Goal: Task Accomplishment & Management: Manage account settings

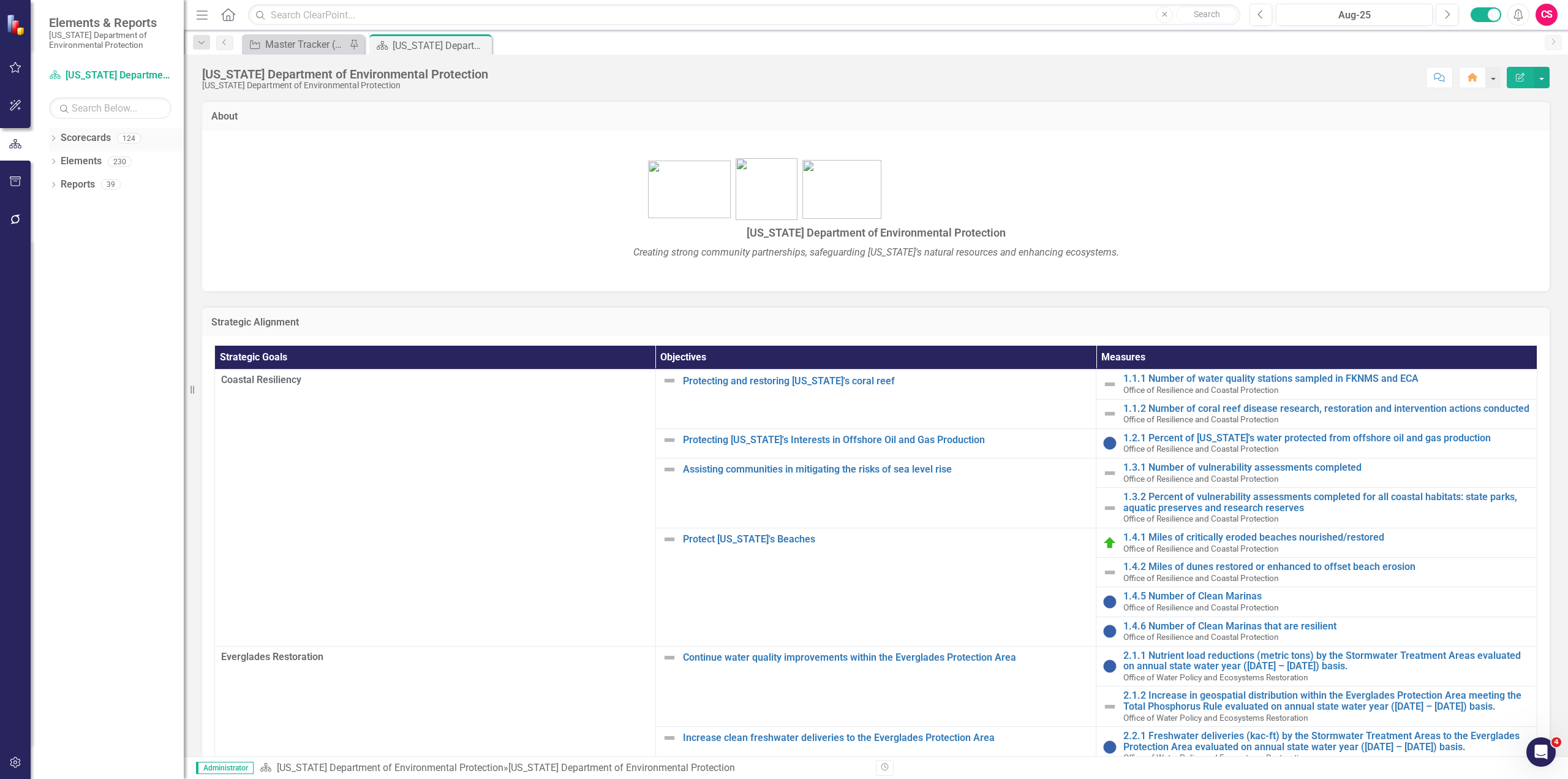
click at [55, 139] on icon "Dropdown" at bounding box center [53, 139] width 8 height 7
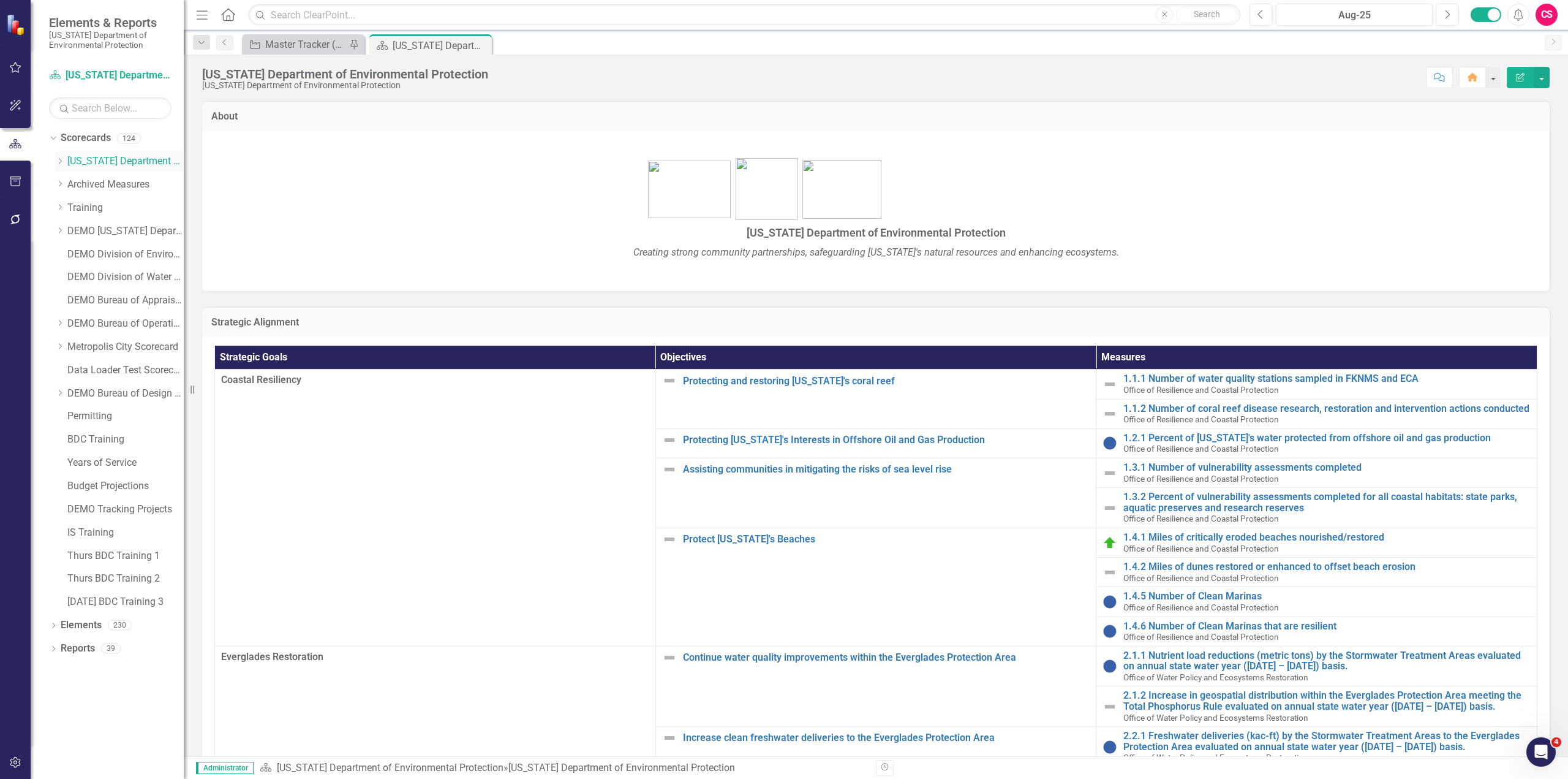
click at [60, 160] on icon "Dropdown" at bounding box center [59, 161] width 9 height 7
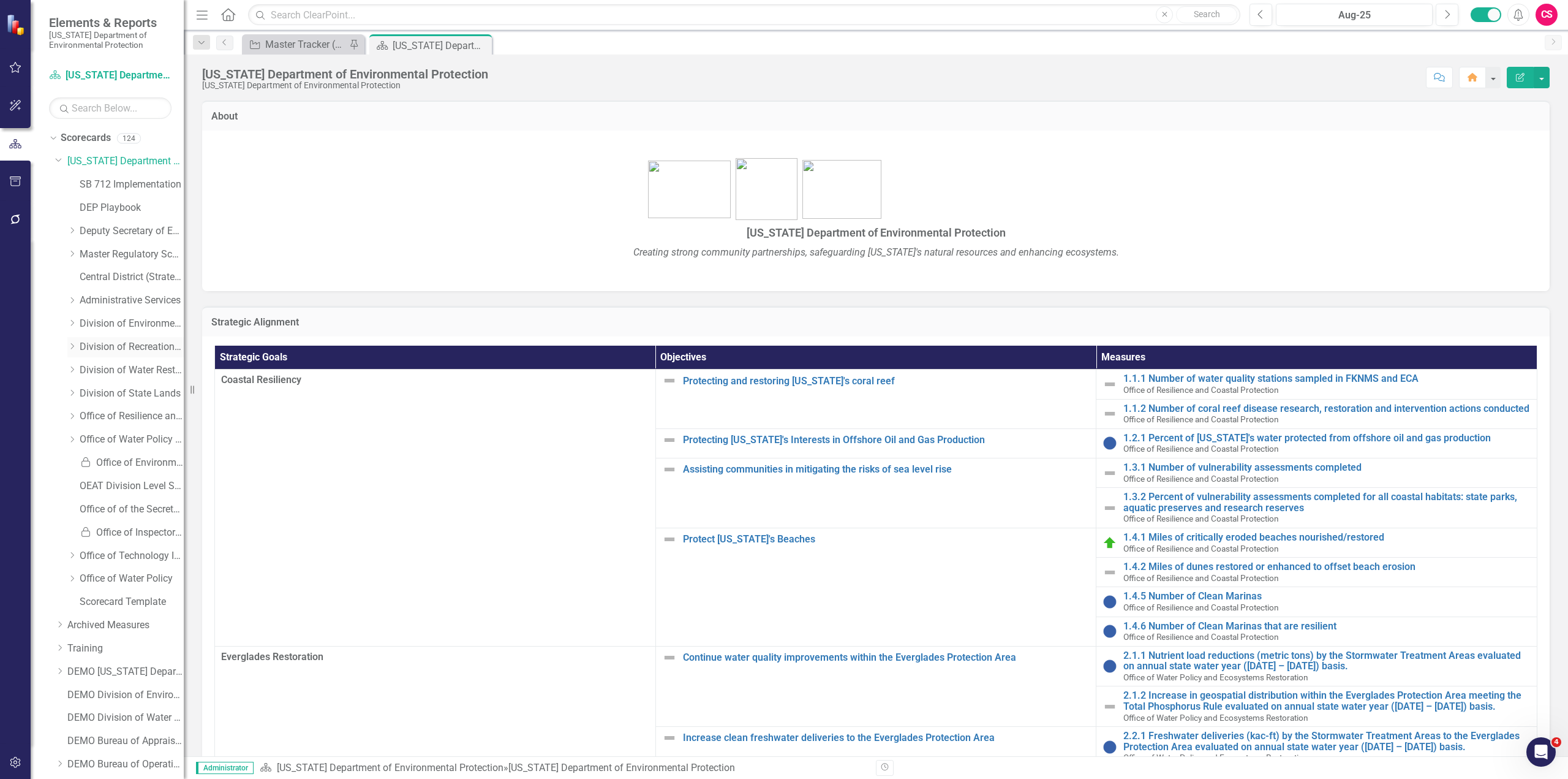
click at [70, 349] on icon "Dropdown" at bounding box center [71, 346] width 9 height 7
click at [131, 393] on link "Completed Projects - Bureau of Design Construction" at bounding box center [137, 393] width 92 height 14
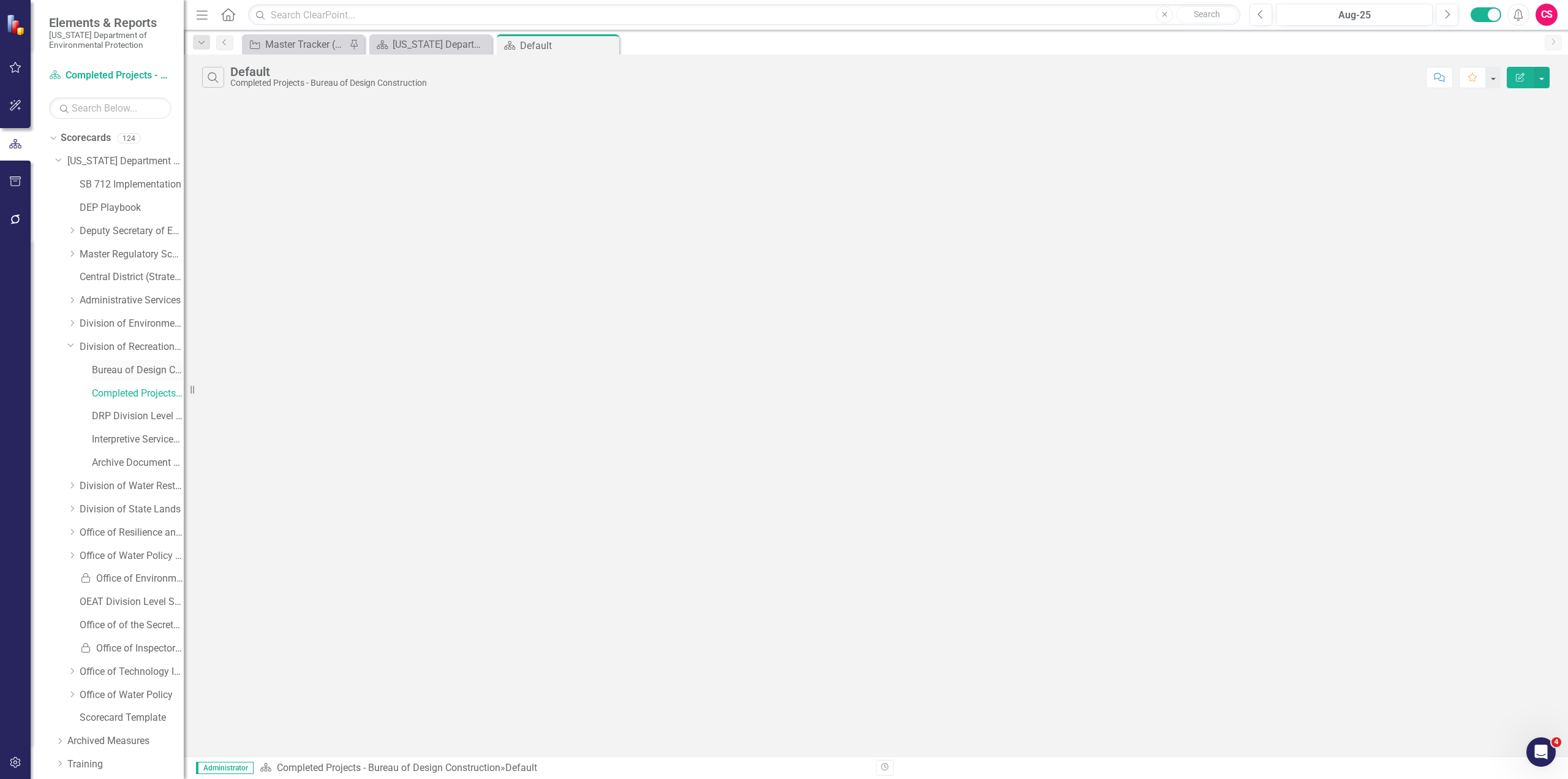
click at [136, 370] on link "Bureau of Design Construction" at bounding box center [137, 370] width 92 height 14
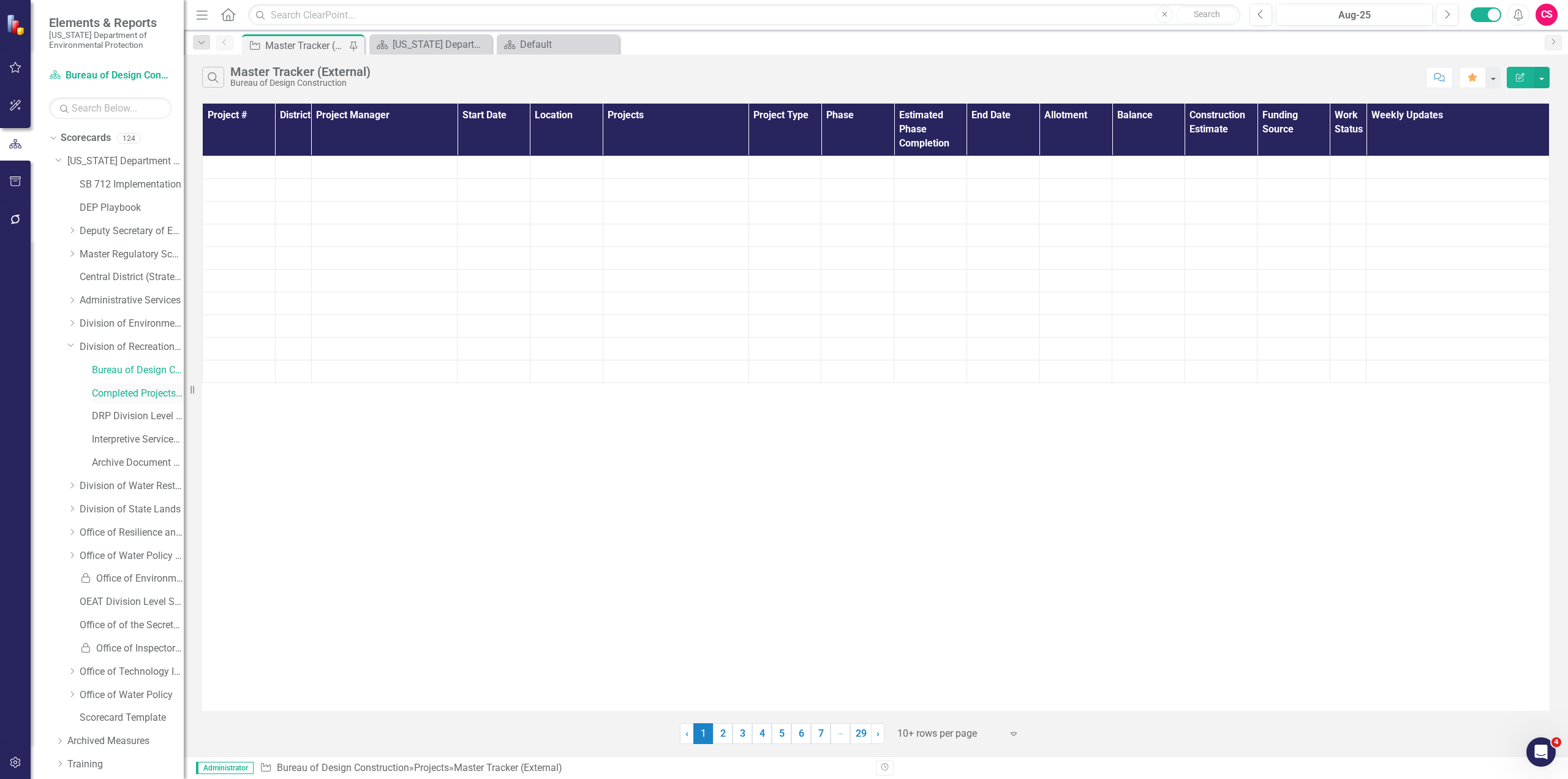
click at [136, 393] on link "Completed Projects - Bureau of Design Construction" at bounding box center [137, 393] width 92 height 14
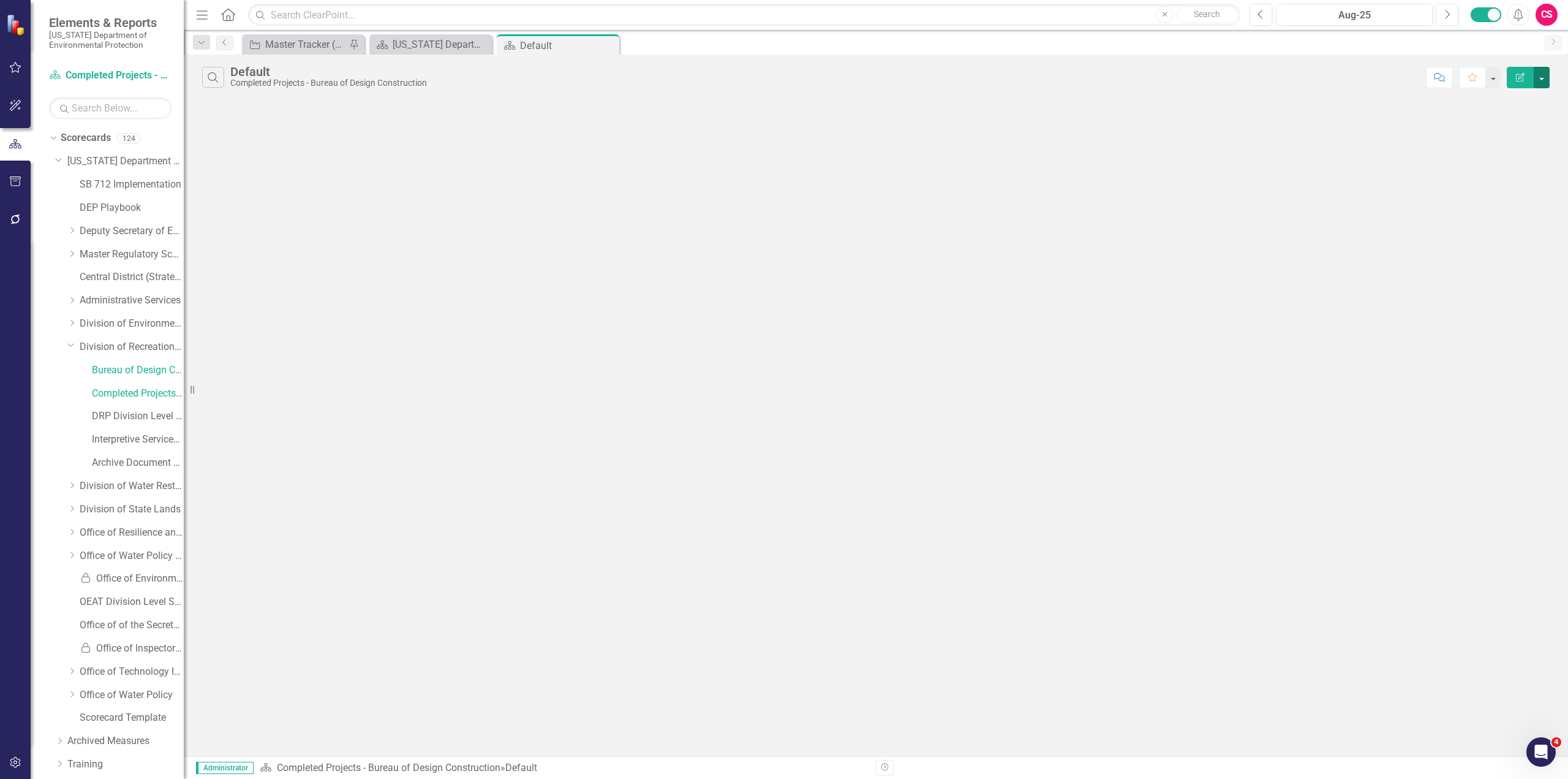
click at [940, 80] on button "button" at bounding box center [1541, 78] width 16 height 21
drag, startPoint x: 1236, startPoint y: 69, endPoint x: 1081, endPoint y: 67, distance: 155.0
click at [940, 69] on div "Search Default Completed Projects - Bureau of Design Construction" at bounding box center [811, 77] width 1217 height 20
click at [18, 425] on icon "button" at bounding box center [16, 763] width 13 height 10
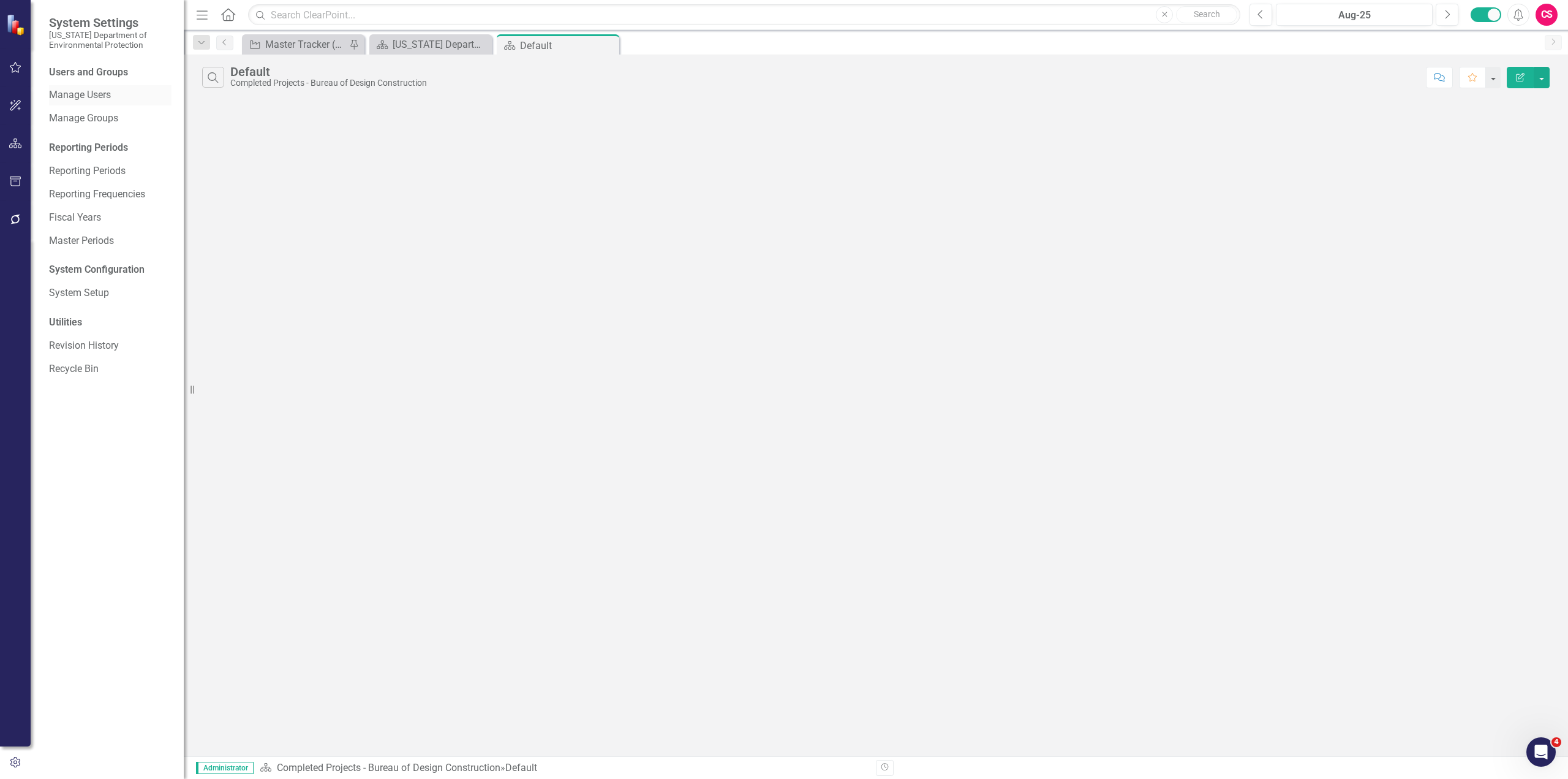
click at [92, 100] on link "Manage Users" at bounding box center [110, 95] width 123 height 14
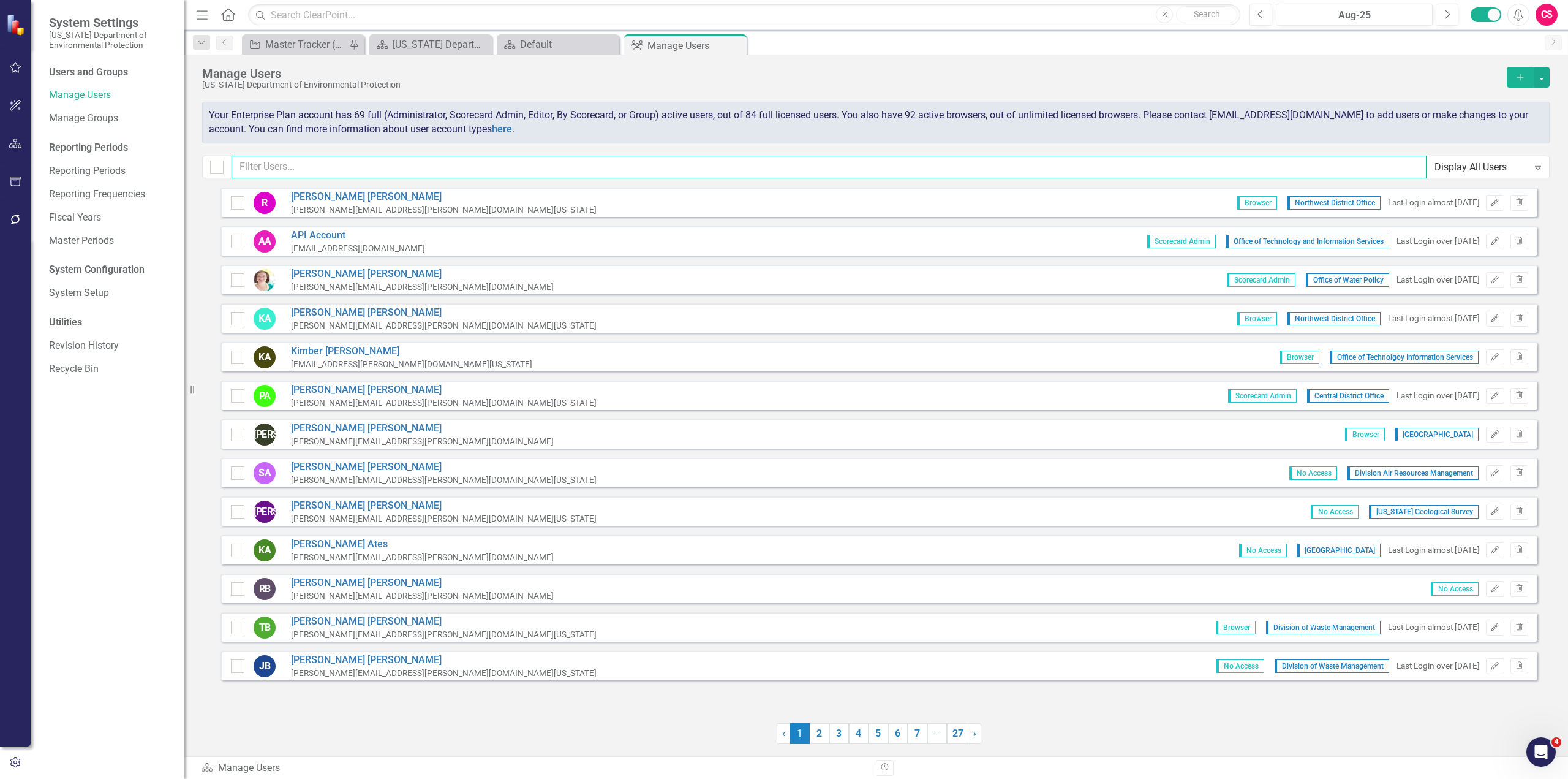
click at [430, 166] on input "text" at bounding box center [829, 167] width 1195 height 23
click at [317, 47] on div "Master Tracker (External)" at bounding box center [306, 44] width 81 height 16
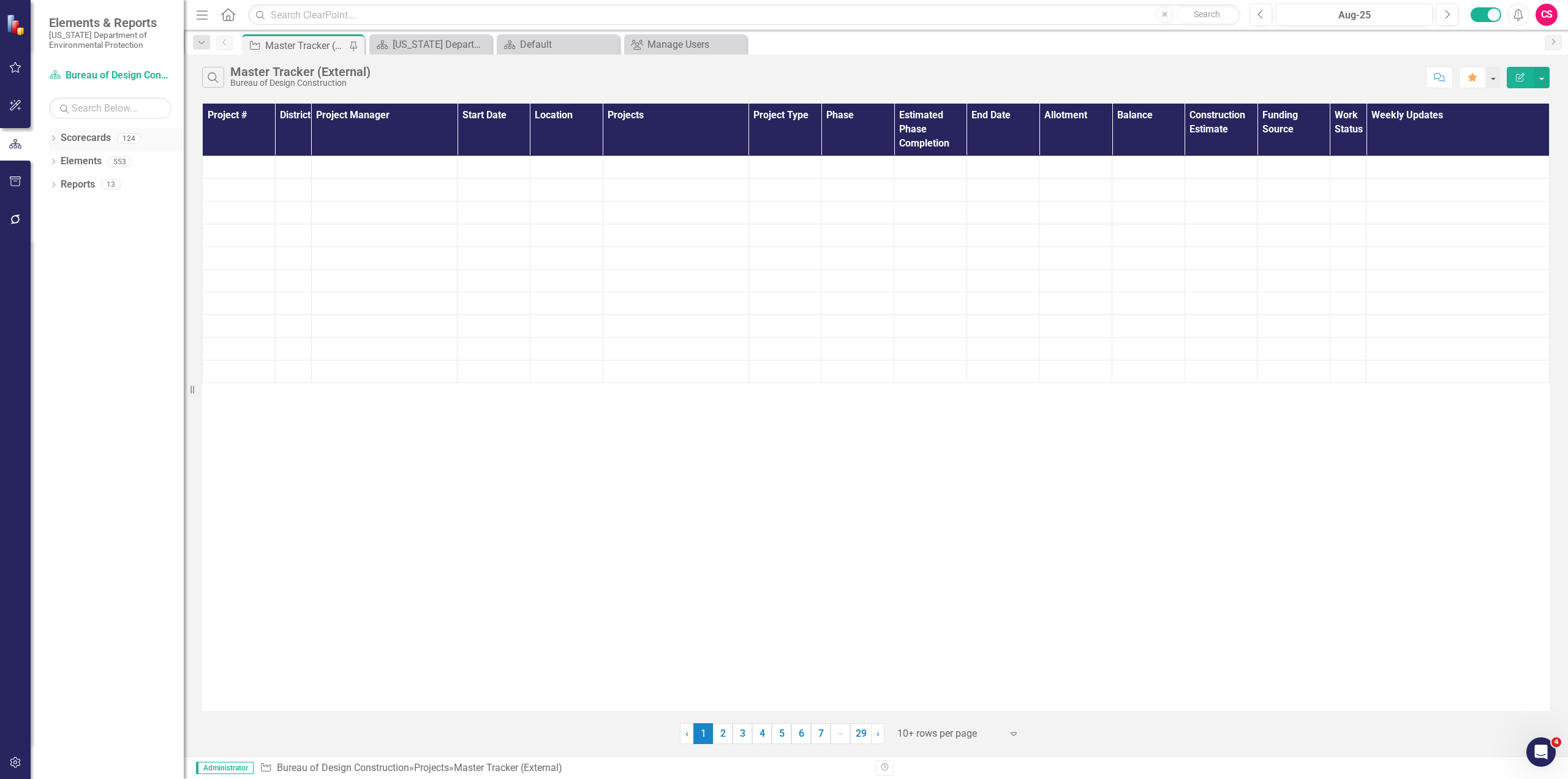
click at [77, 137] on link "Scorecards" at bounding box center [85, 137] width 50 height 14
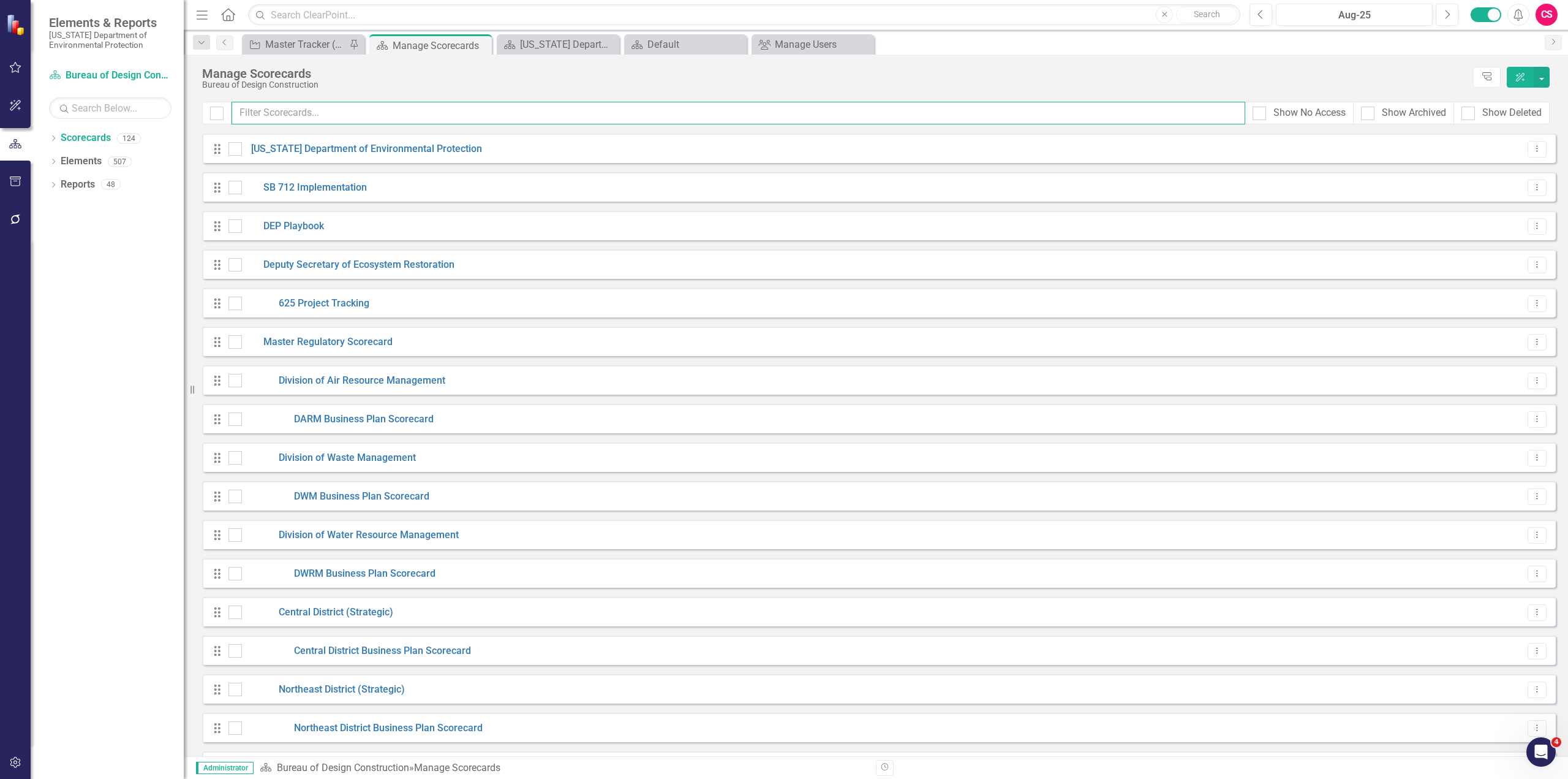
click at [431, 120] on input "text" at bounding box center [738, 113] width 1014 height 23
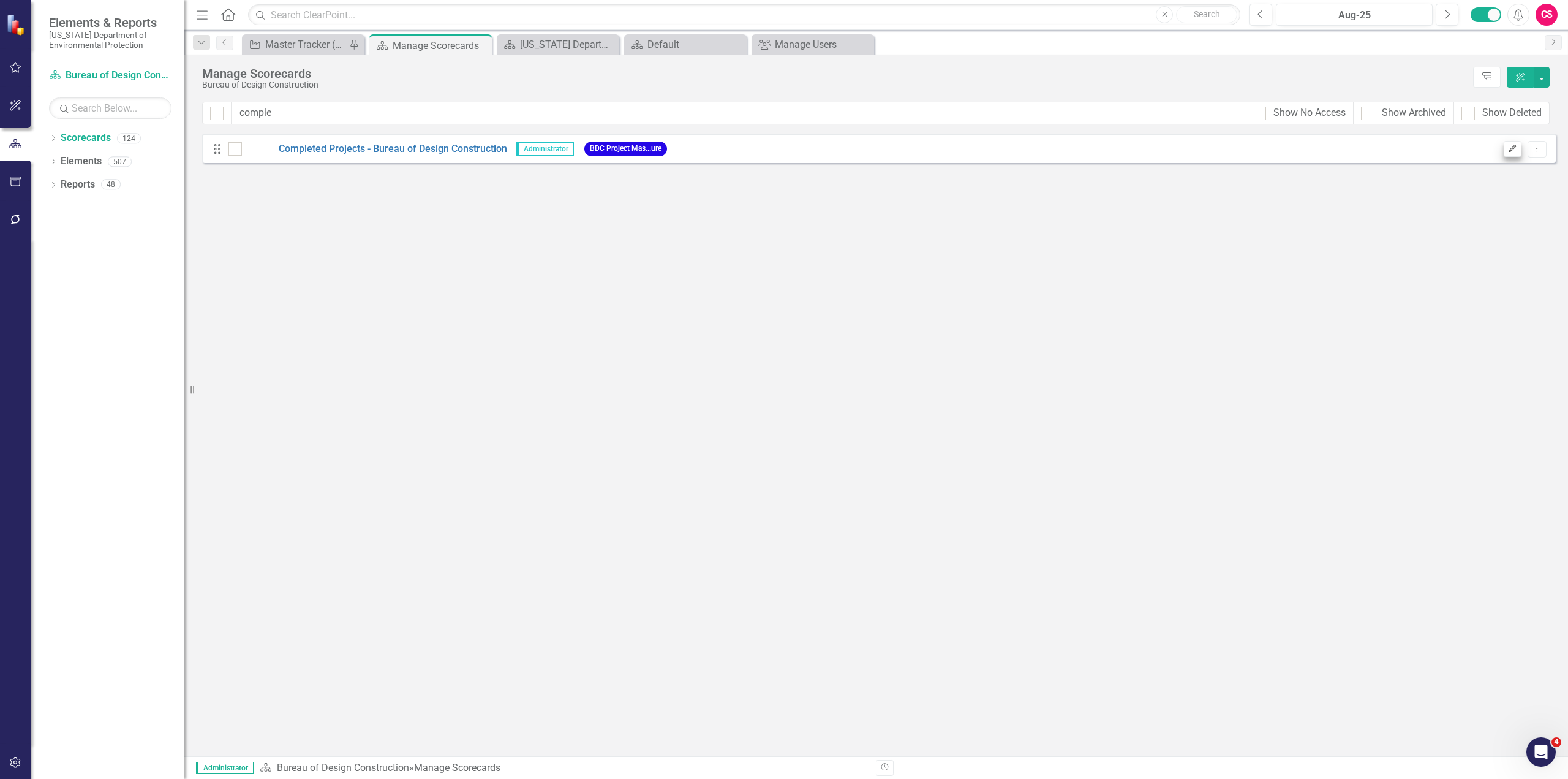
type input "comple"
click at [940, 152] on icon "Edit" at bounding box center [1512, 149] width 9 height 7
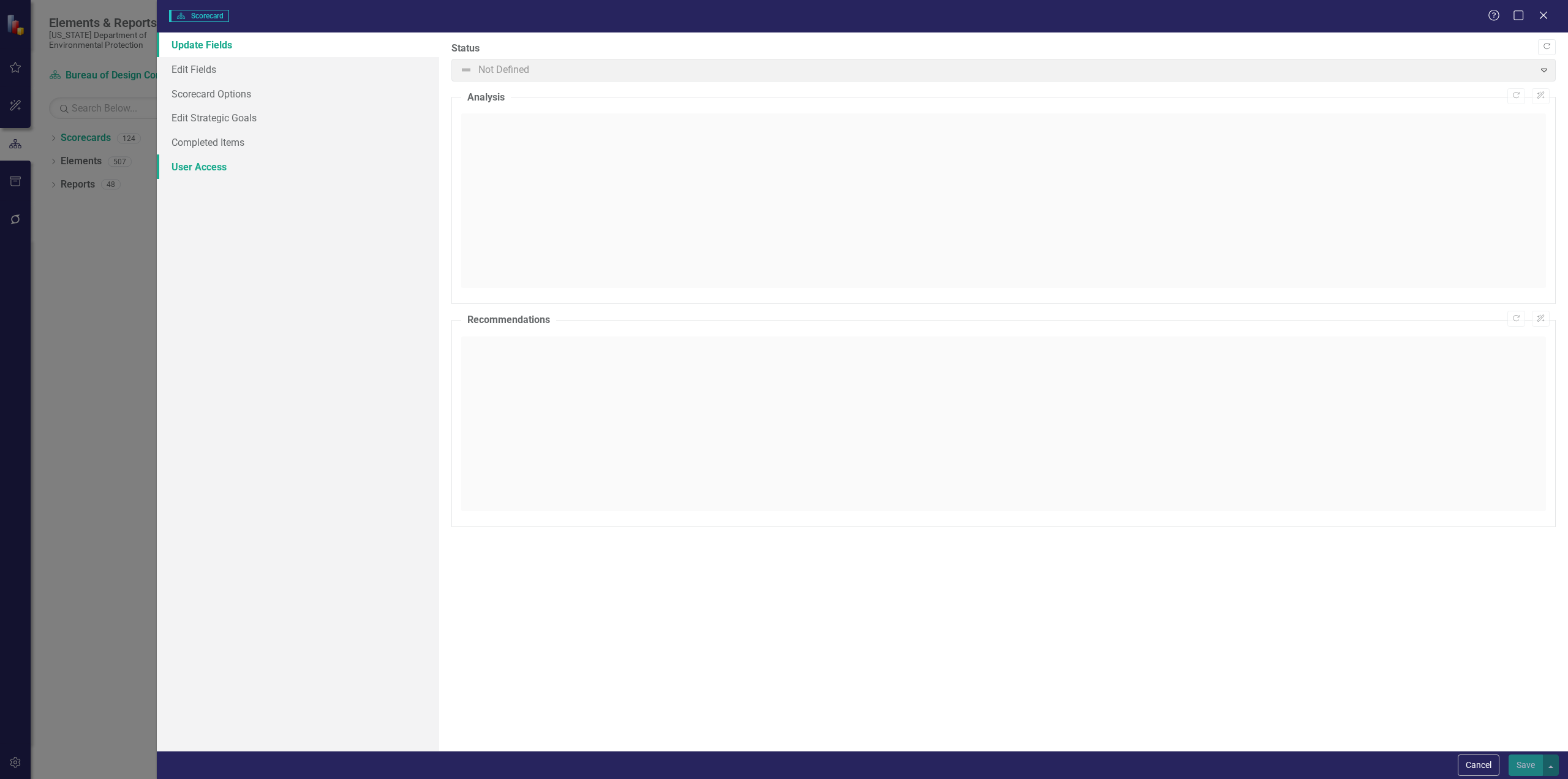
click at [217, 163] on link "User Access" at bounding box center [298, 167] width 283 height 25
click at [217, 169] on link "User Access" at bounding box center [298, 167] width 283 height 25
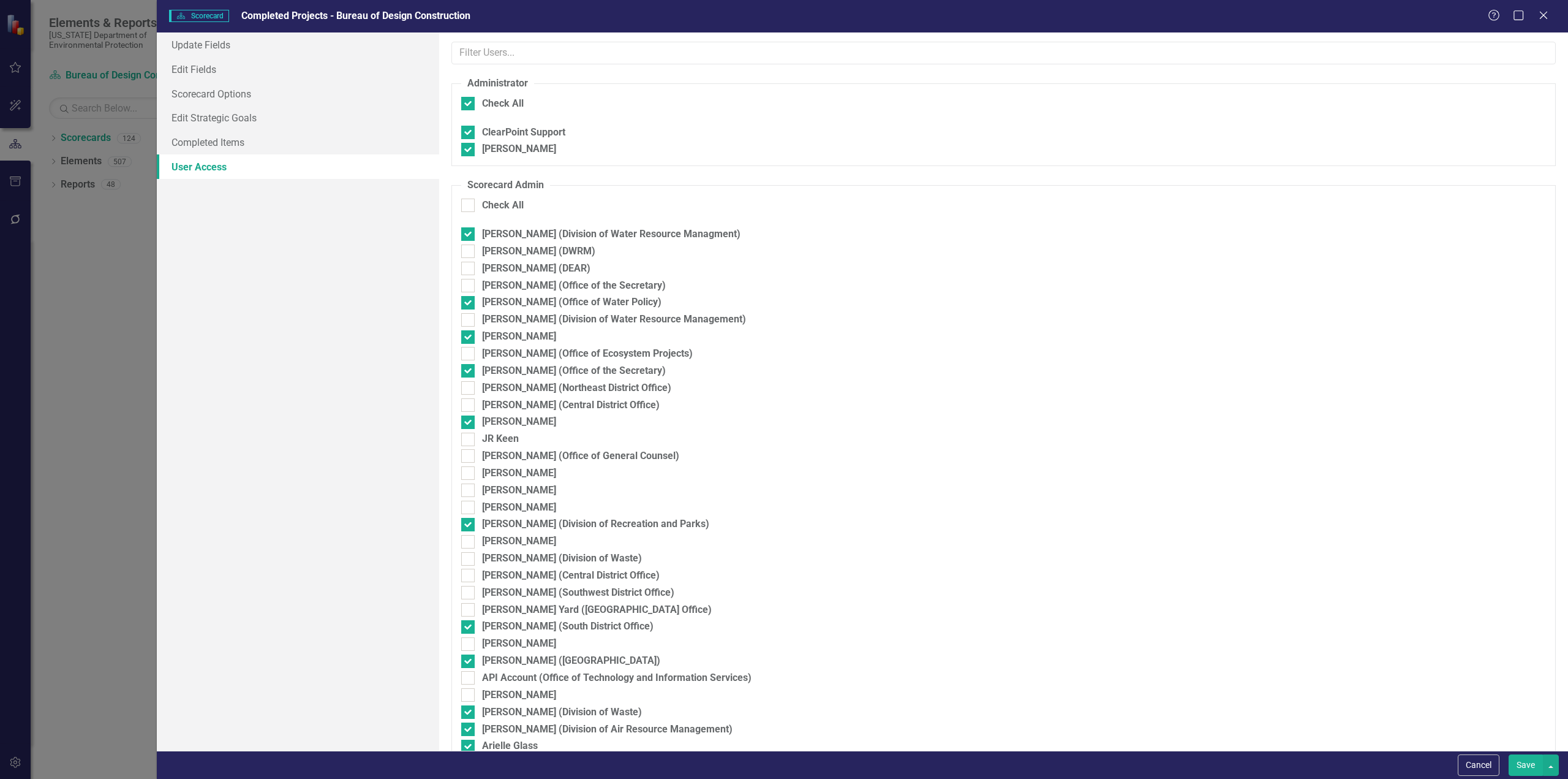
checkbox input "false"
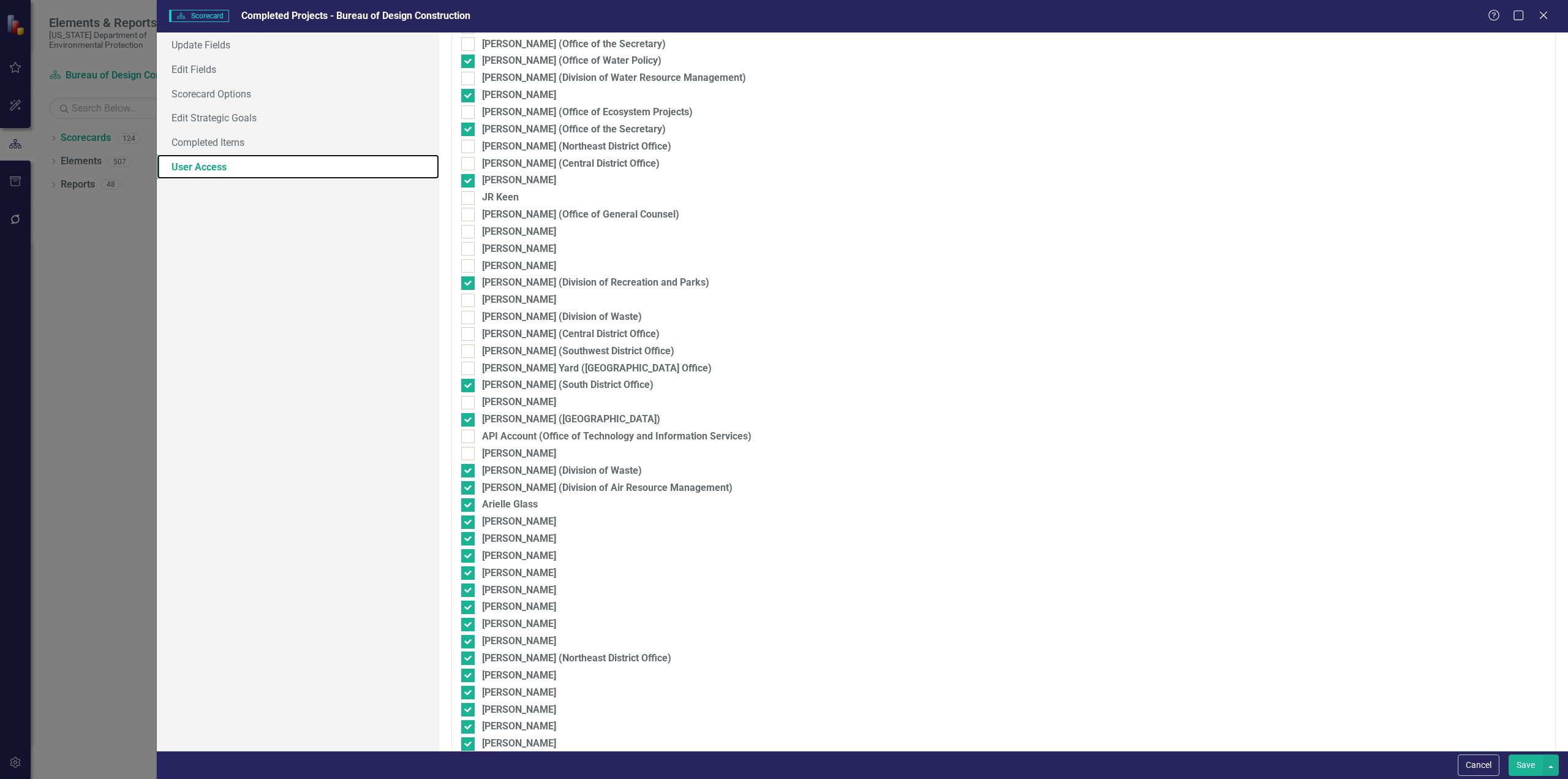
scroll to position [239, 0]
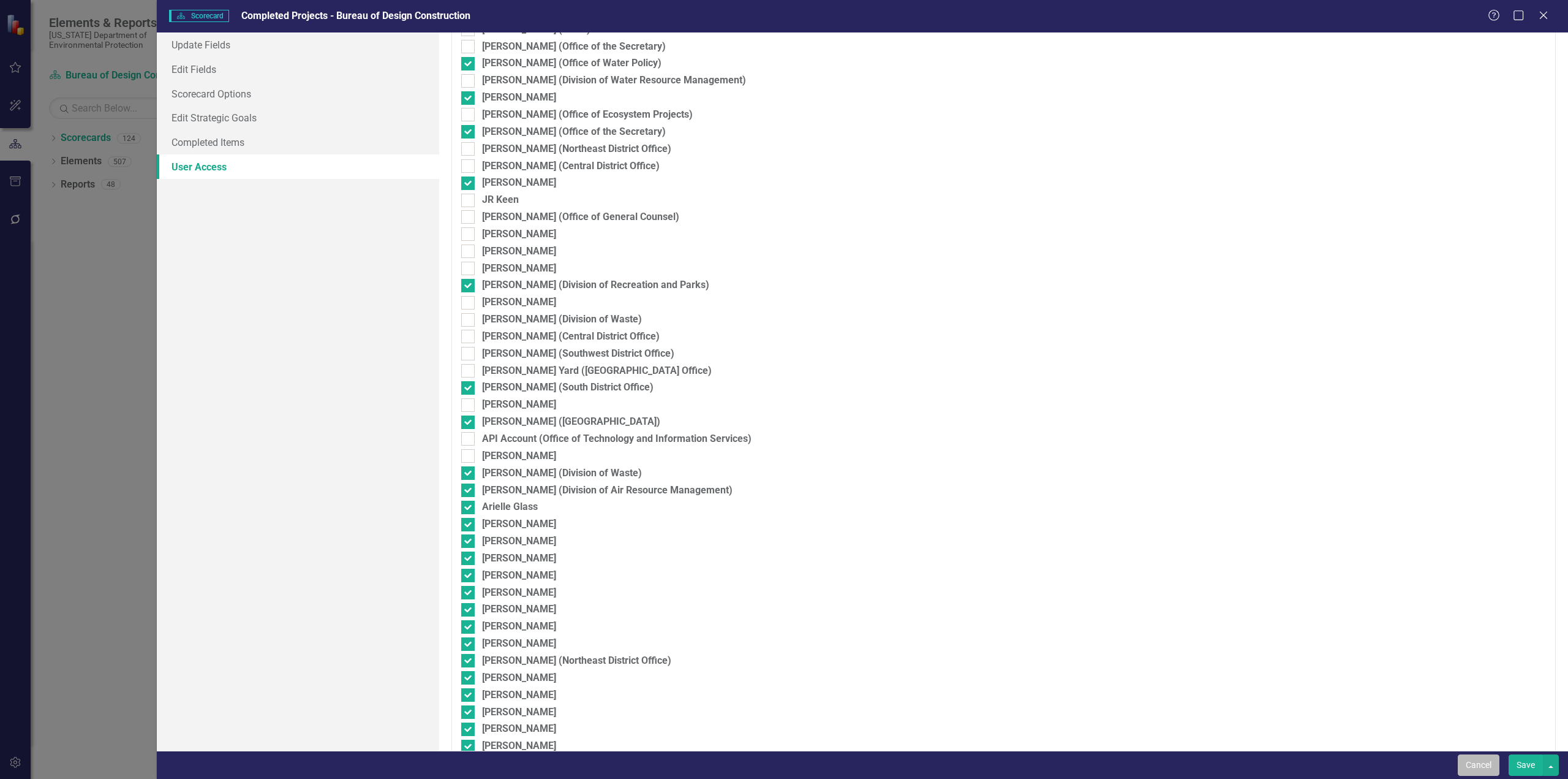
click at [940, 425] on button "Cancel" at bounding box center [1478, 765] width 42 height 21
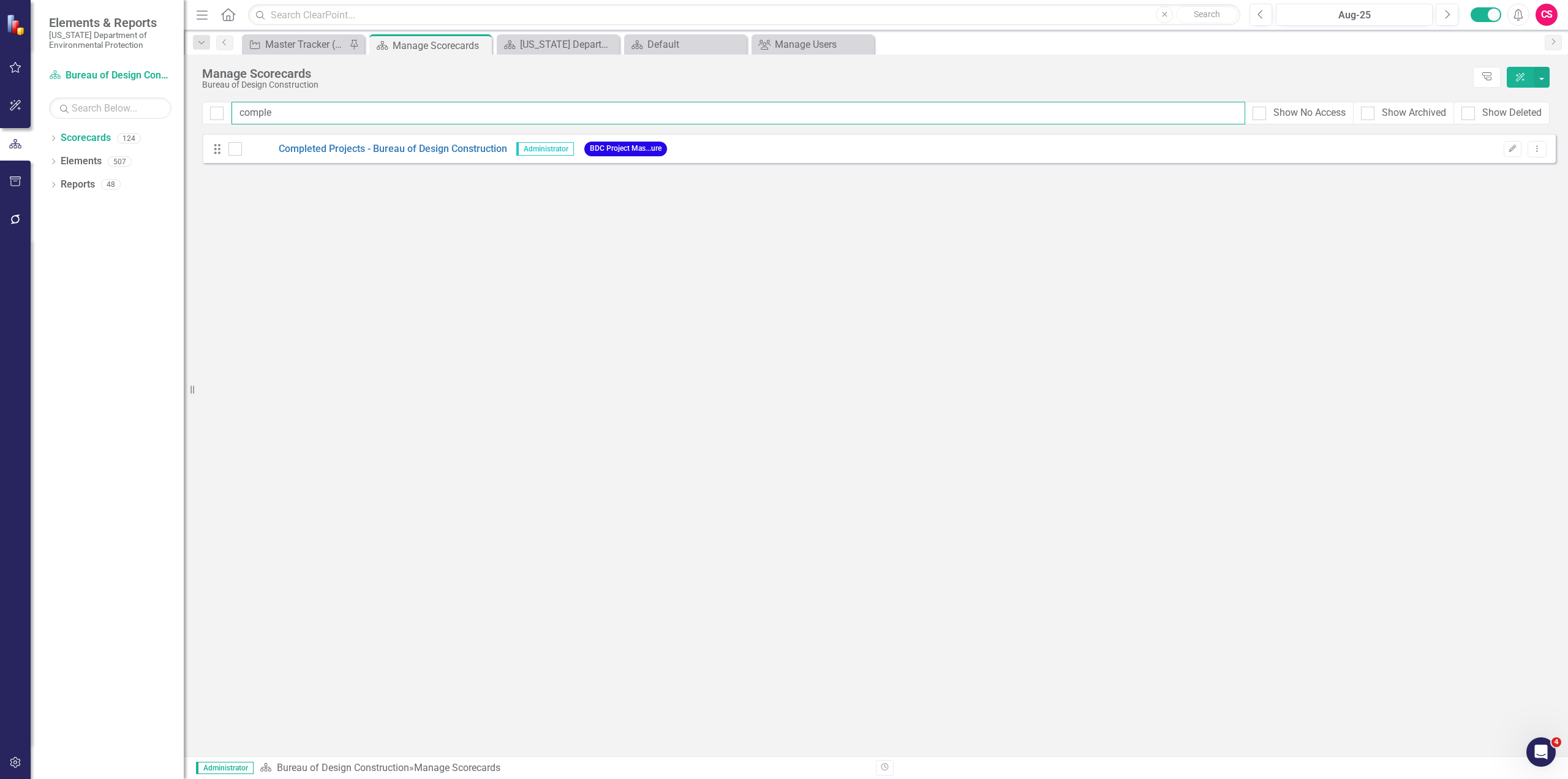
drag, startPoint x: 271, startPoint y: 114, endPoint x: 236, endPoint y: 126, distance: 37.0
click at [208, 116] on div "comple Show No Access Show Archived Show Deleted" at bounding box center [875, 113] width 1347 height 23
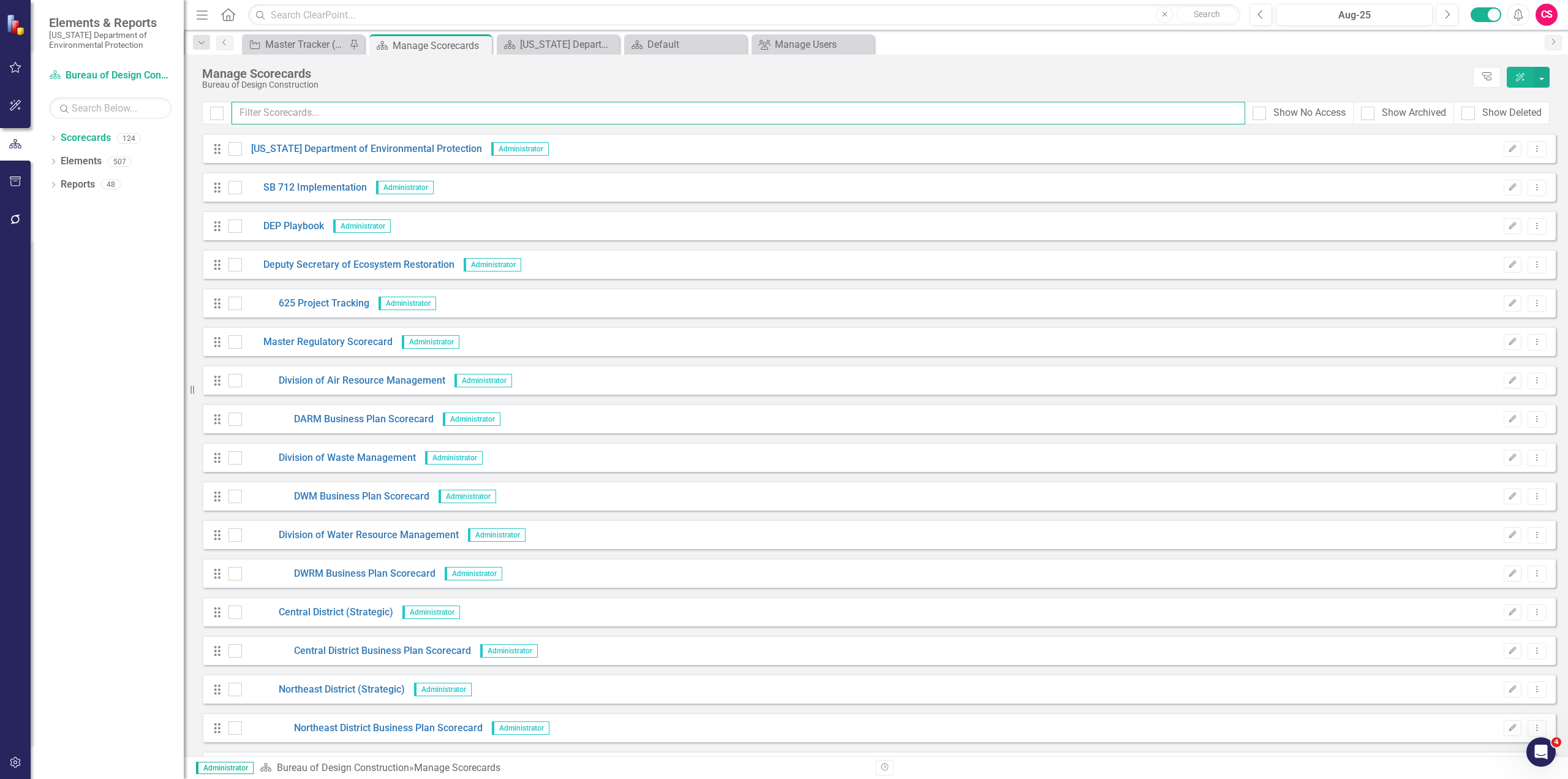
click at [328, 114] on input "text" at bounding box center [738, 113] width 1014 height 23
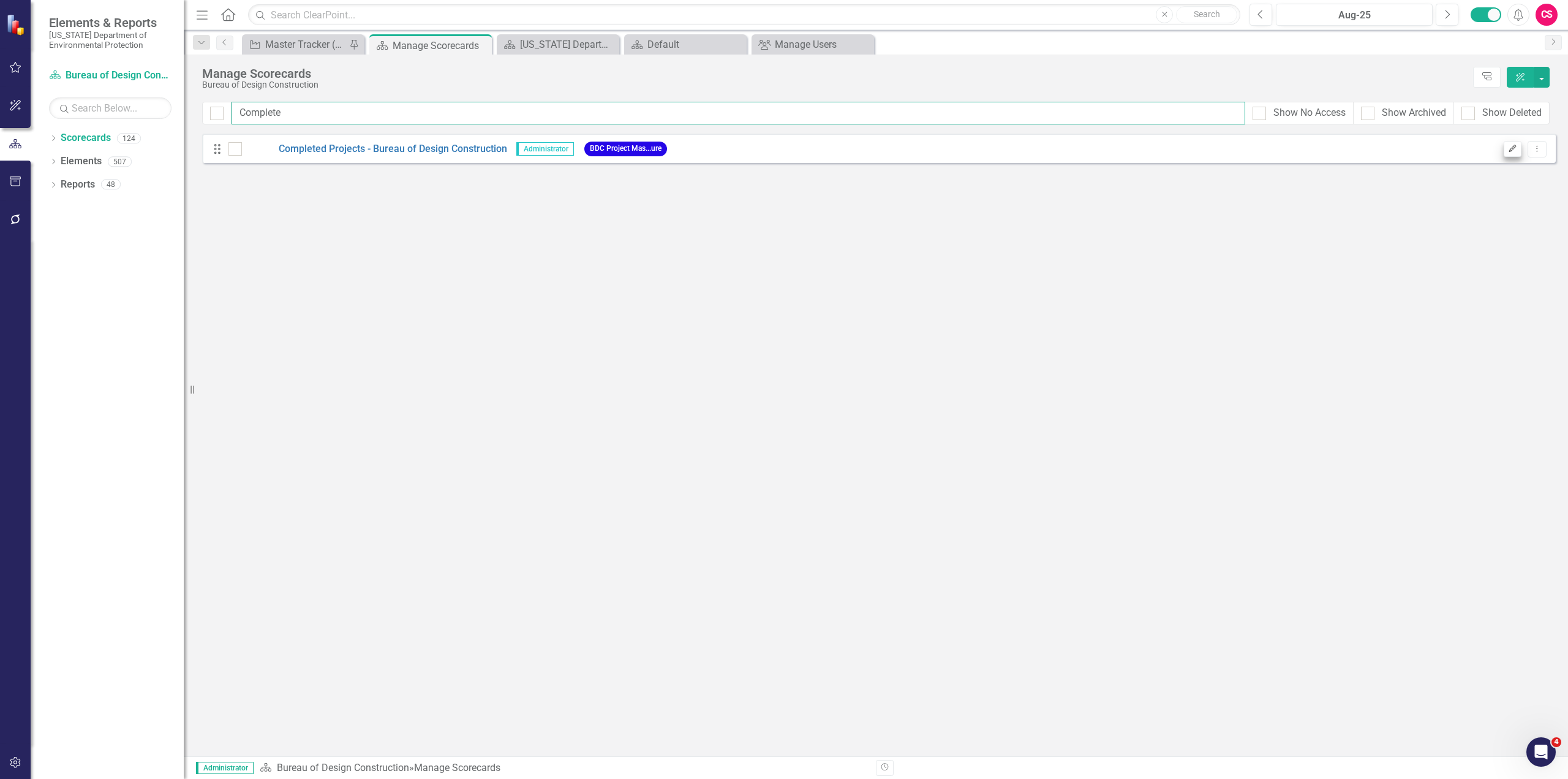
type input "Complete"
click at [940, 151] on icon "Edit" at bounding box center [1512, 149] width 9 height 7
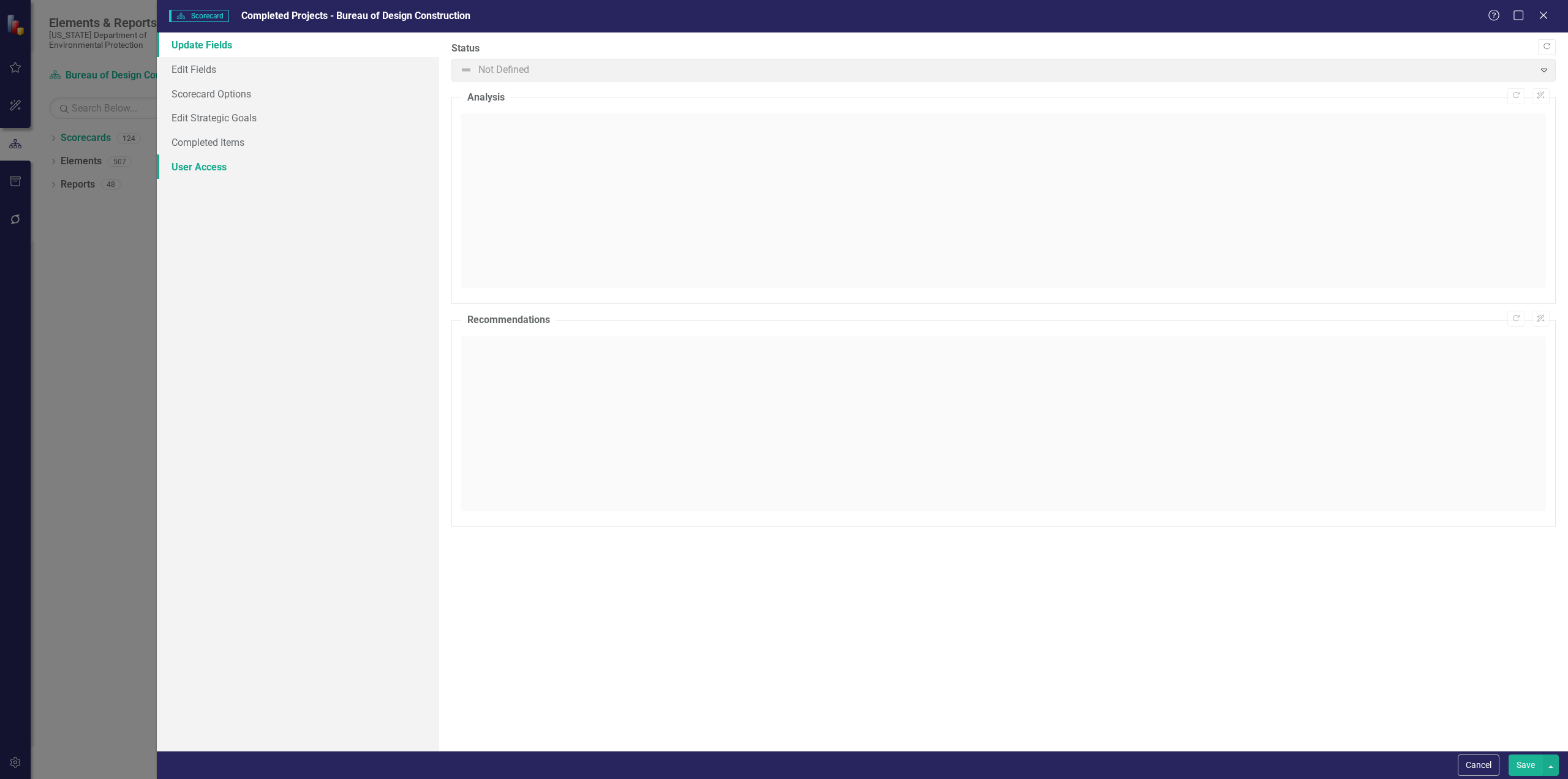
click at [214, 168] on link "User Access" at bounding box center [298, 167] width 283 height 25
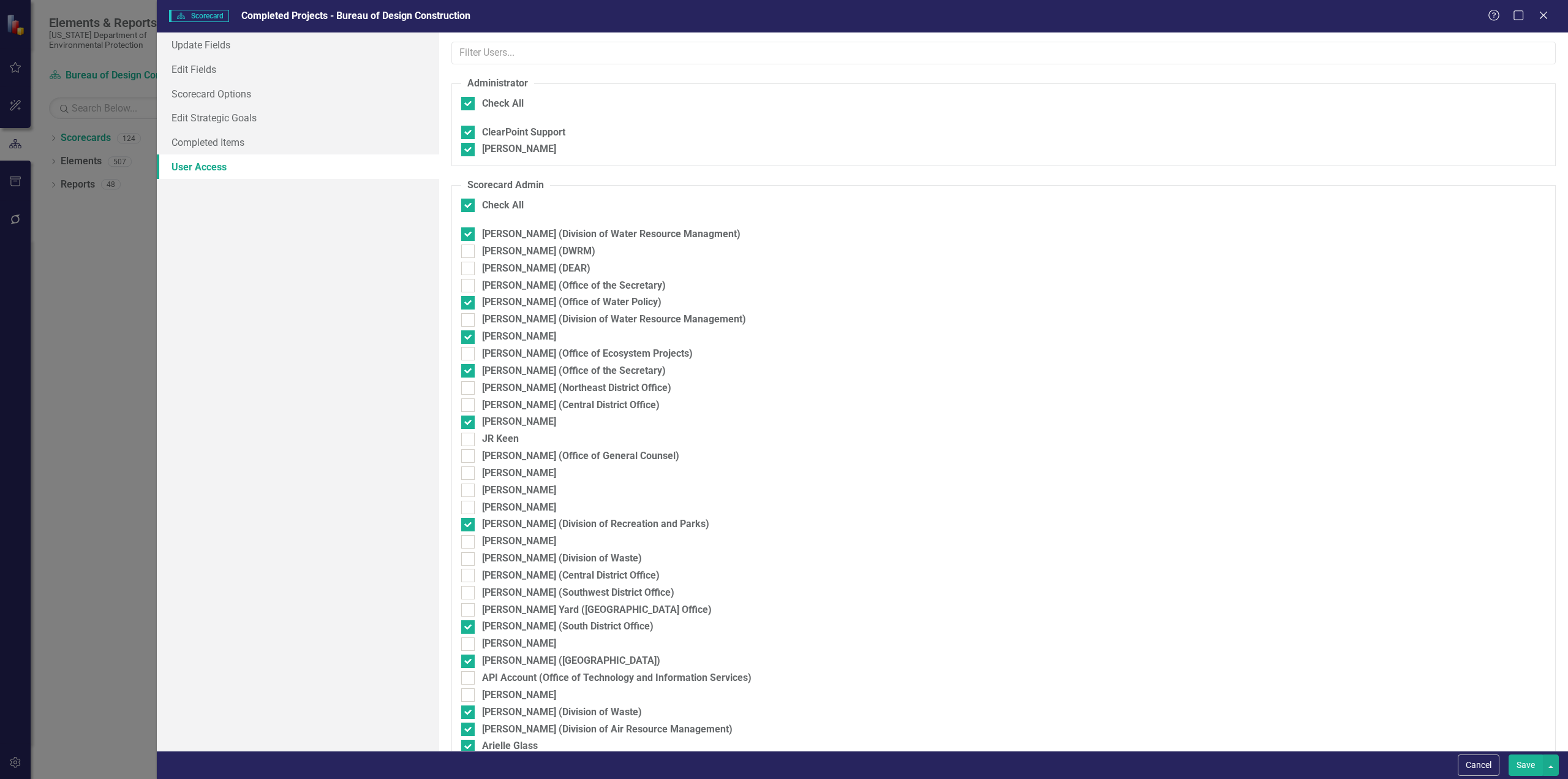
checkbox input "false"
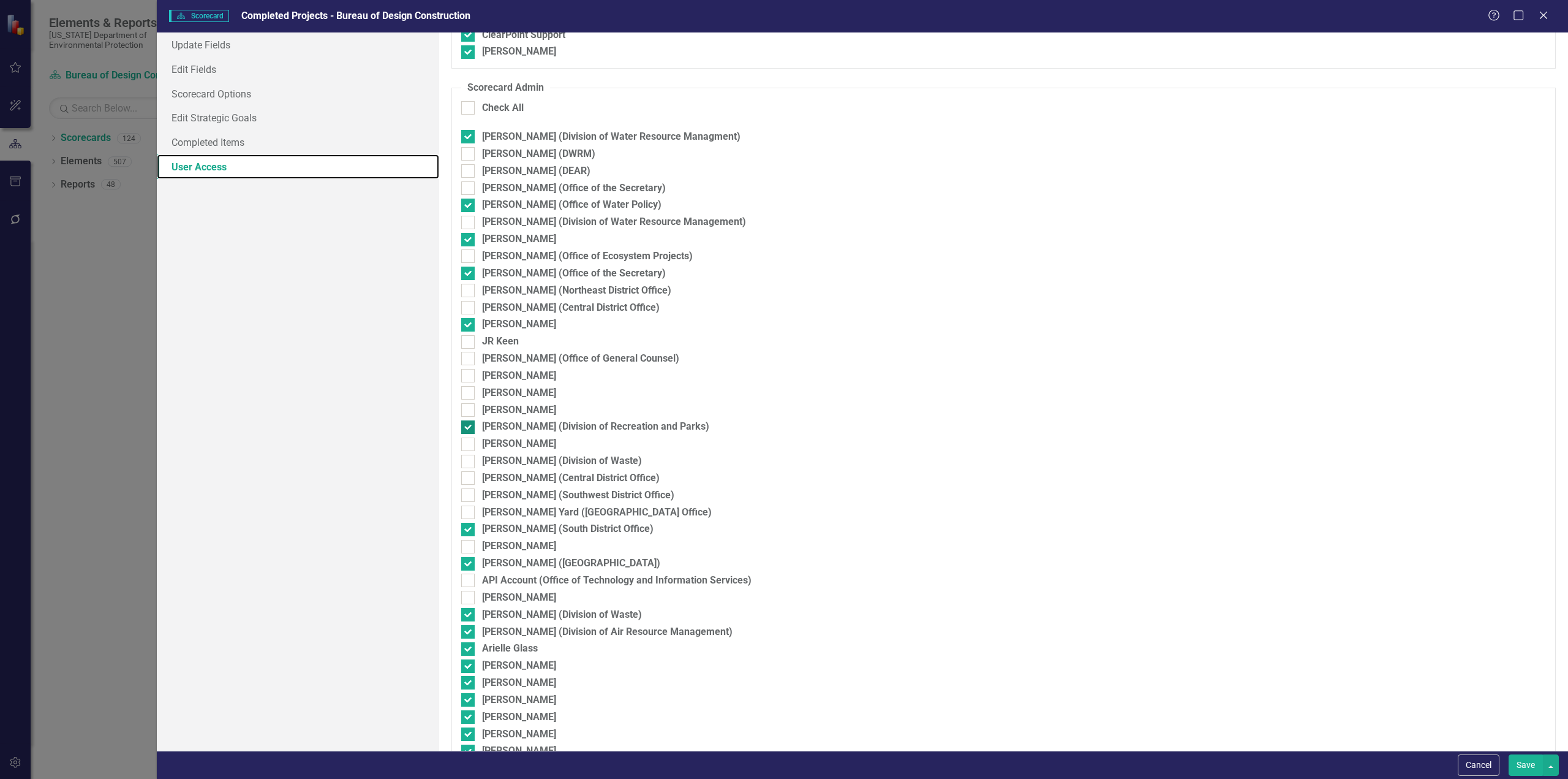
scroll to position [0, 0]
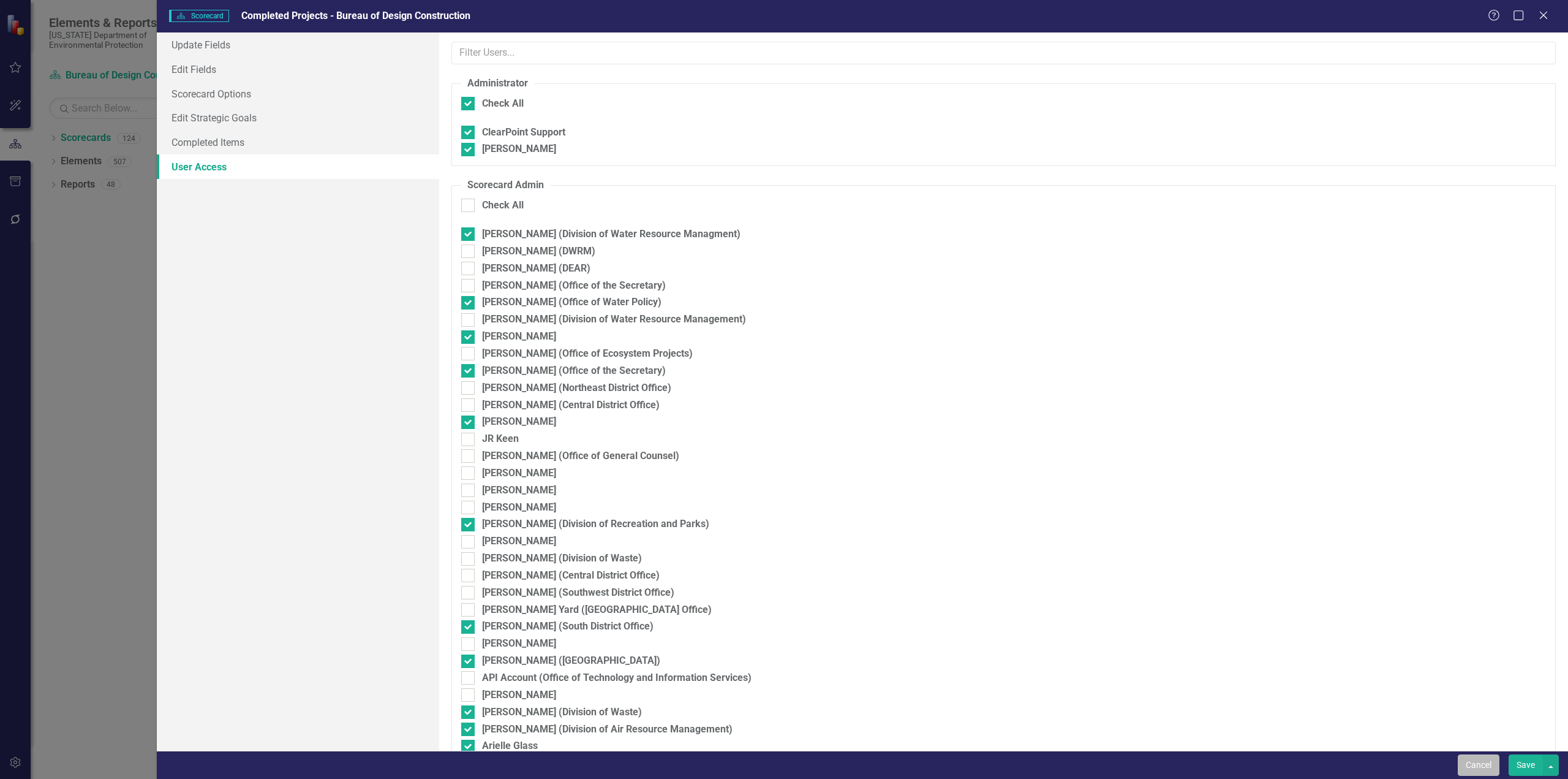
click at [940, 425] on button "Cancel" at bounding box center [1478, 765] width 42 height 21
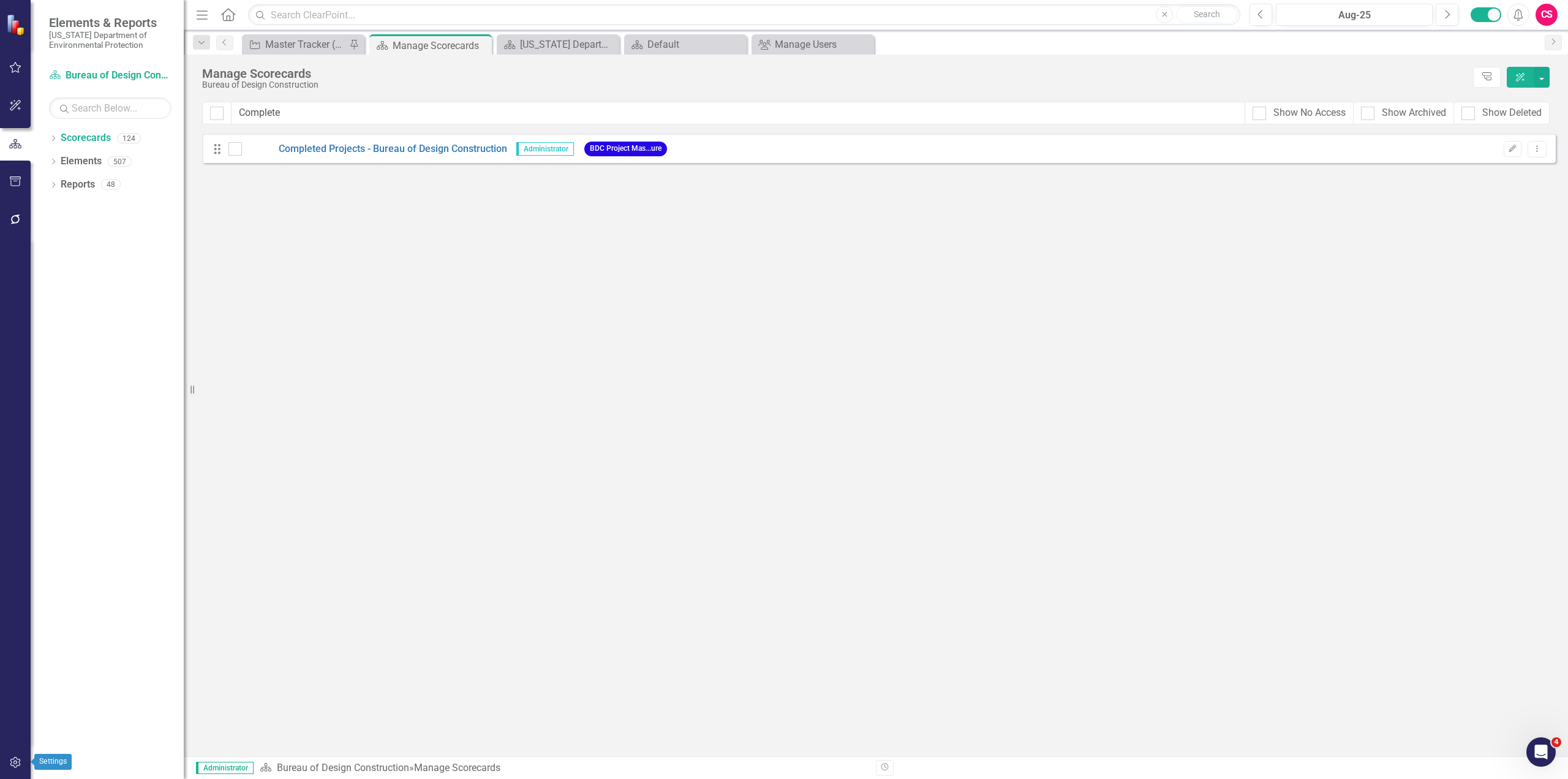
click at [20, 425] on button "button" at bounding box center [16, 763] width 28 height 25
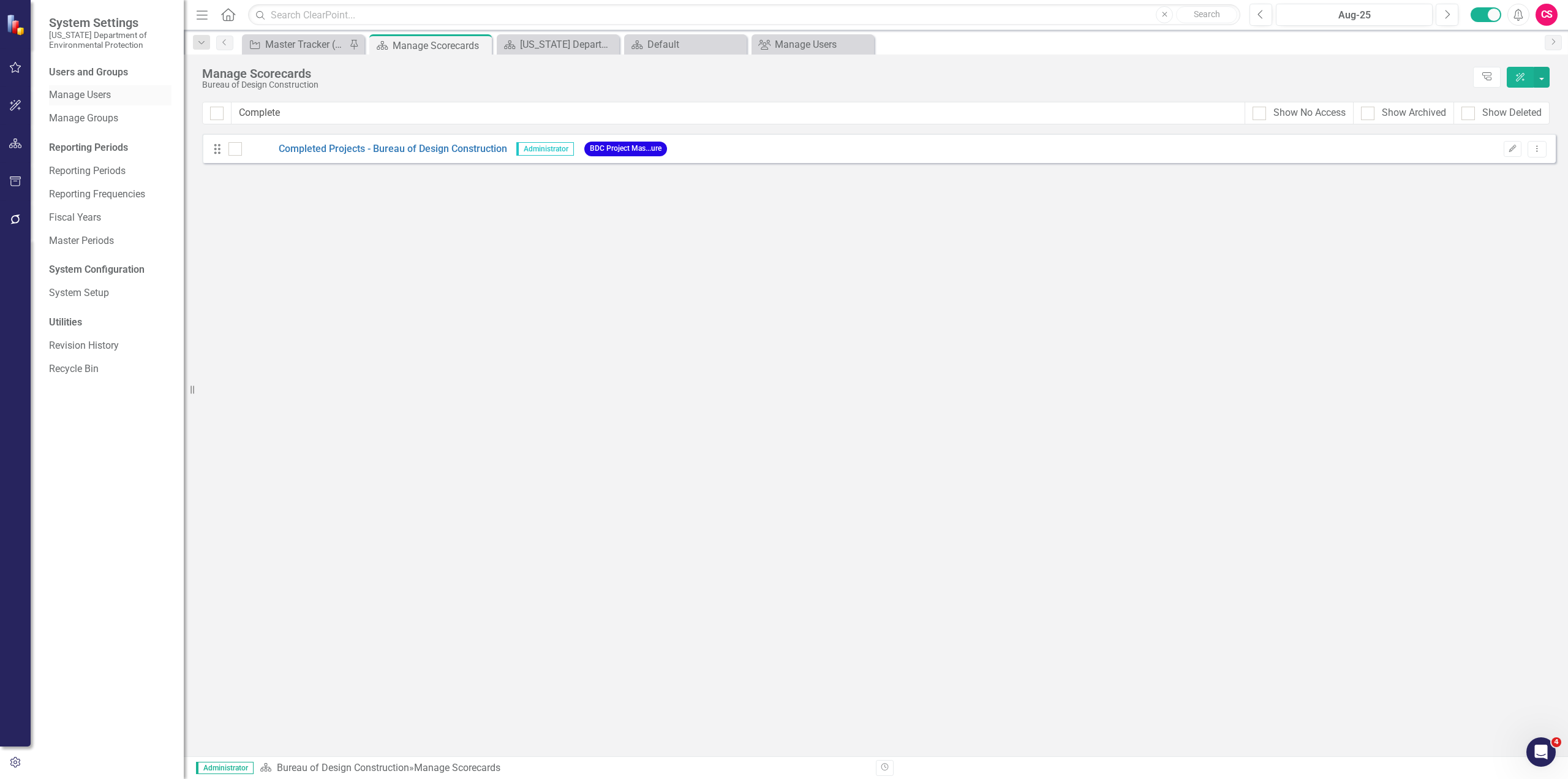
click at [68, 101] on link "Manage Users" at bounding box center [110, 95] width 123 height 14
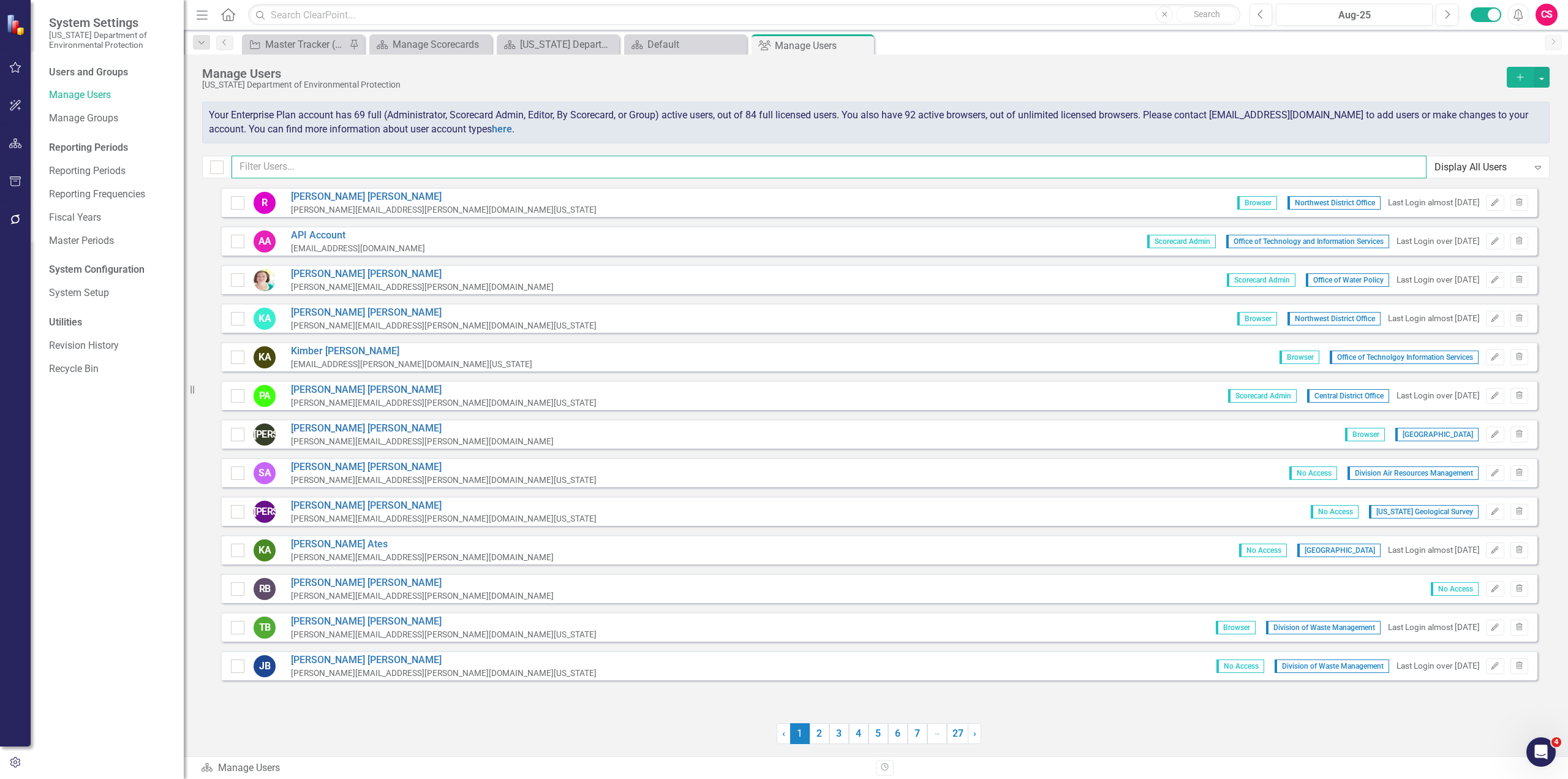
click at [376, 162] on input "text" at bounding box center [829, 167] width 1195 height 23
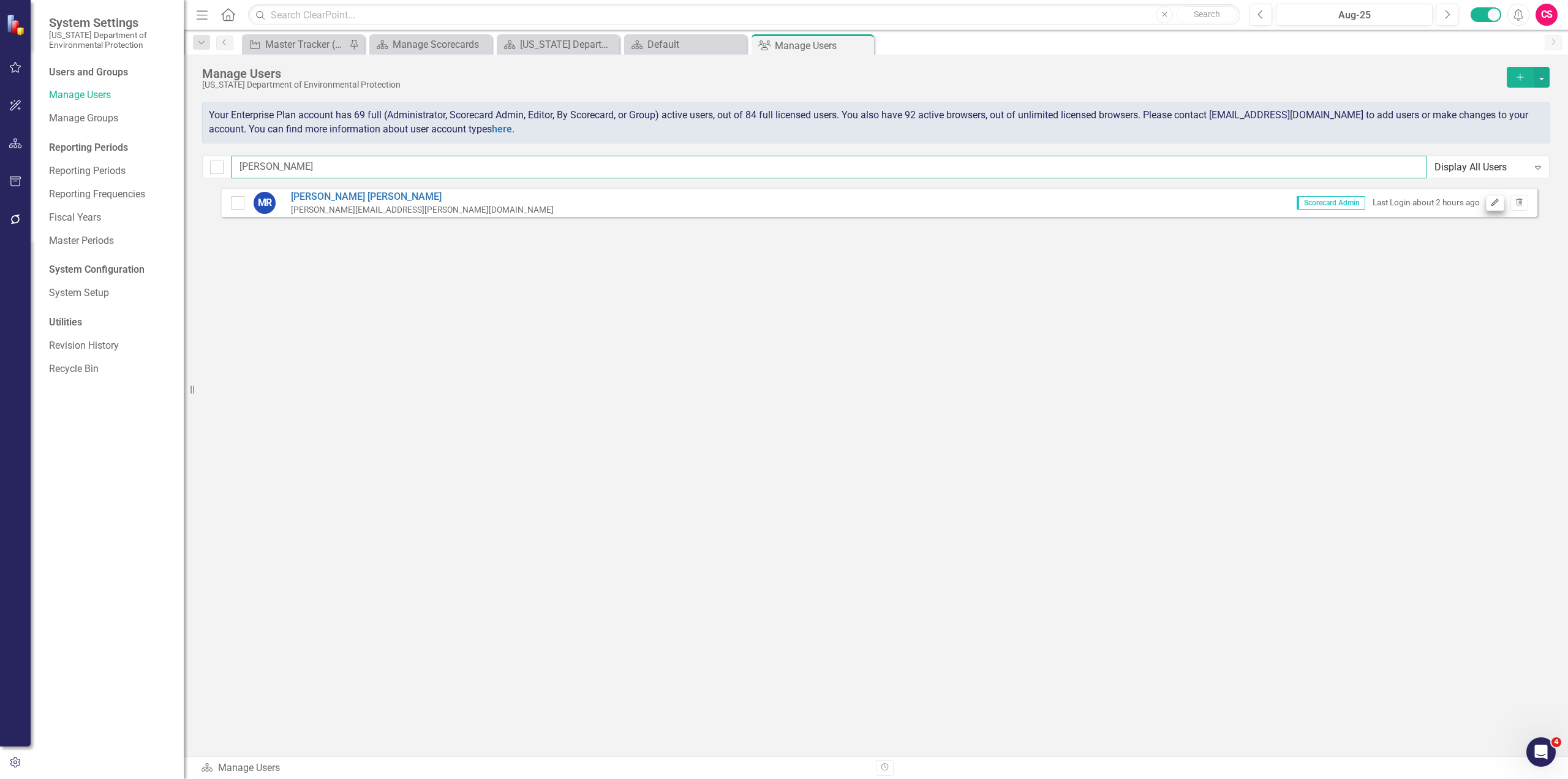
type input "Macey"
click at [940, 204] on icon "Edit" at bounding box center [1494, 203] width 9 height 7
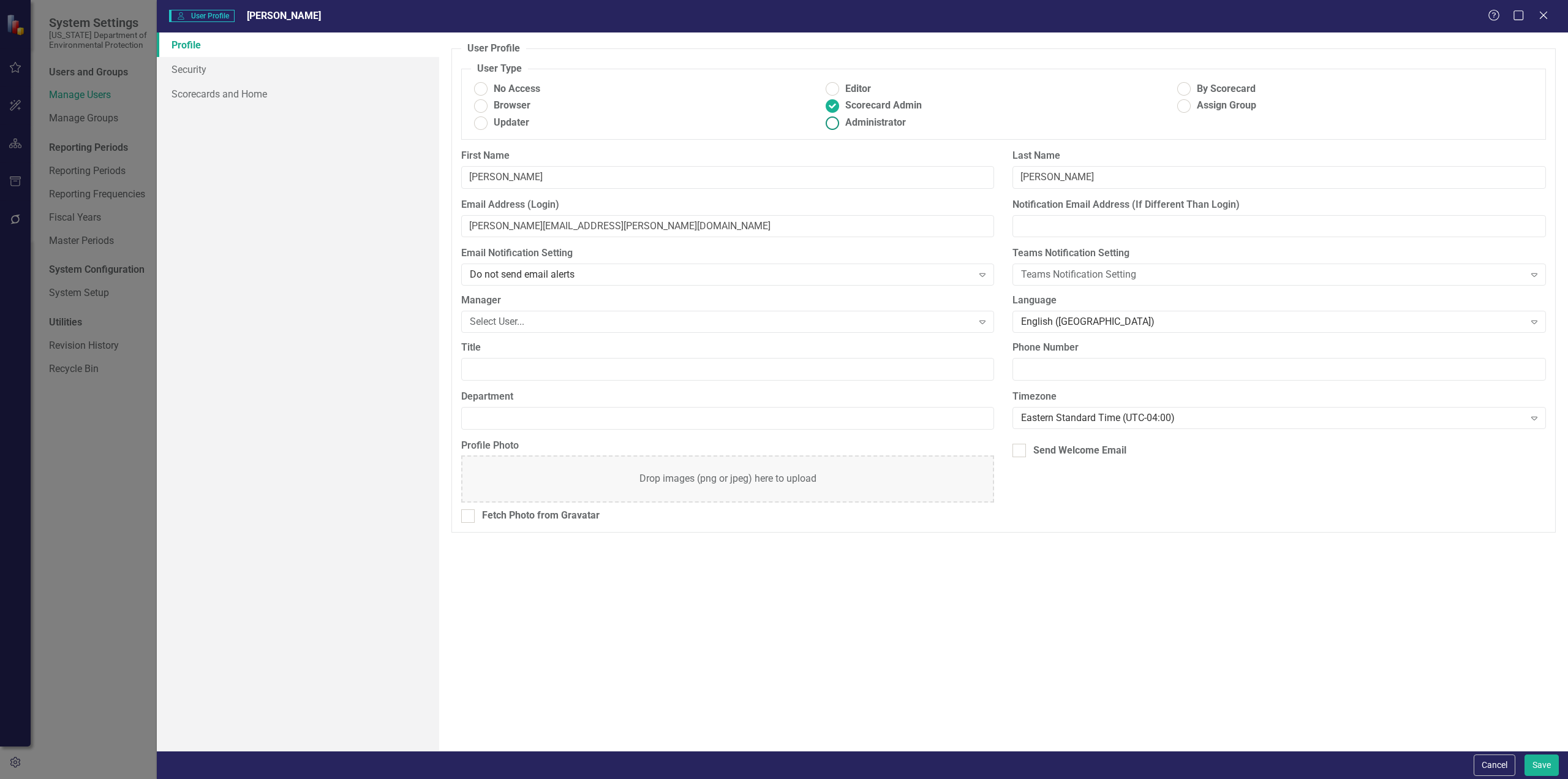
click at [836, 123] on ins at bounding box center [832, 123] width 19 height 19
click at [836, 123] on input "Administrator" at bounding box center [832, 123] width 19 height 19
radio input "true"
click at [940, 425] on button "Save" at bounding box center [1542, 765] width 34 height 21
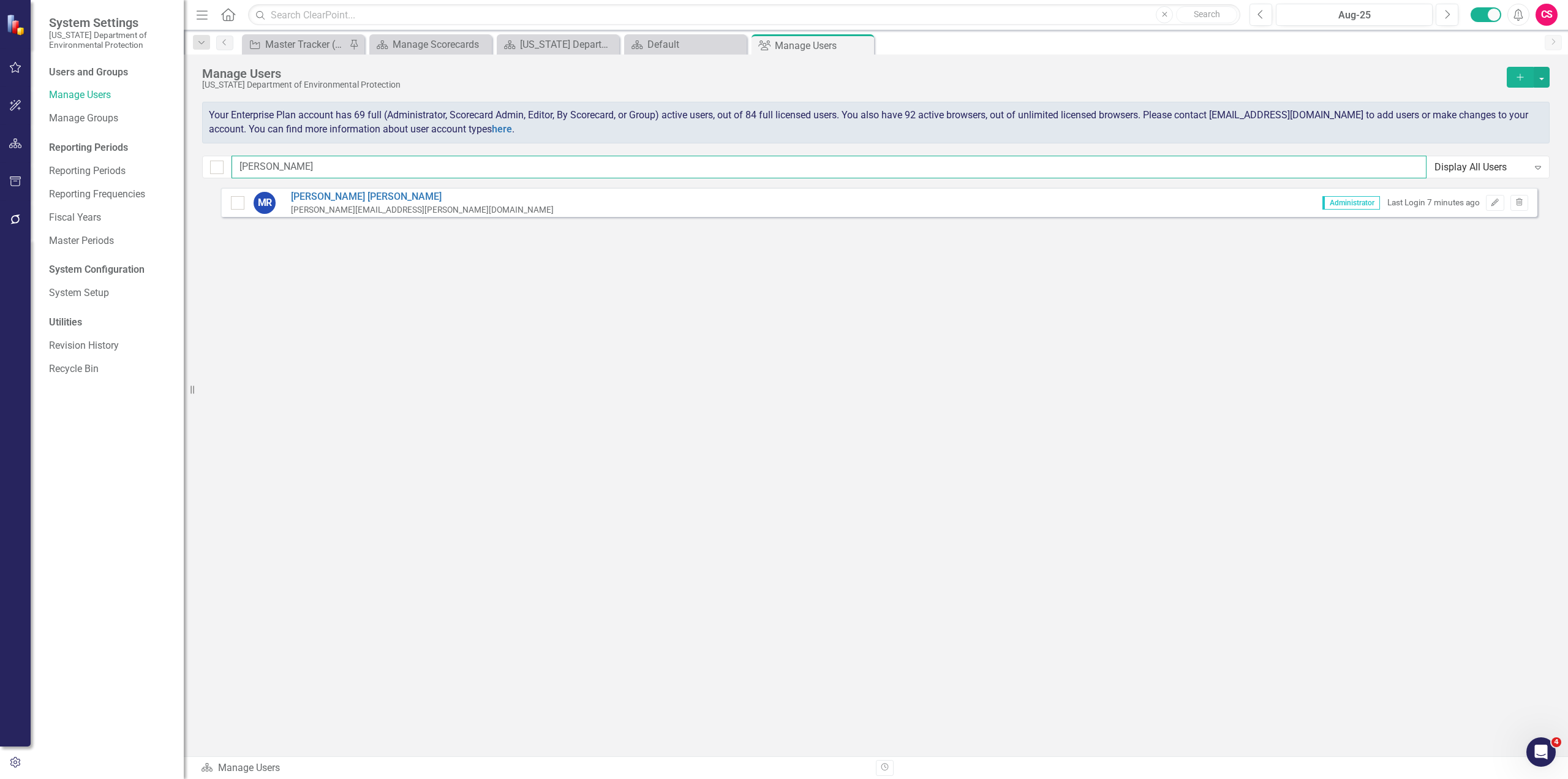
drag, startPoint x: 300, startPoint y: 171, endPoint x: 193, endPoint y: 168, distance: 107.0
click at [193, 168] on div "System Settings Florida Department of Environmental Protection Users and Groups…" at bounding box center [784, 389] width 1568 height 779
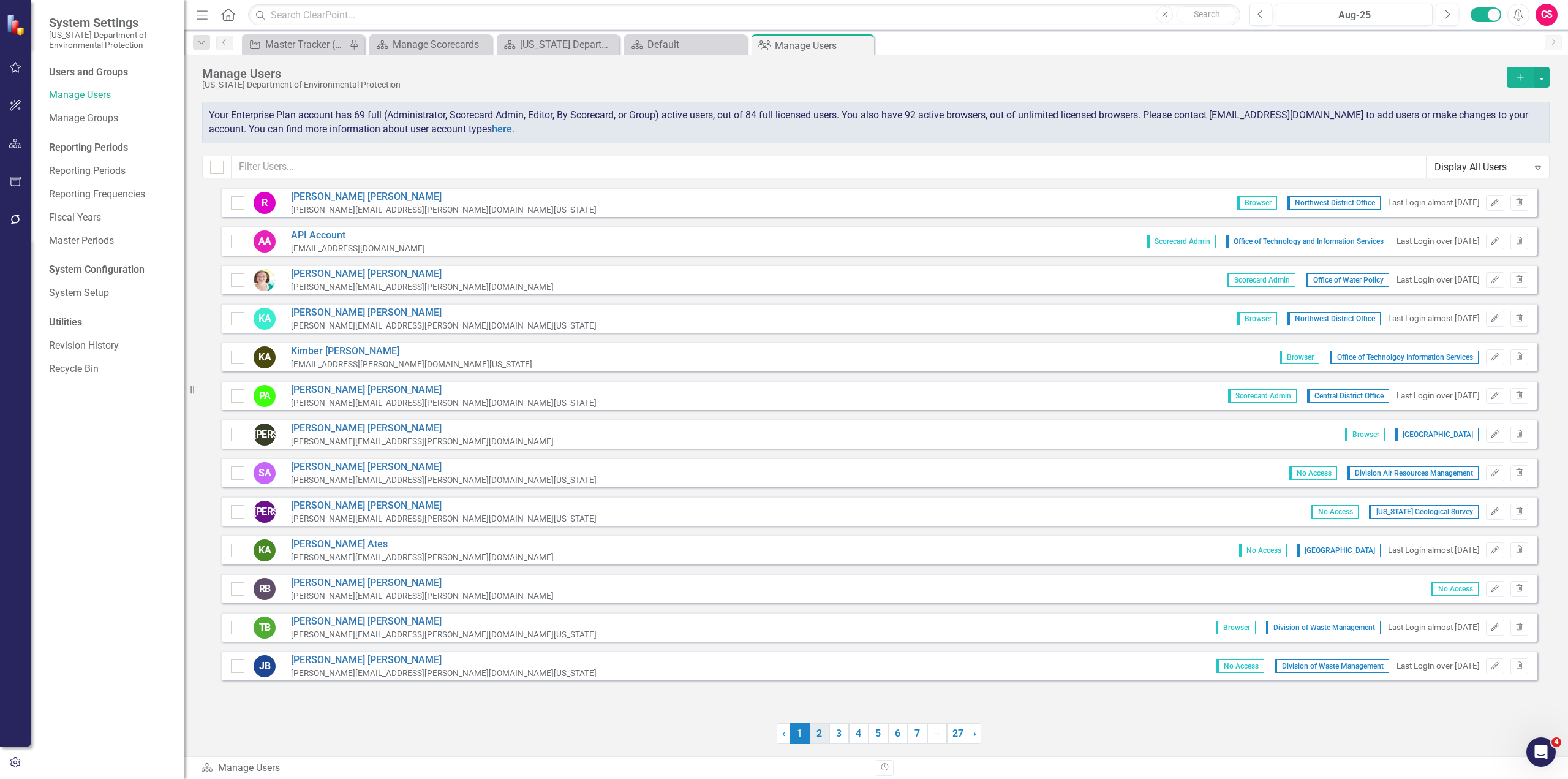
click at [820, 425] on link "2" at bounding box center [820, 733] width 20 height 20
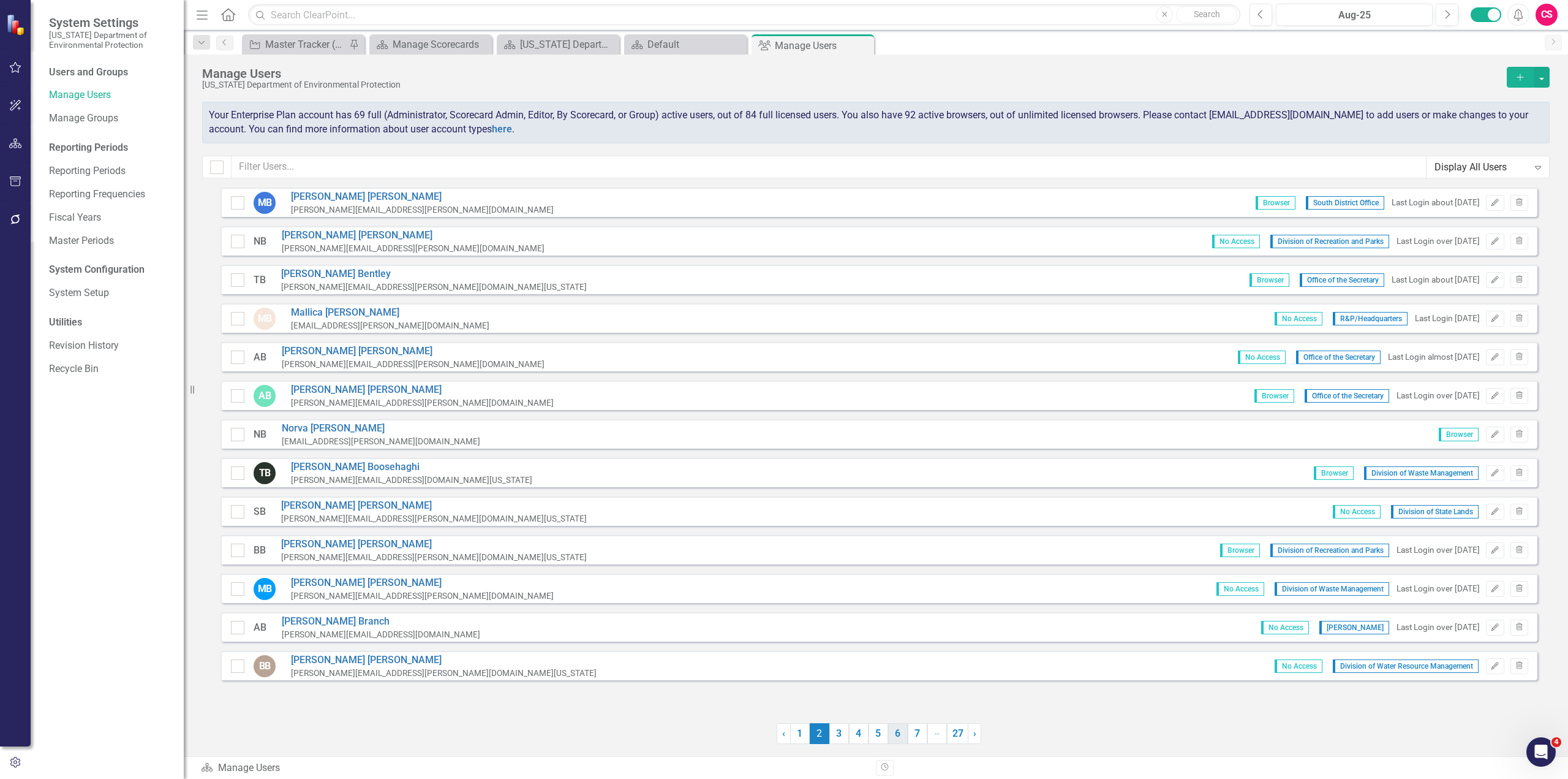
click at [897, 425] on link "6" at bounding box center [898, 733] width 20 height 20
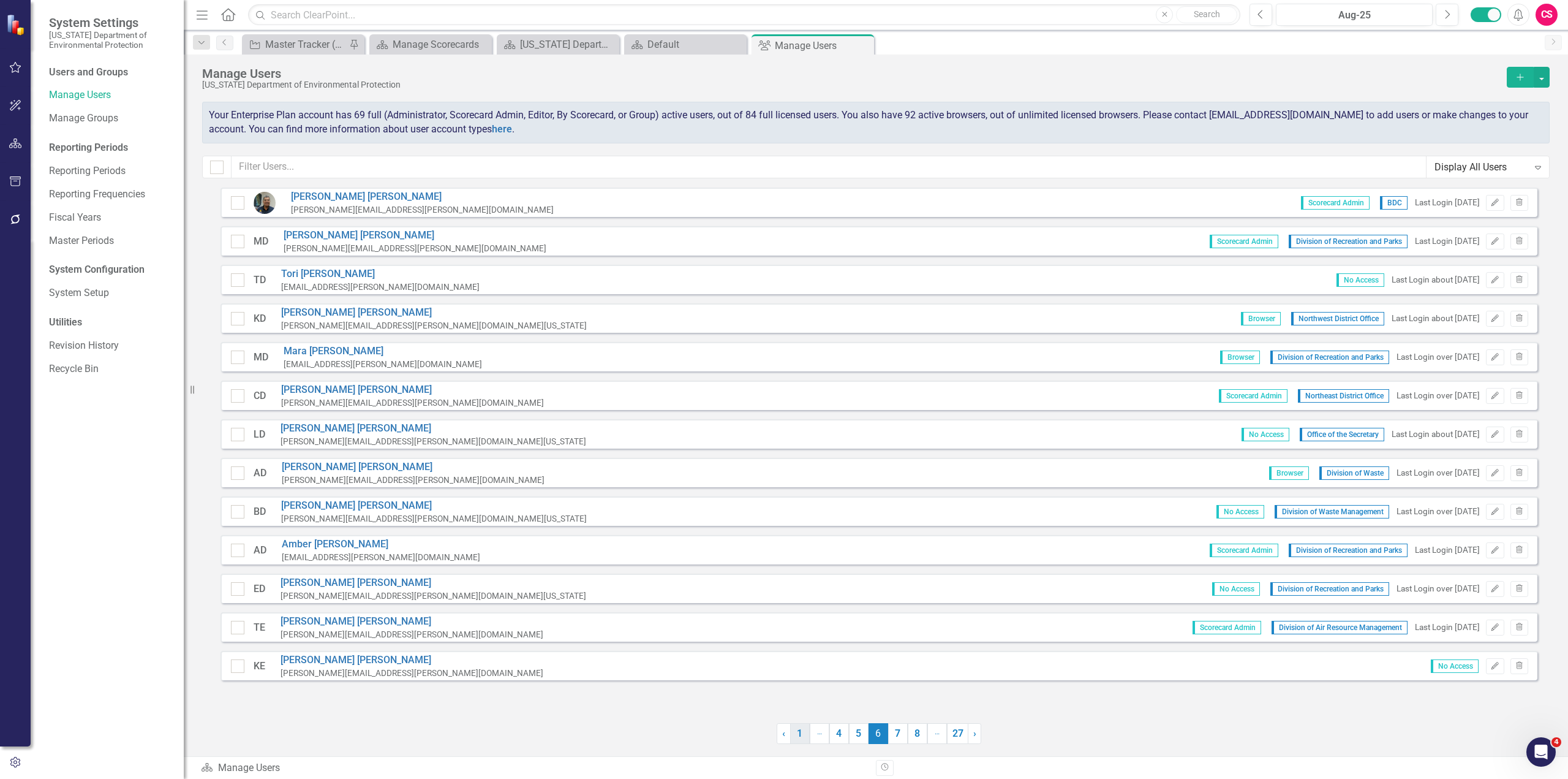
click at [806, 425] on link "1" at bounding box center [800, 733] width 20 height 20
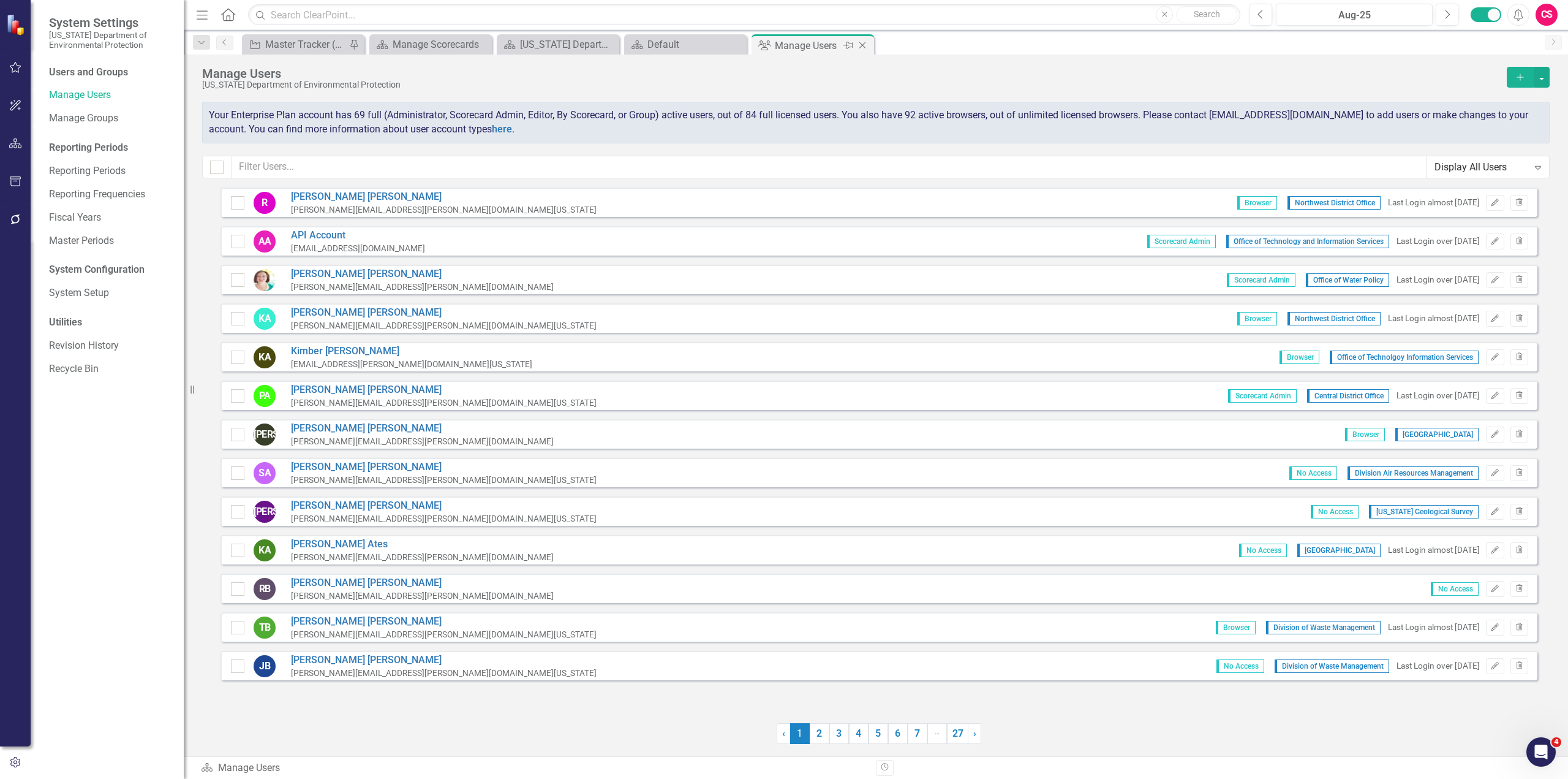
click at [860, 45] on icon "Close" at bounding box center [862, 45] width 12 height 10
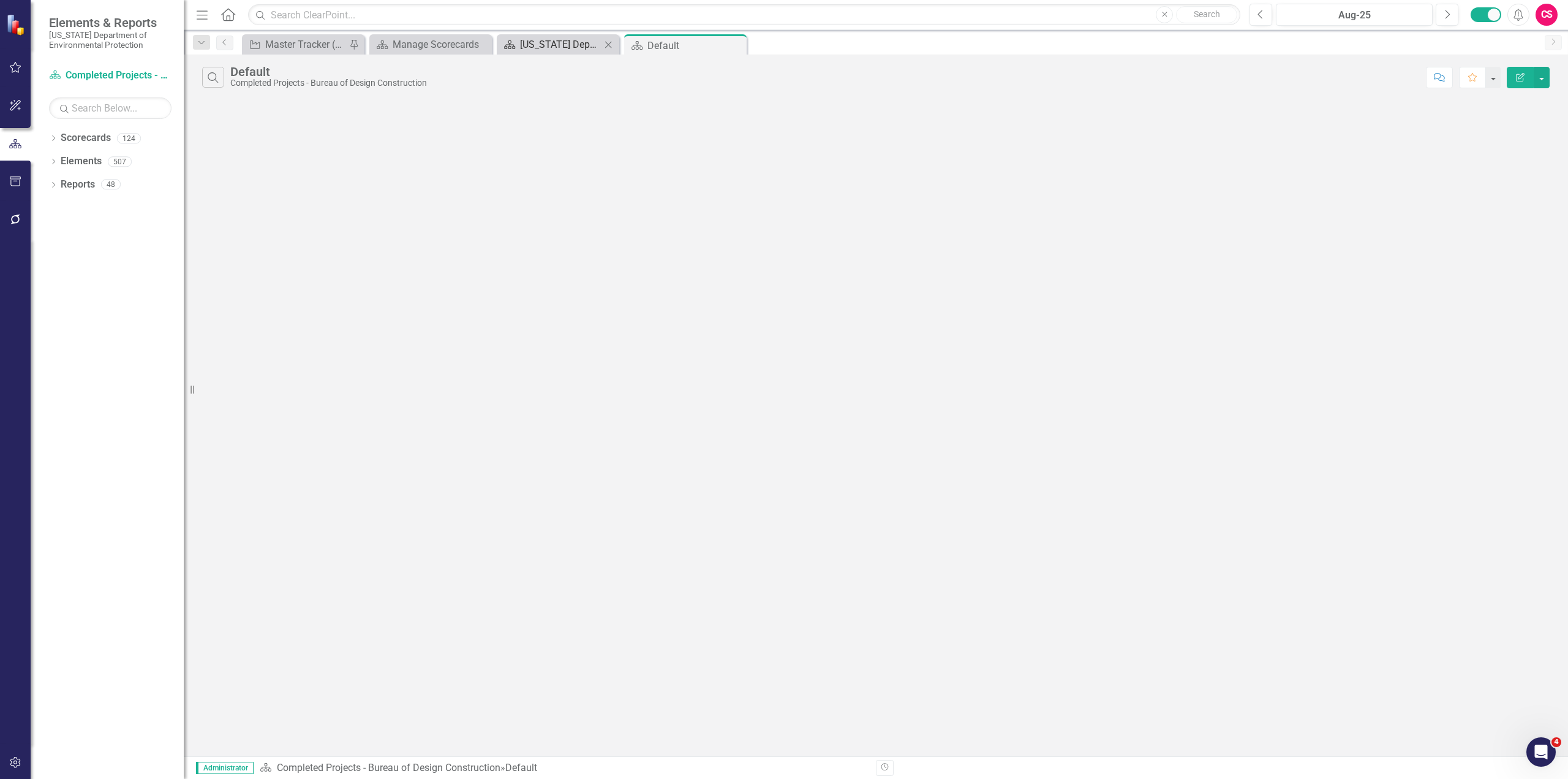
click at [534, 50] on div "[US_STATE] Department of Environmental Protection" at bounding box center [560, 44] width 81 height 16
click at [54, 141] on icon "Dropdown" at bounding box center [53, 139] width 8 height 7
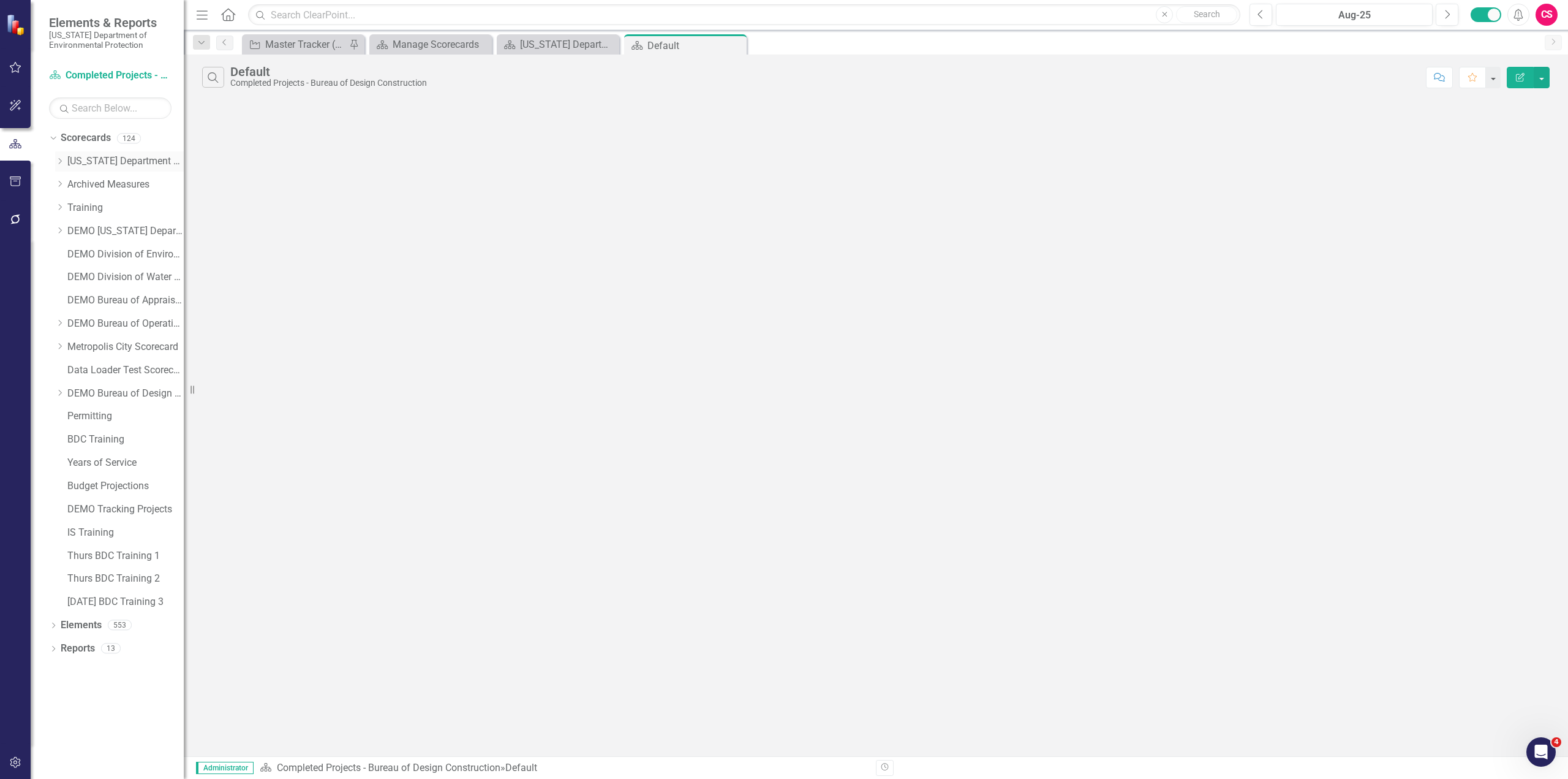
click at [62, 160] on icon "Dropdown" at bounding box center [59, 161] width 9 height 7
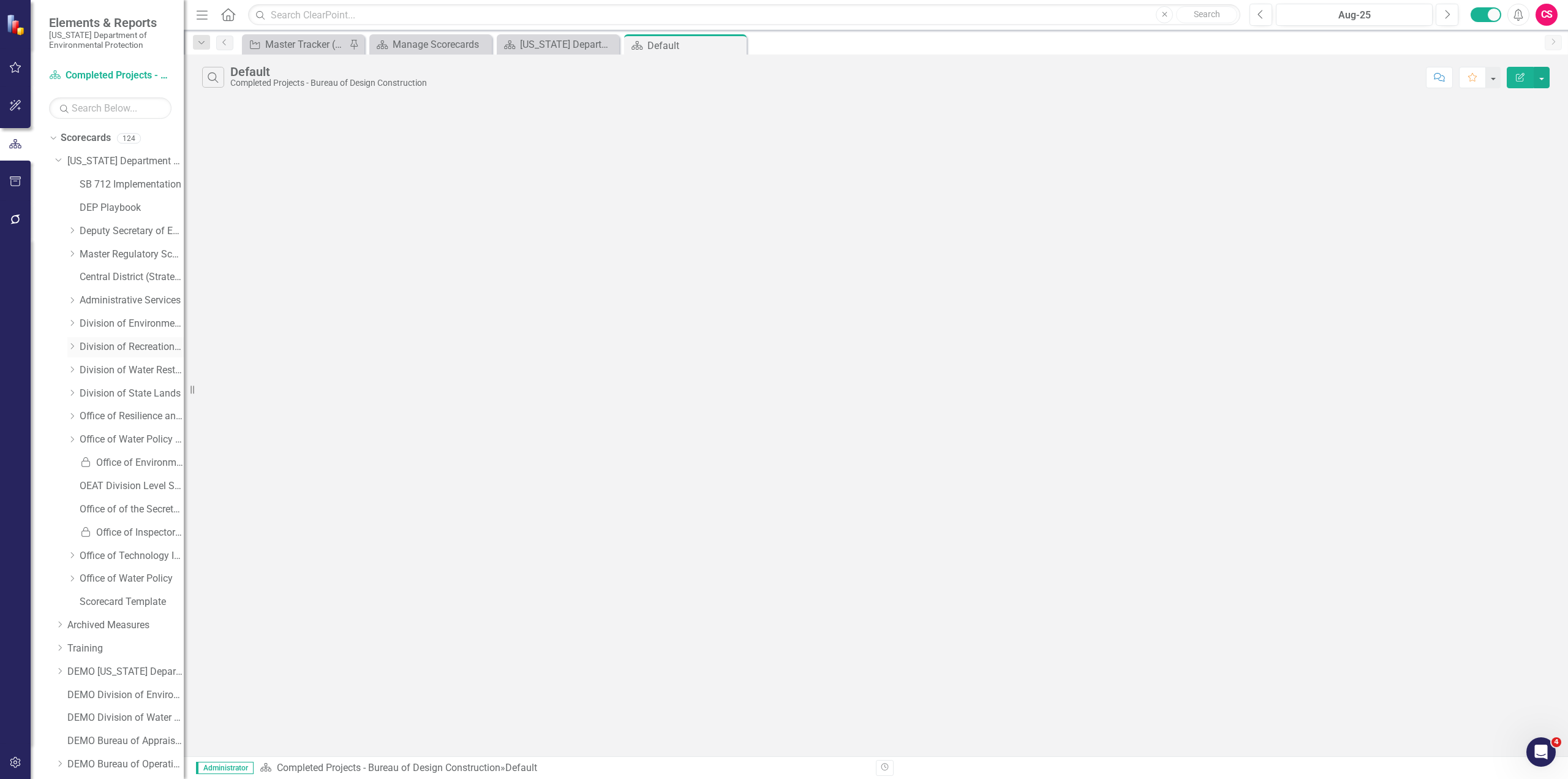
click at [72, 348] on icon "Dropdown" at bounding box center [71, 346] width 9 height 7
click at [134, 371] on link "Bureau of Design Construction" at bounding box center [137, 370] width 92 height 14
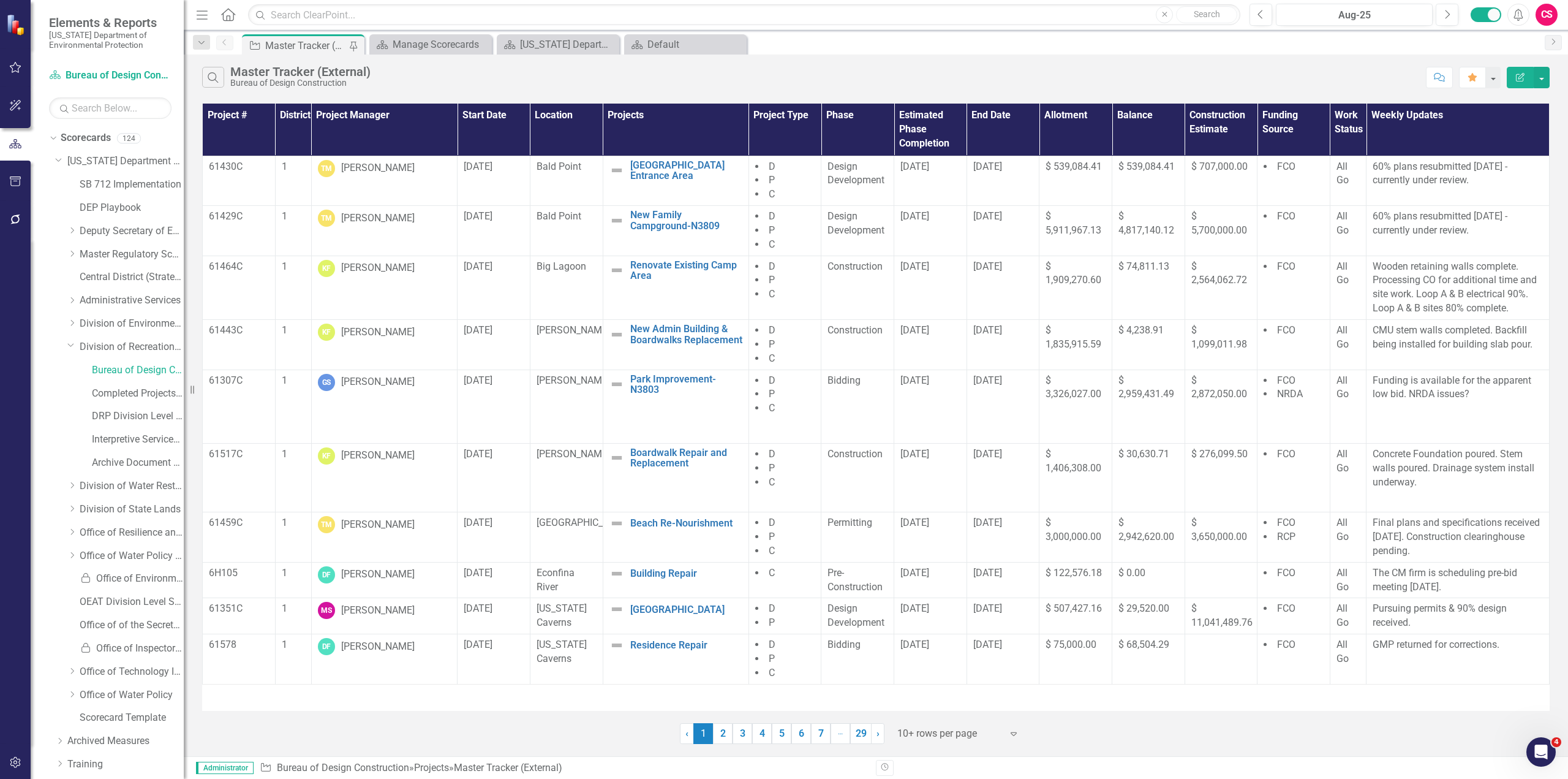
click at [940, 81] on icon "button" at bounding box center [1520, 77] width 8 height 8
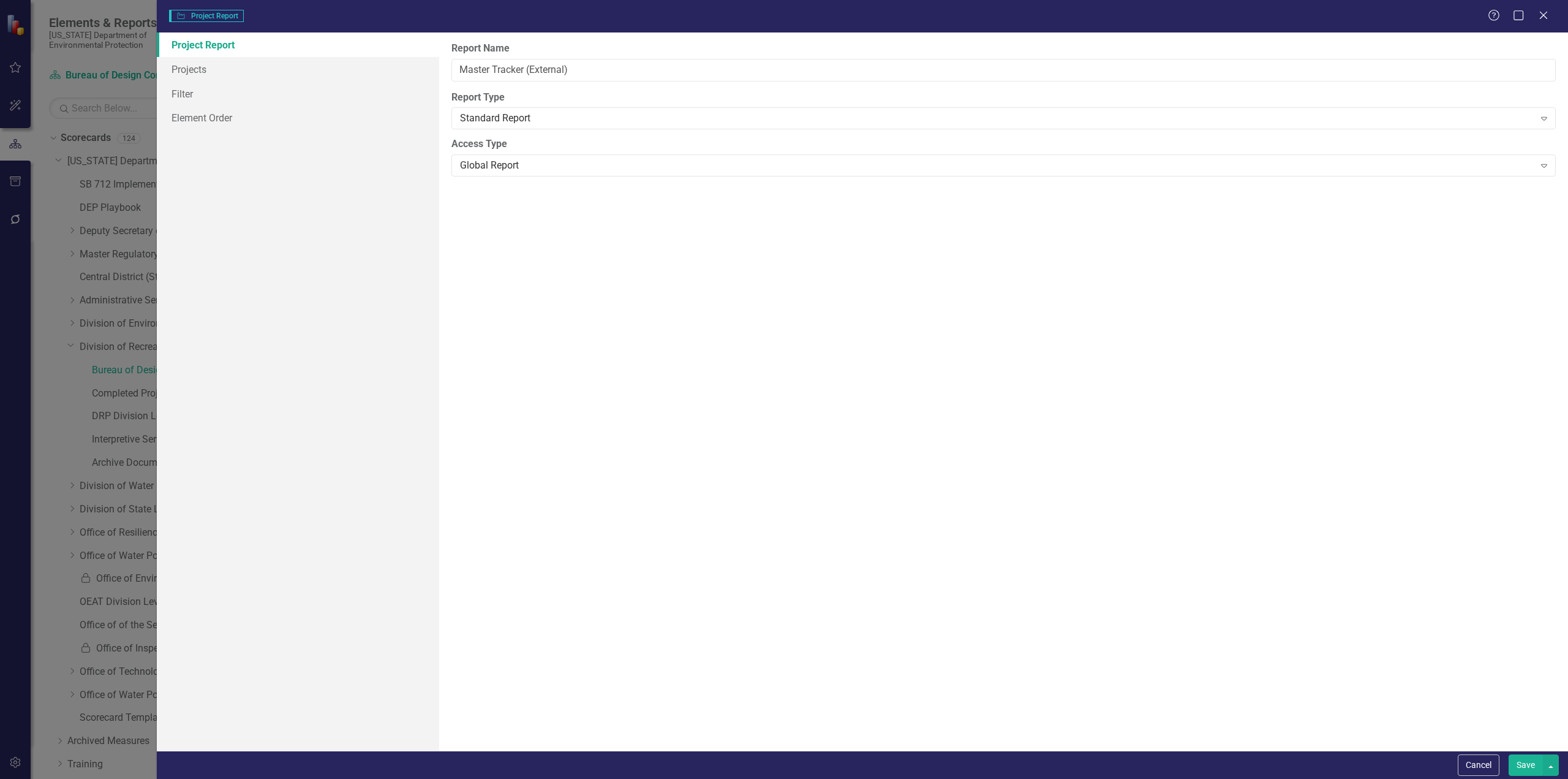
type input "Master Tracker (External)"
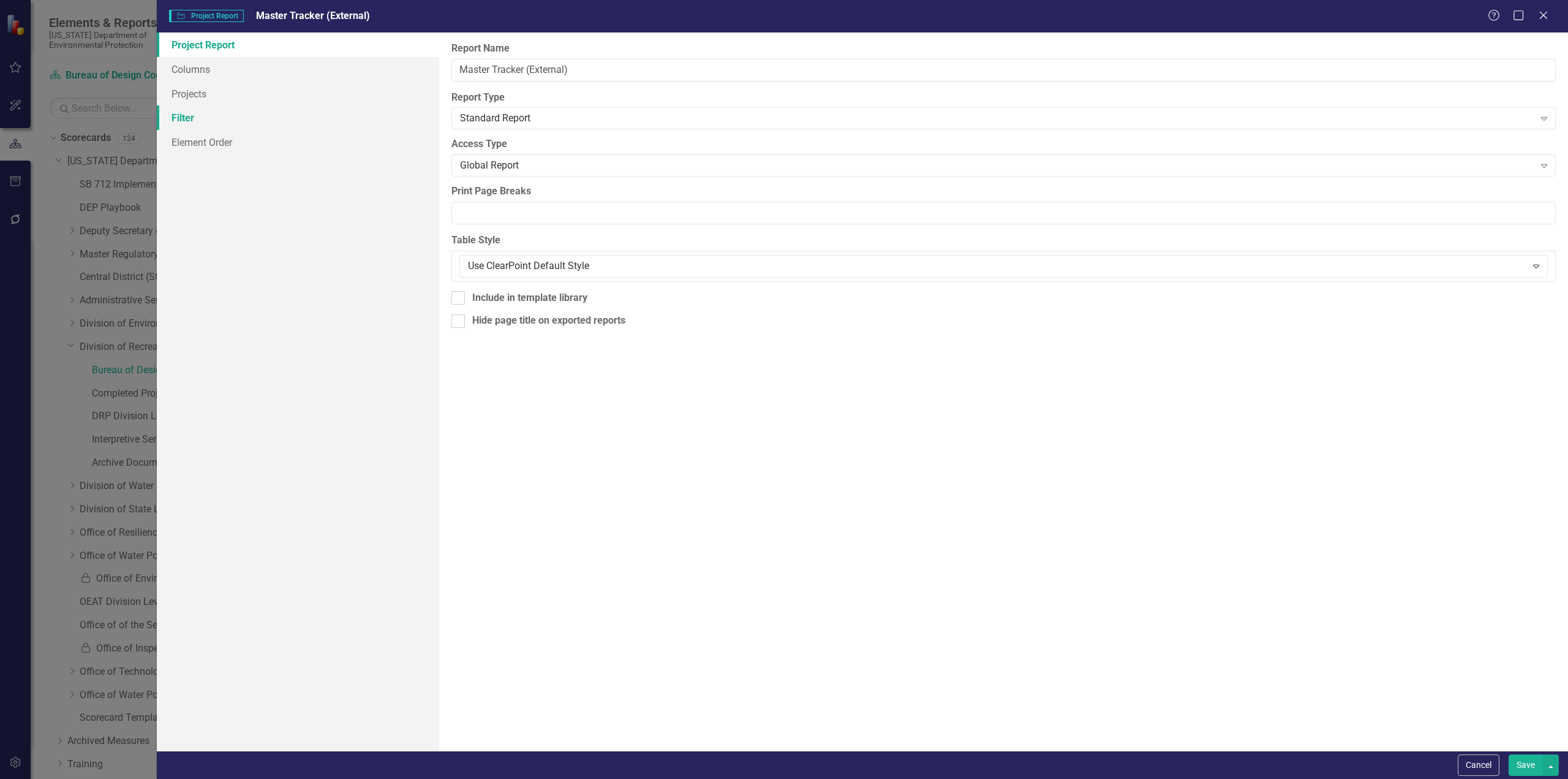
click at [196, 115] on link "Filter" at bounding box center [298, 118] width 283 height 25
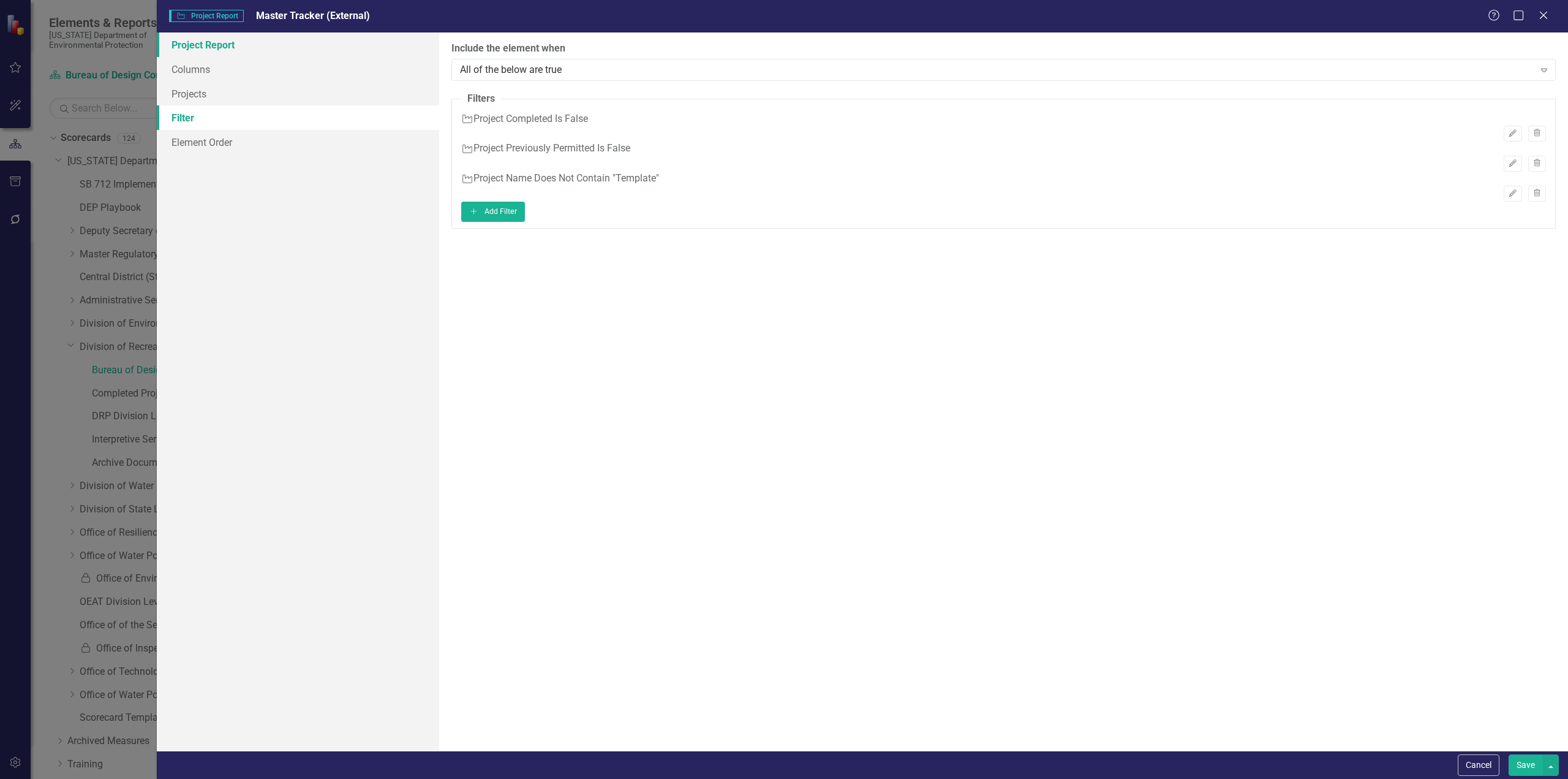
click at [216, 45] on link "Project Report" at bounding box center [298, 45] width 283 height 25
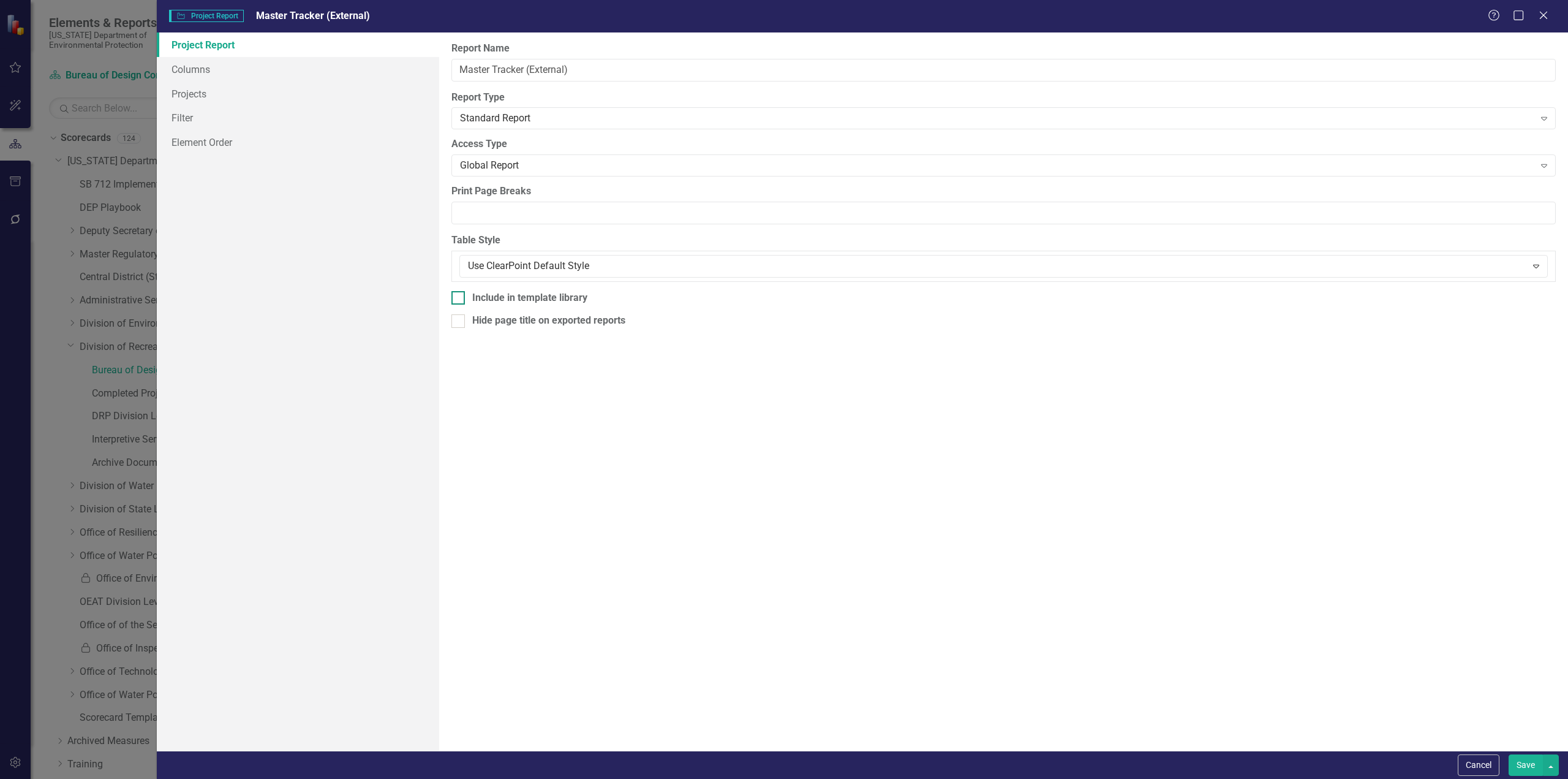
click at [494, 291] on div "Include in template library" at bounding box center [529, 298] width 115 height 14
click at [459, 291] on input "Include in template library" at bounding box center [456, 295] width 8 height 8
checkbox input "true"
click at [940, 425] on button "Save" at bounding box center [1526, 765] width 34 height 21
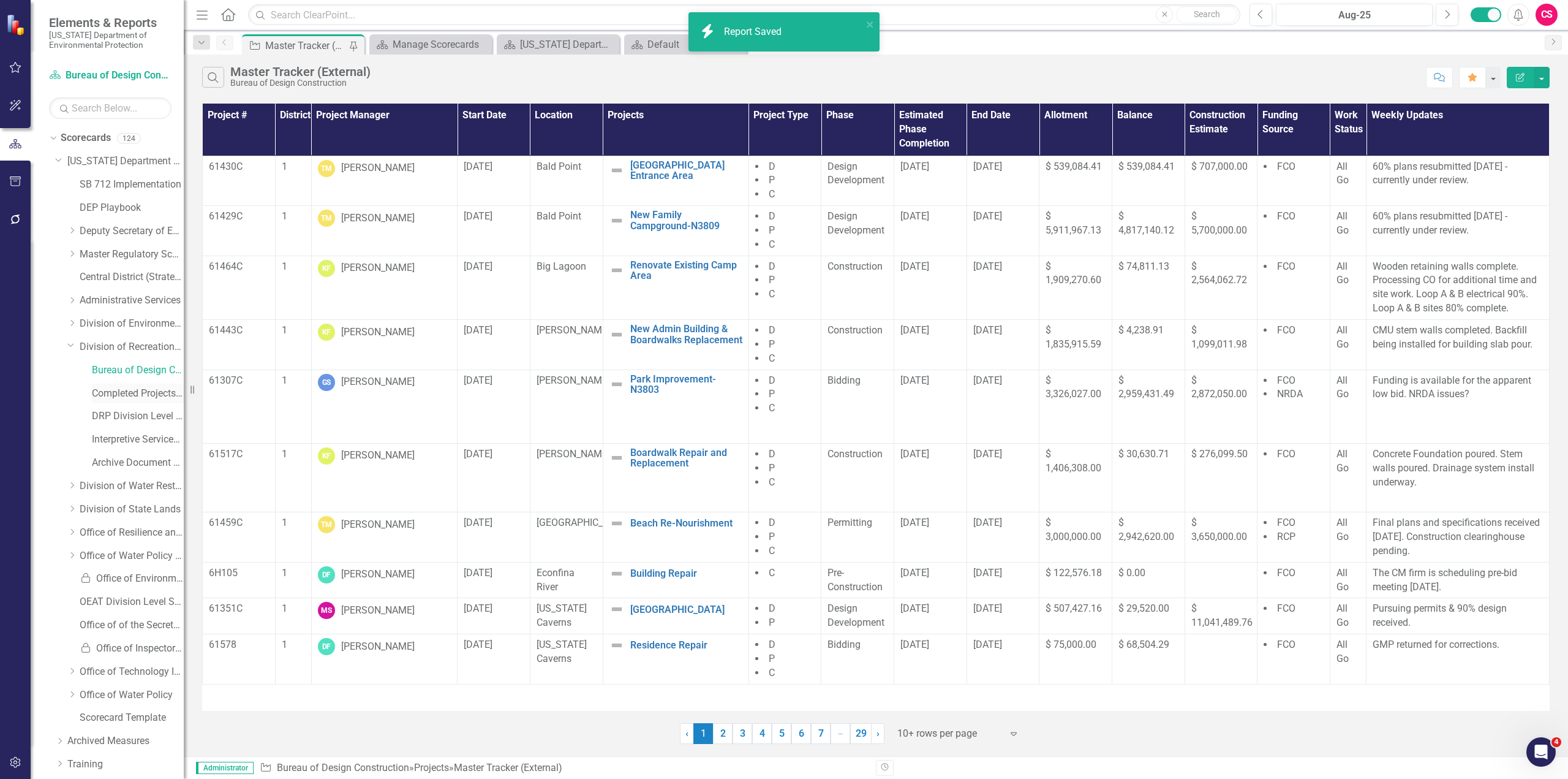
click at [136, 393] on link "Completed Projects - Bureau of Design Construction" at bounding box center [137, 393] width 92 height 14
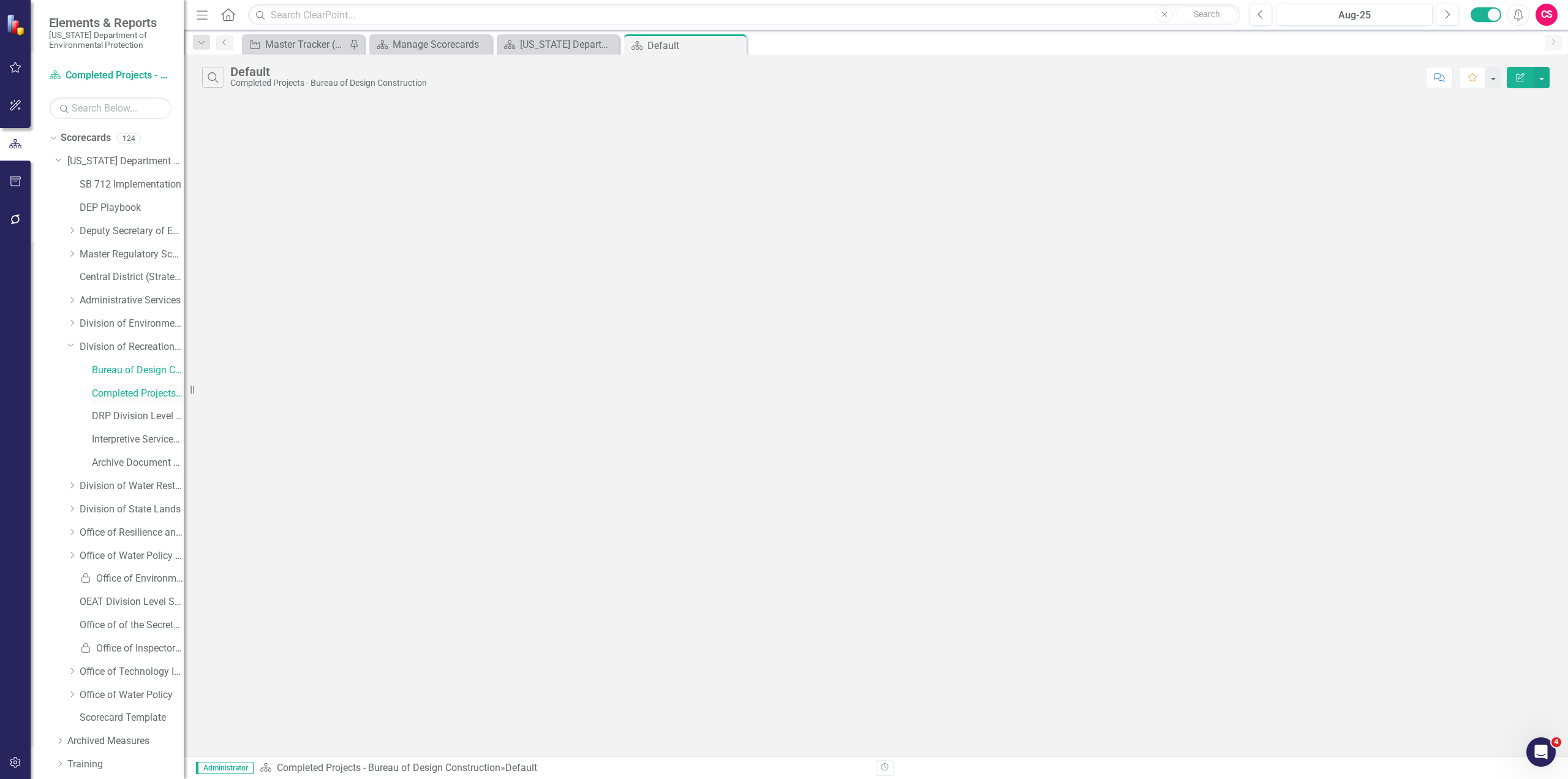
click at [136, 392] on link "Completed Projects - Bureau of Design Construction" at bounding box center [137, 393] width 92 height 14
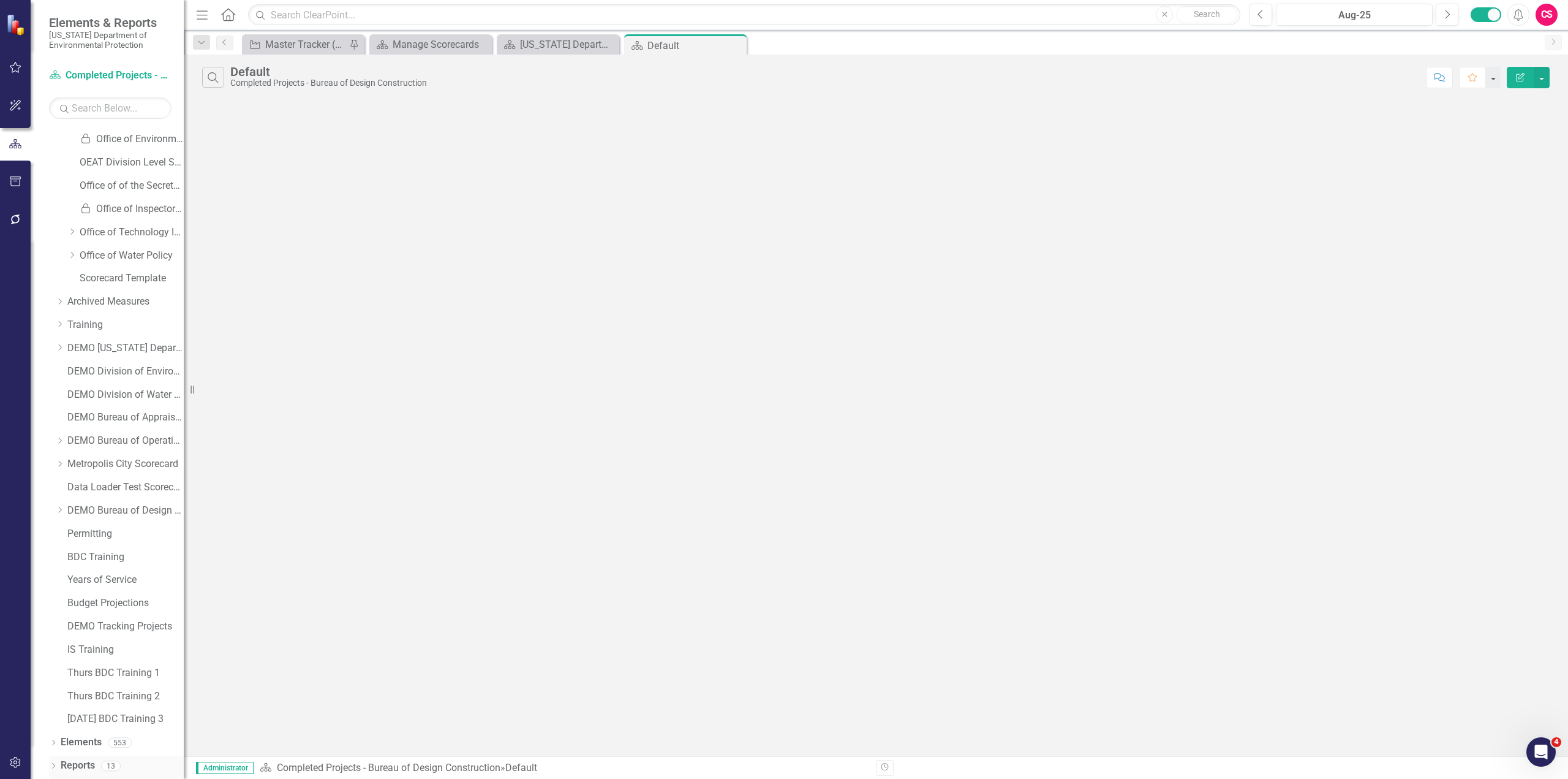
click at [81, 425] on link "Reports" at bounding box center [78, 765] width 34 height 14
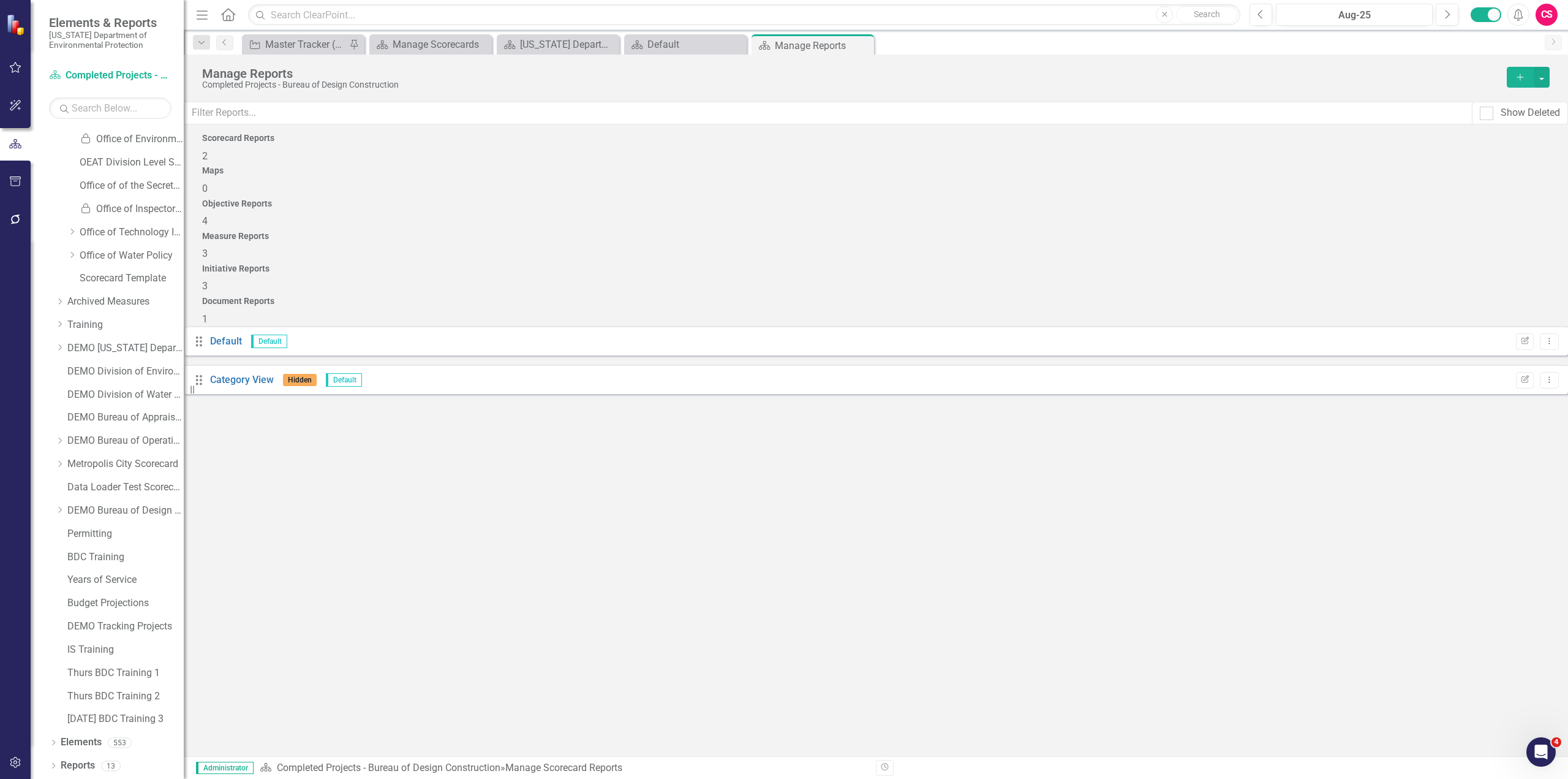
click at [940, 264] on div "Initiative Reports 3" at bounding box center [875, 279] width 1347 height 29
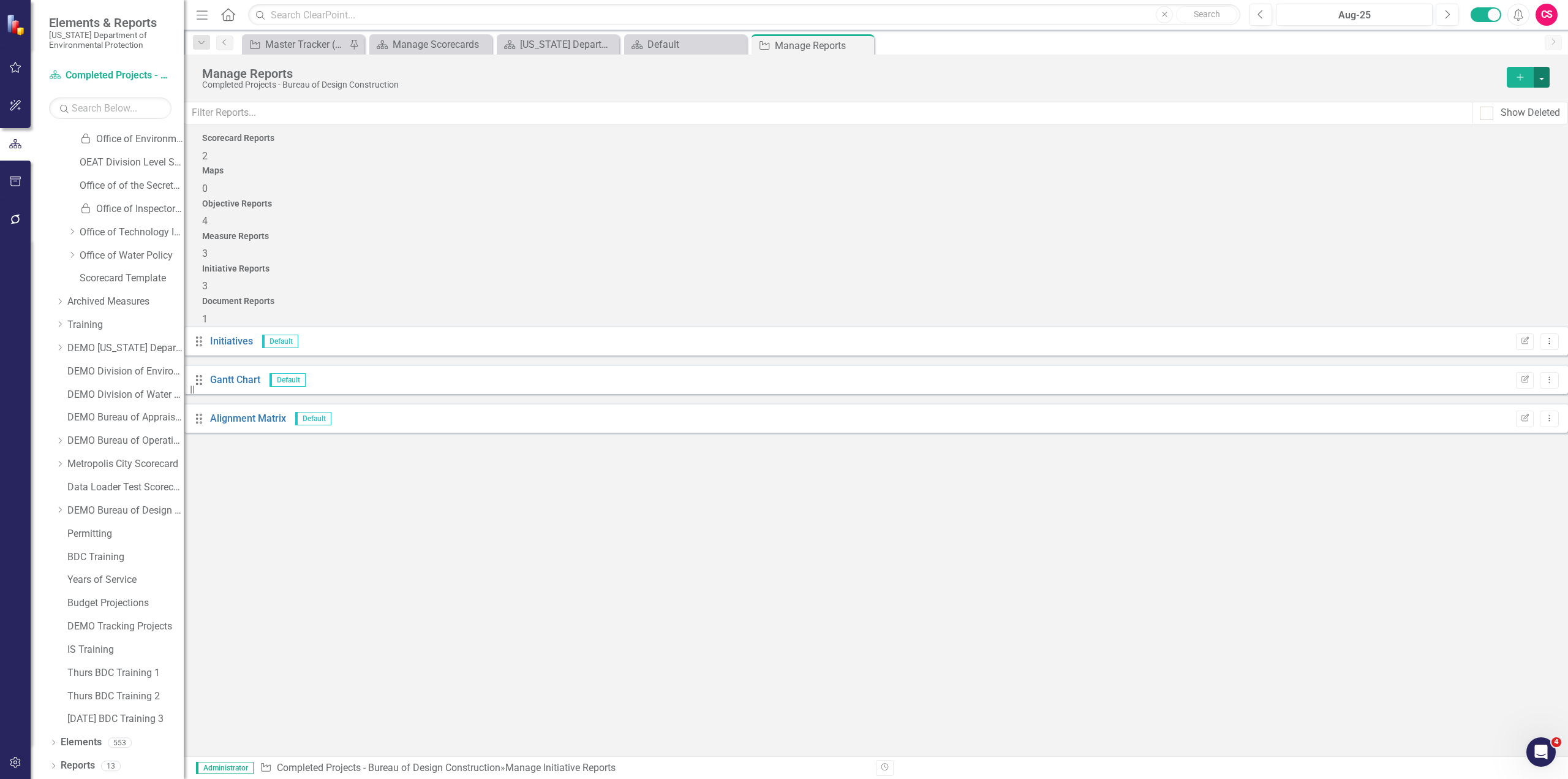
click at [940, 75] on button "button" at bounding box center [1541, 77] width 16 height 20
click at [940, 121] on link "Copy Add From Template" at bounding box center [1492, 123] width 114 height 23
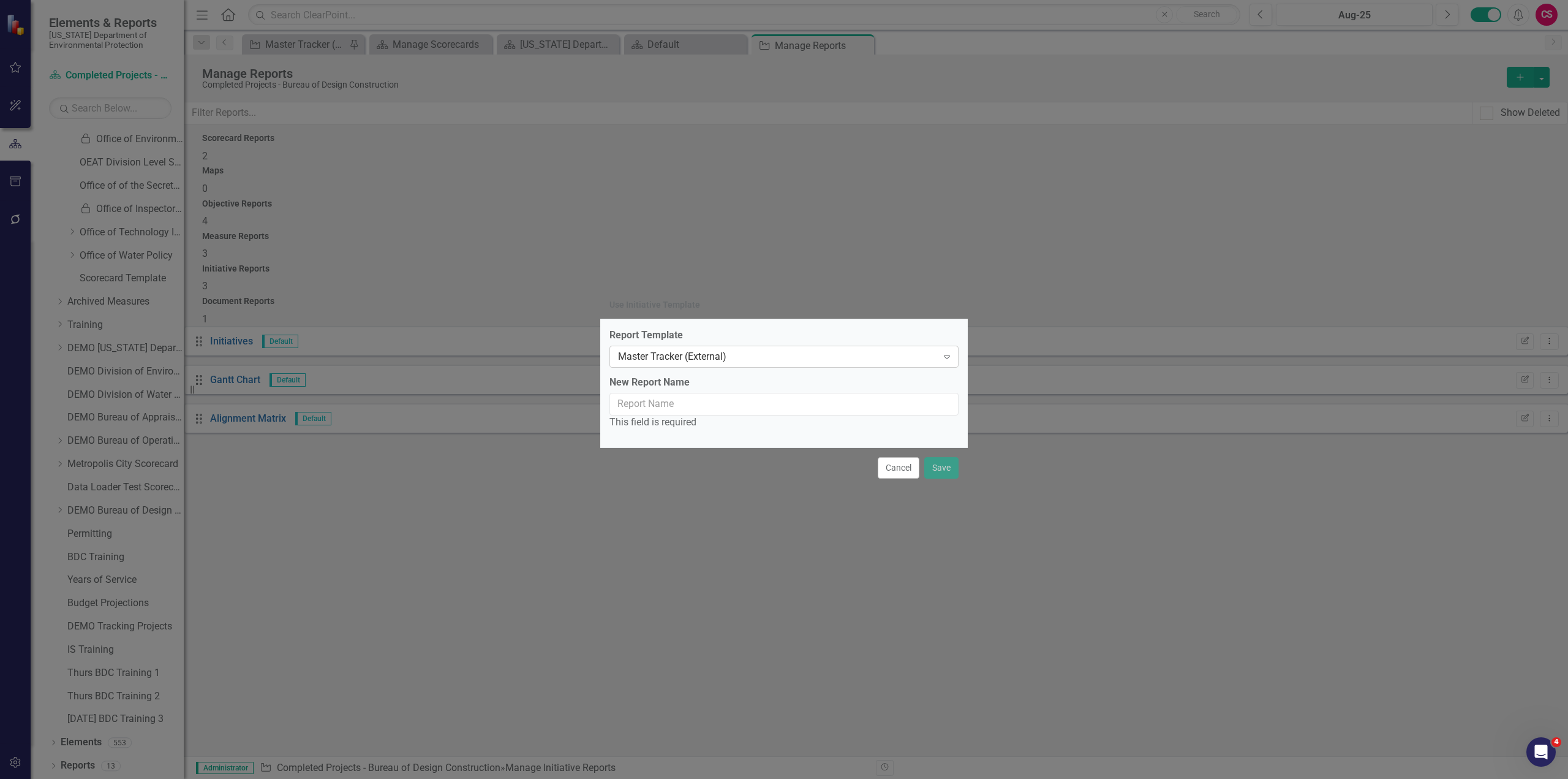
click at [691, 359] on div "Master Tracker (External)" at bounding box center [777, 356] width 319 height 14
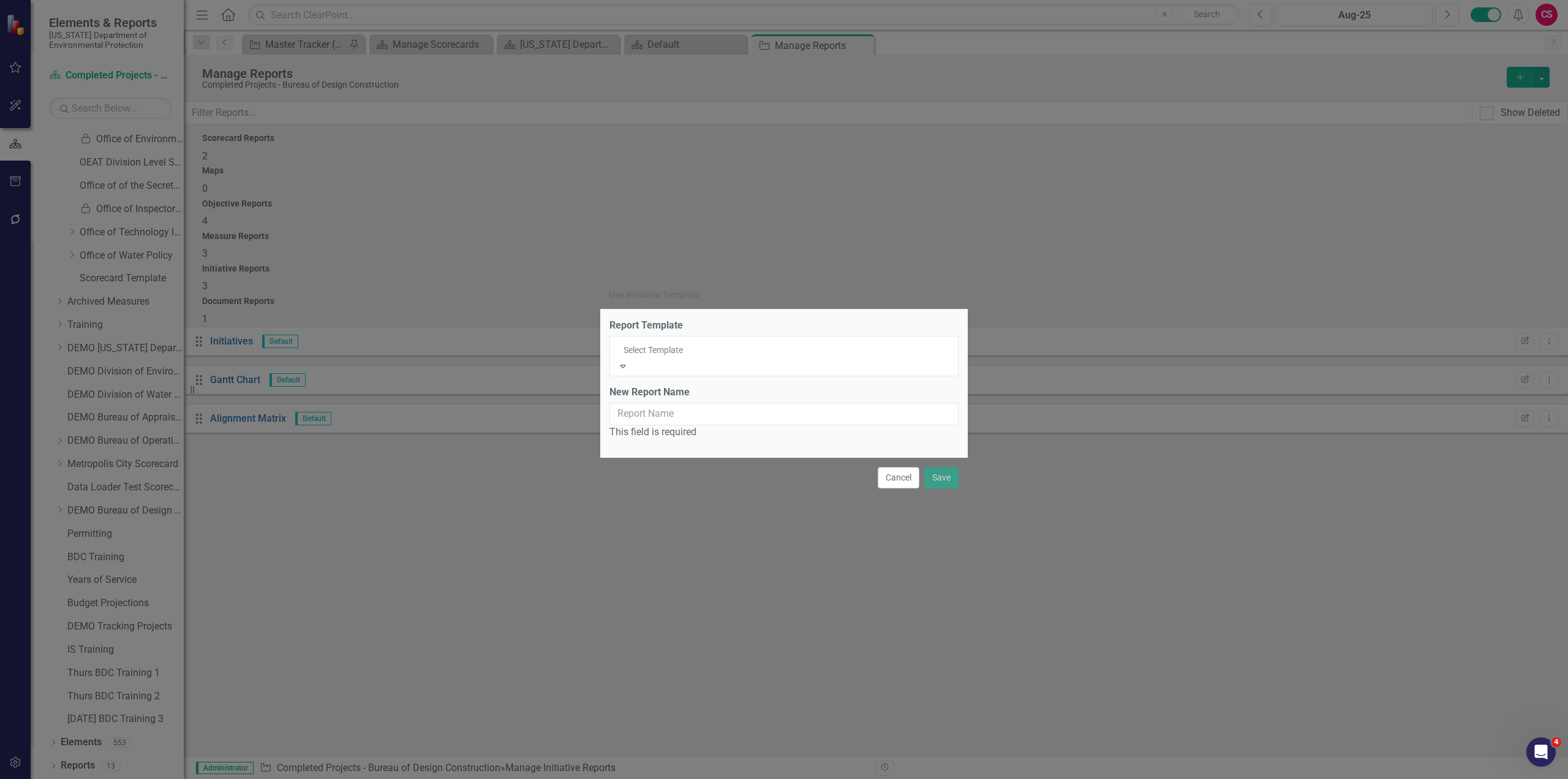
click at [691, 425] on div "Master Tracker (External)" at bounding box center [784, 786] width 1568 height 14
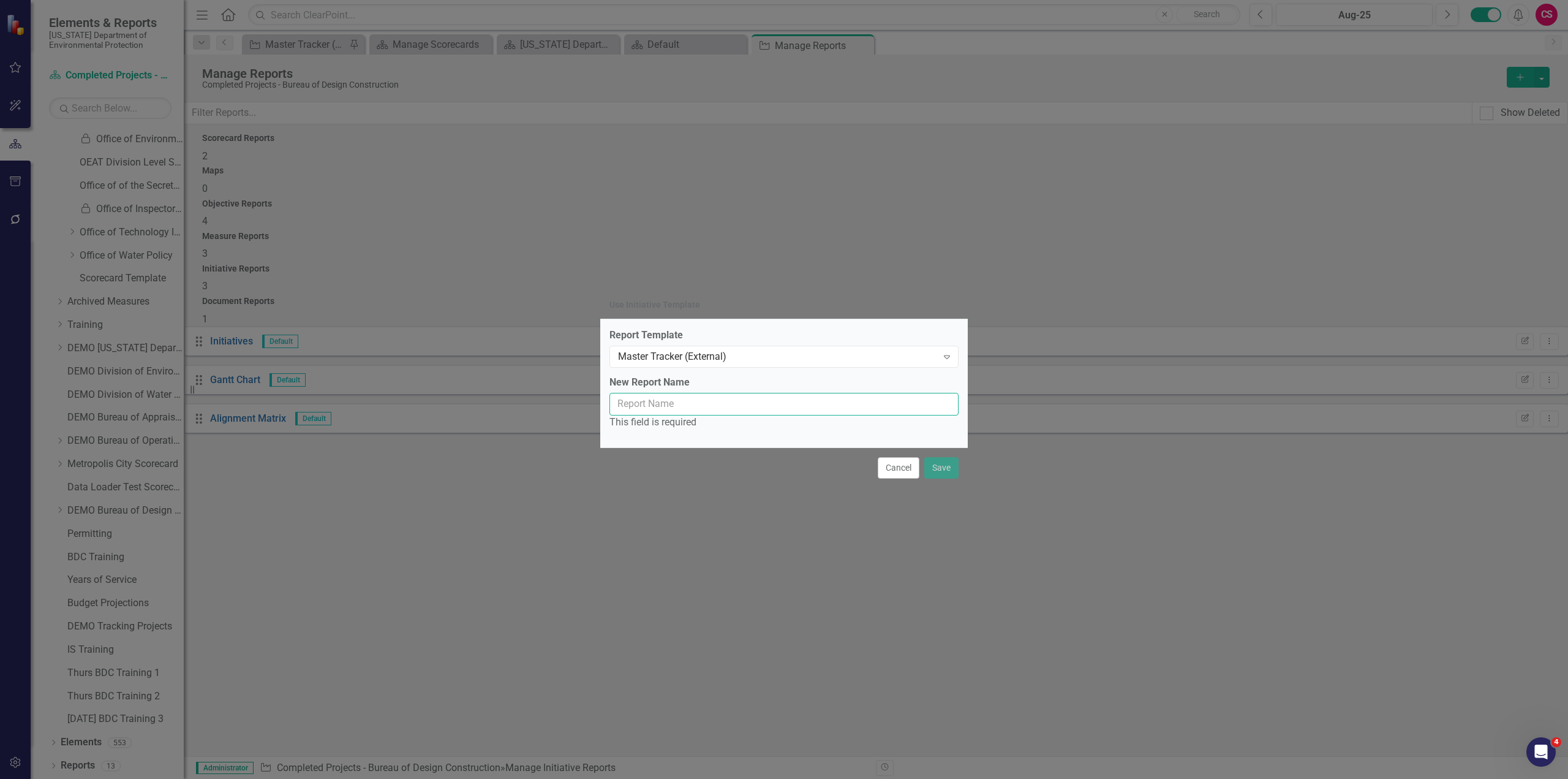
click at [666, 408] on input "New Report Name" at bounding box center [784, 405] width 349 height 23
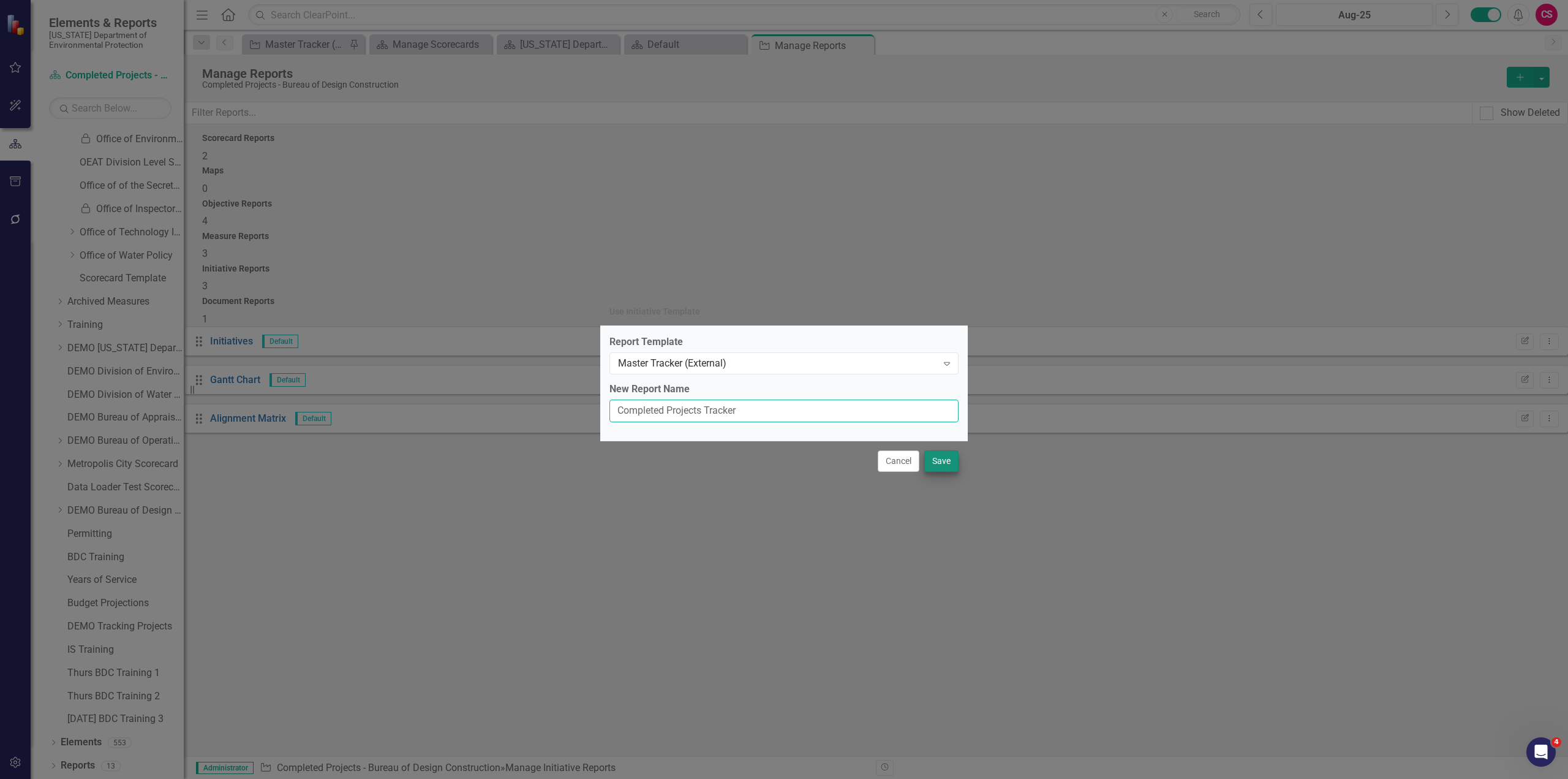
type input "Completed Projects Tracker"
click at [940, 425] on button "Save" at bounding box center [941, 461] width 34 height 21
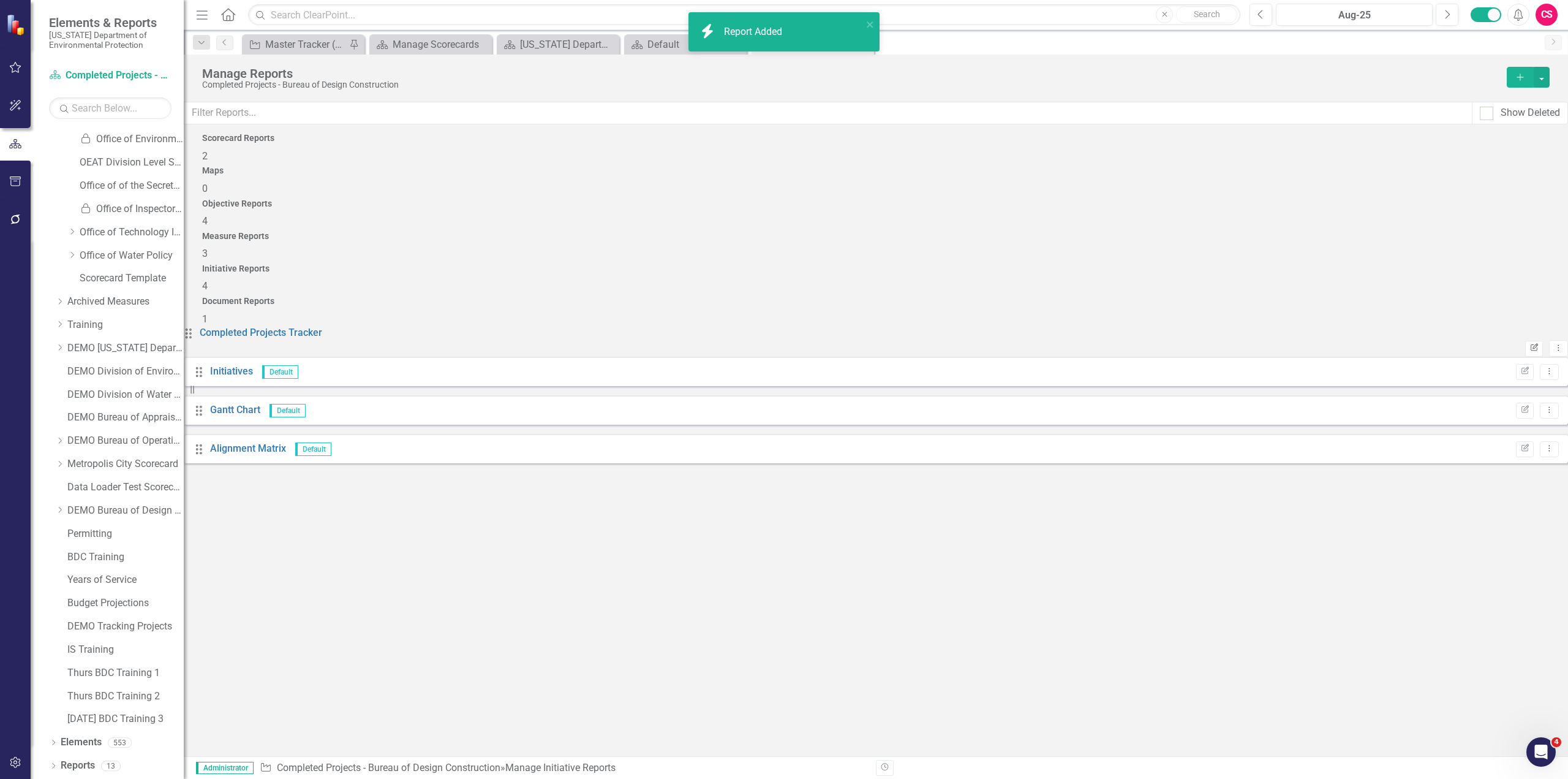
click at [940, 344] on icon "Edit Report" at bounding box center [1534, 347] width 9 height 7
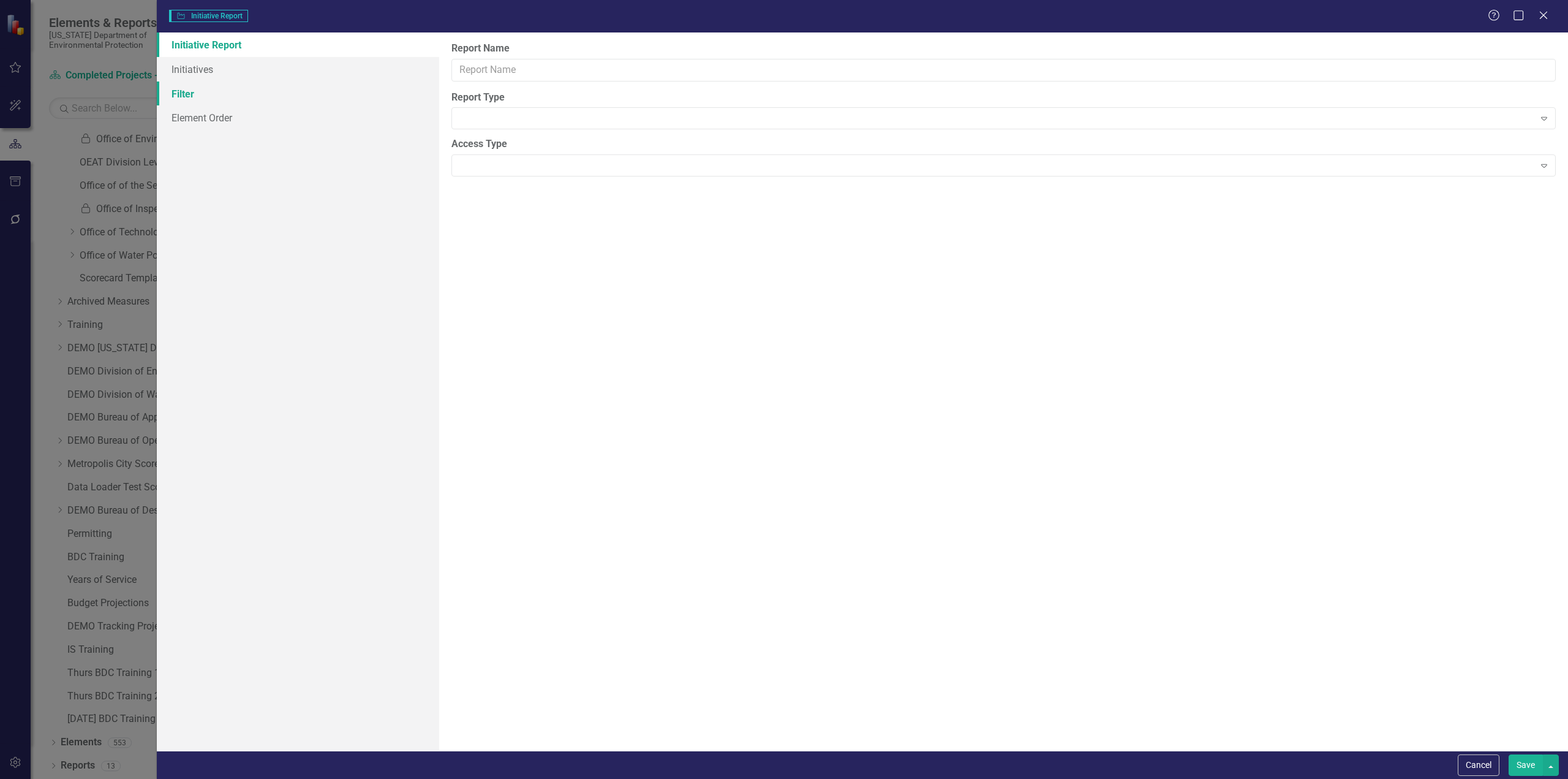
type input "Completed Projects Tracker"
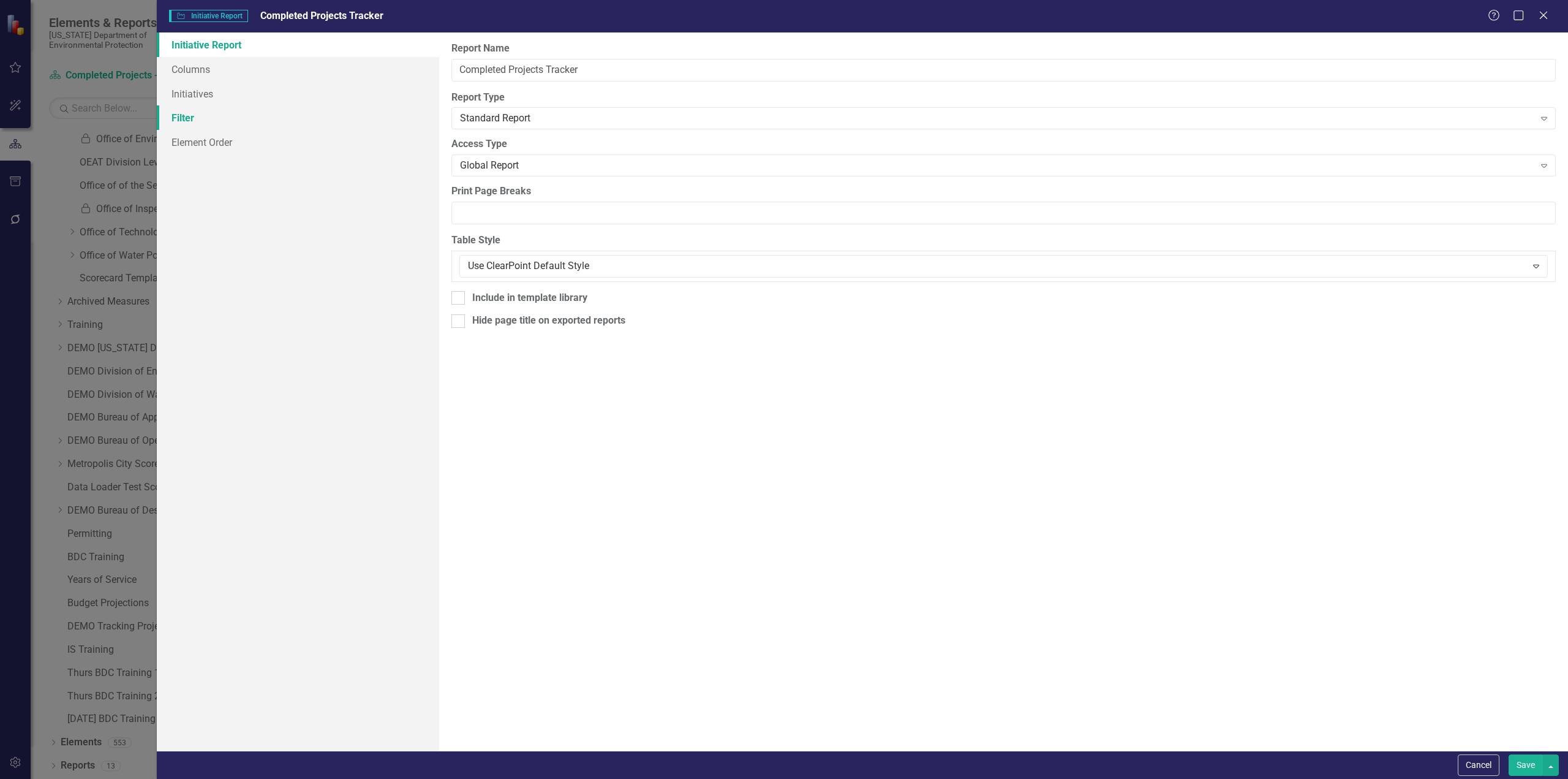
click at [194, 116] on link "Filter" at bounding box center [298, 118] width 283 height 25
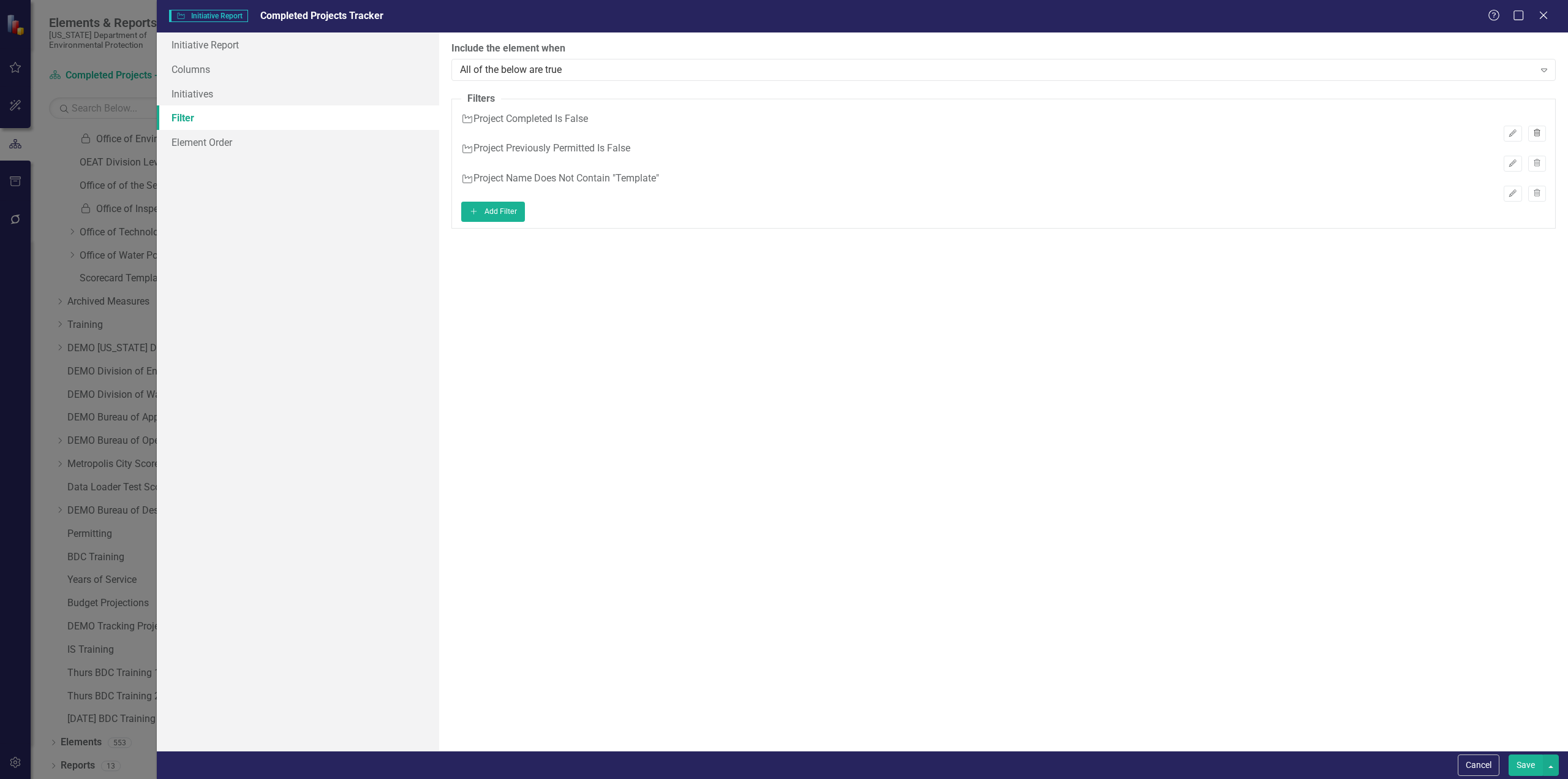
click at [940, 130] on icon "Trash" at bounding box center [1537, 133] width 9 height 7
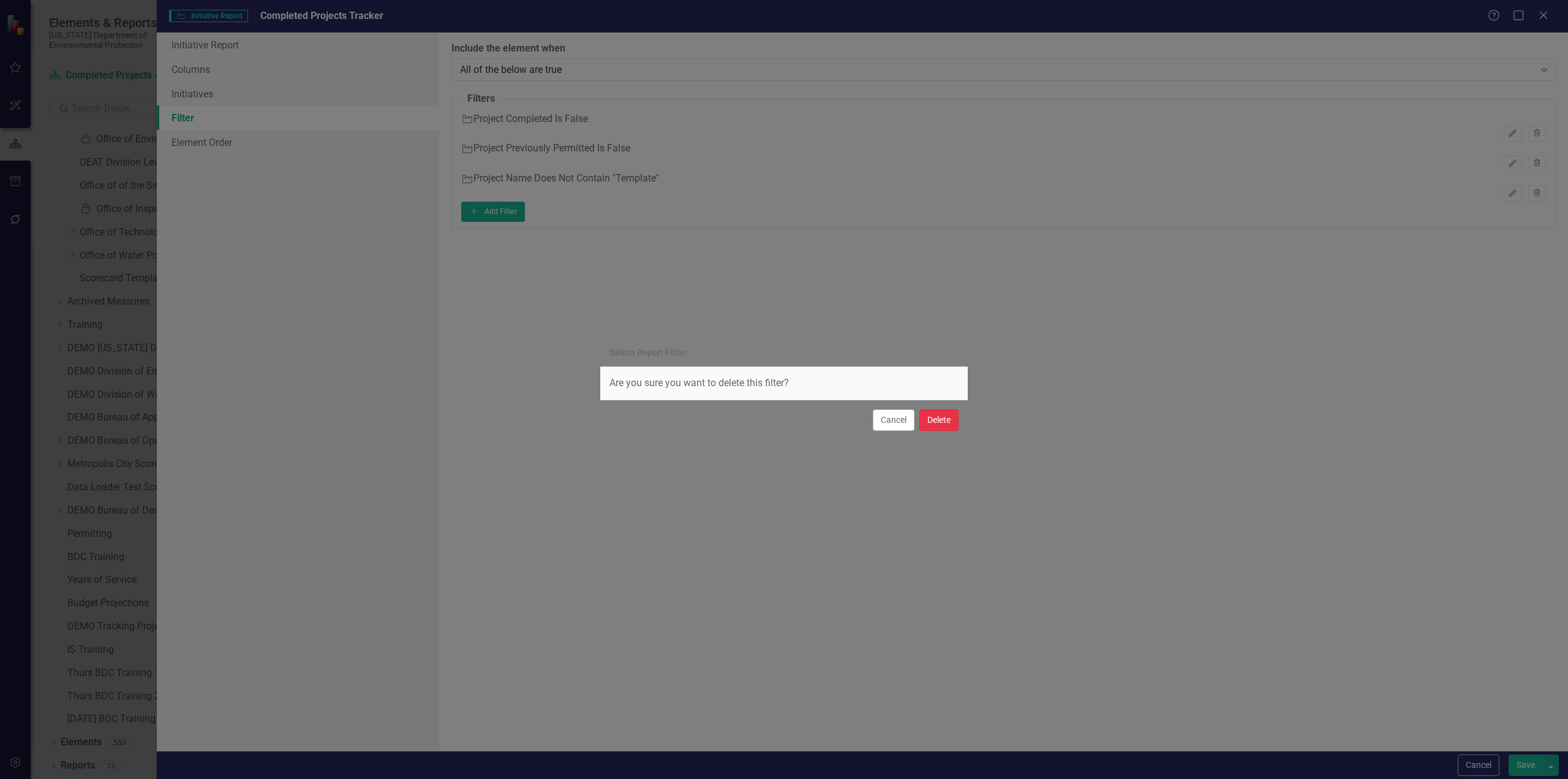
click at [940, 419] on button "Delete" at bounding box center [939, 420] width 39 height 21
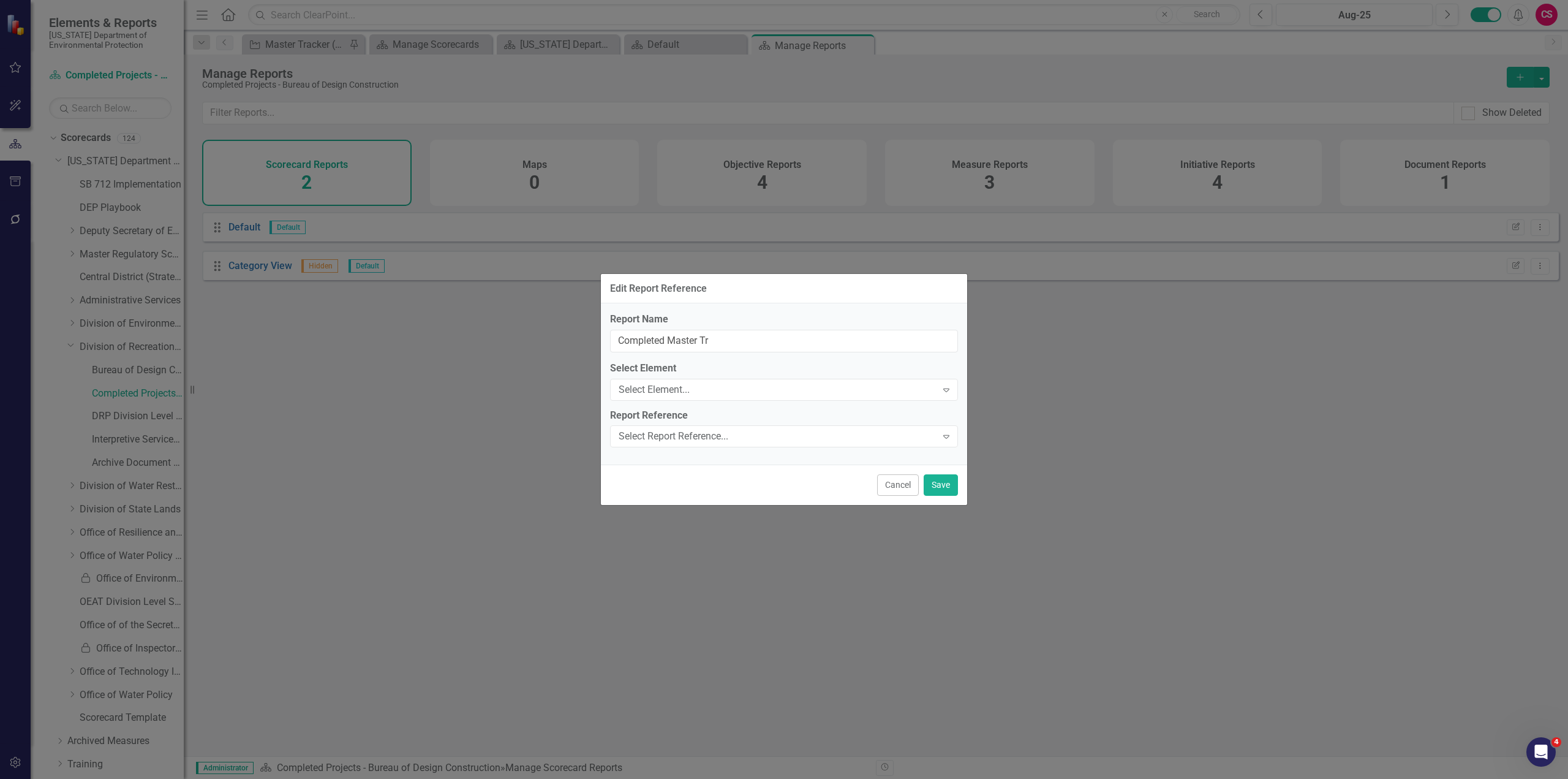
scroll to position [440, 0]
click at [677, 386] on div "Select Element..." at bounding box center [777, 389] width 318 height 14
click at [663, 778] on div "Initiatives" at bounding box center [784, 786] width 1568 height 14
click at [666, 439] on div "Select Report Reference..." at bounding box center [777, 437] width 318 height 14
click at [672, 778] on div "Completed Projects Tracker" at bounding box center [784, 786] width 1568 height 14
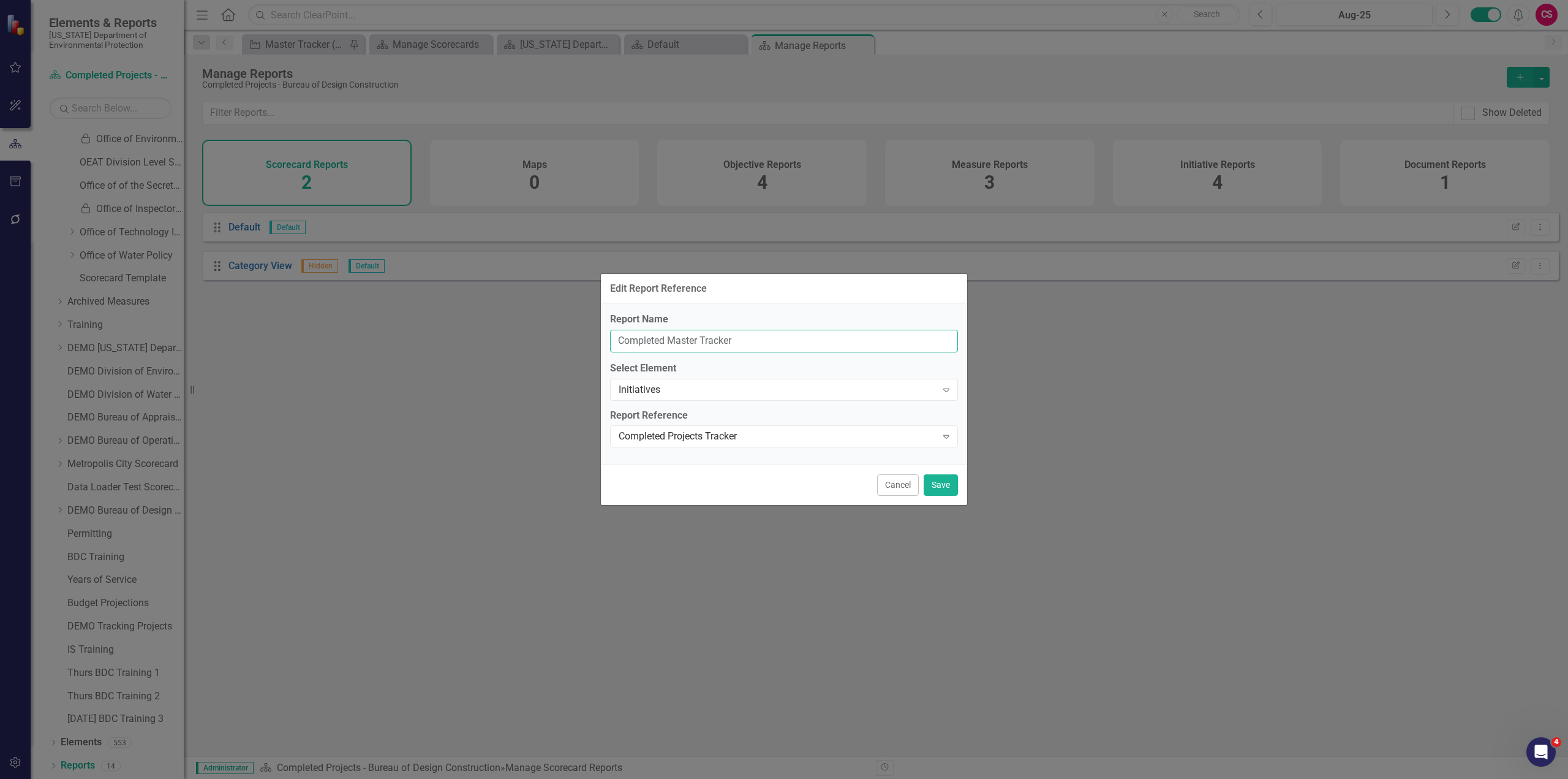
drag, startPoint x: 698, startPoint y: 339, endPoint x: 706, endPoint y: 342, distance: 8.5
click at [703, 341] on input "Completed Master Tracker" at bounding box center [784, 341] width 348 height 23
type input "Completed Projects Tracker"
click at [936, 490] on button "Save" at bounding box center [941, 485] width 34 height 21
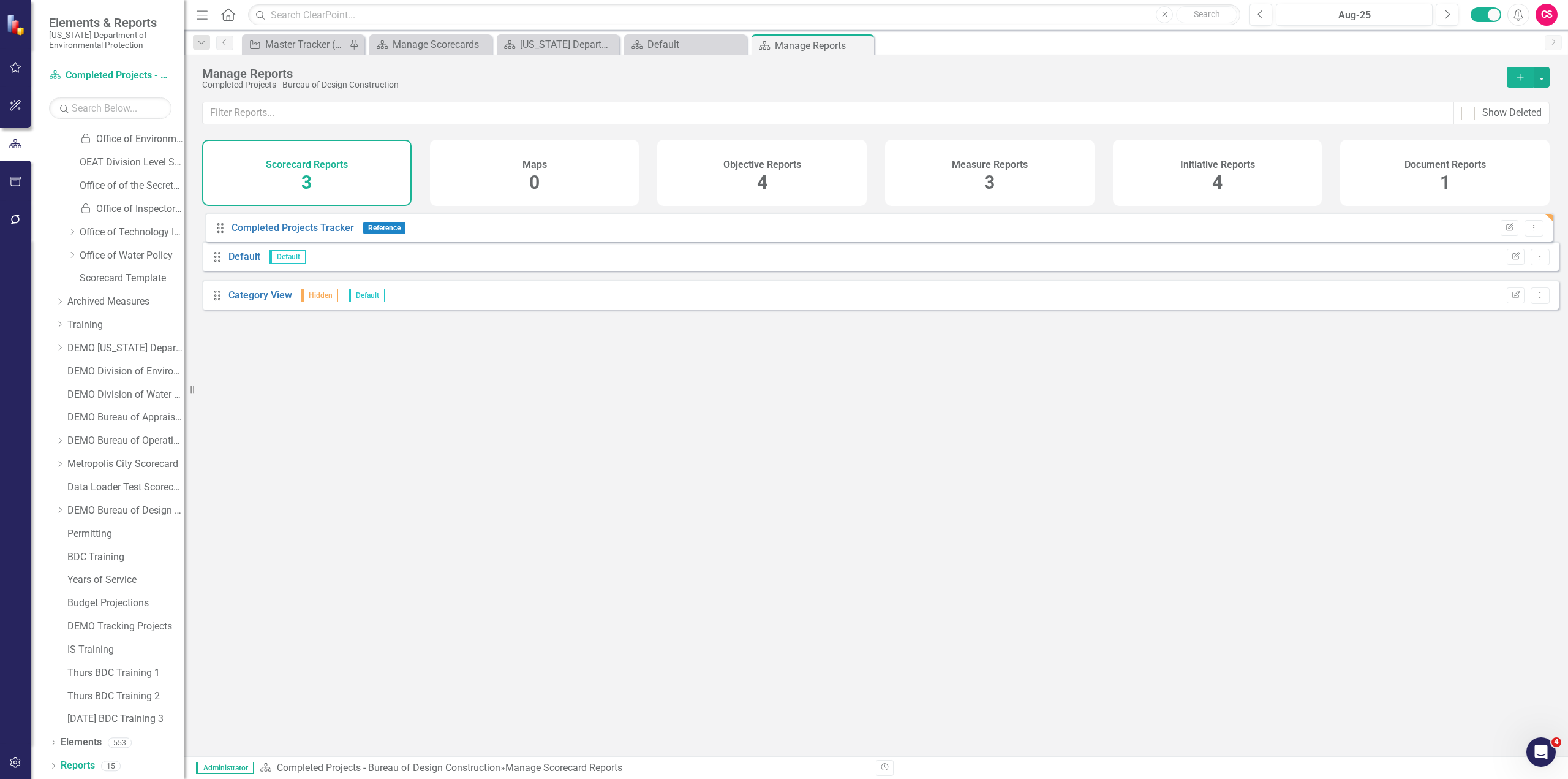
drag, startPoint x: 220, startPoint y: 257, endPoint x: 221, endPoint y: 229, distance: 28.0
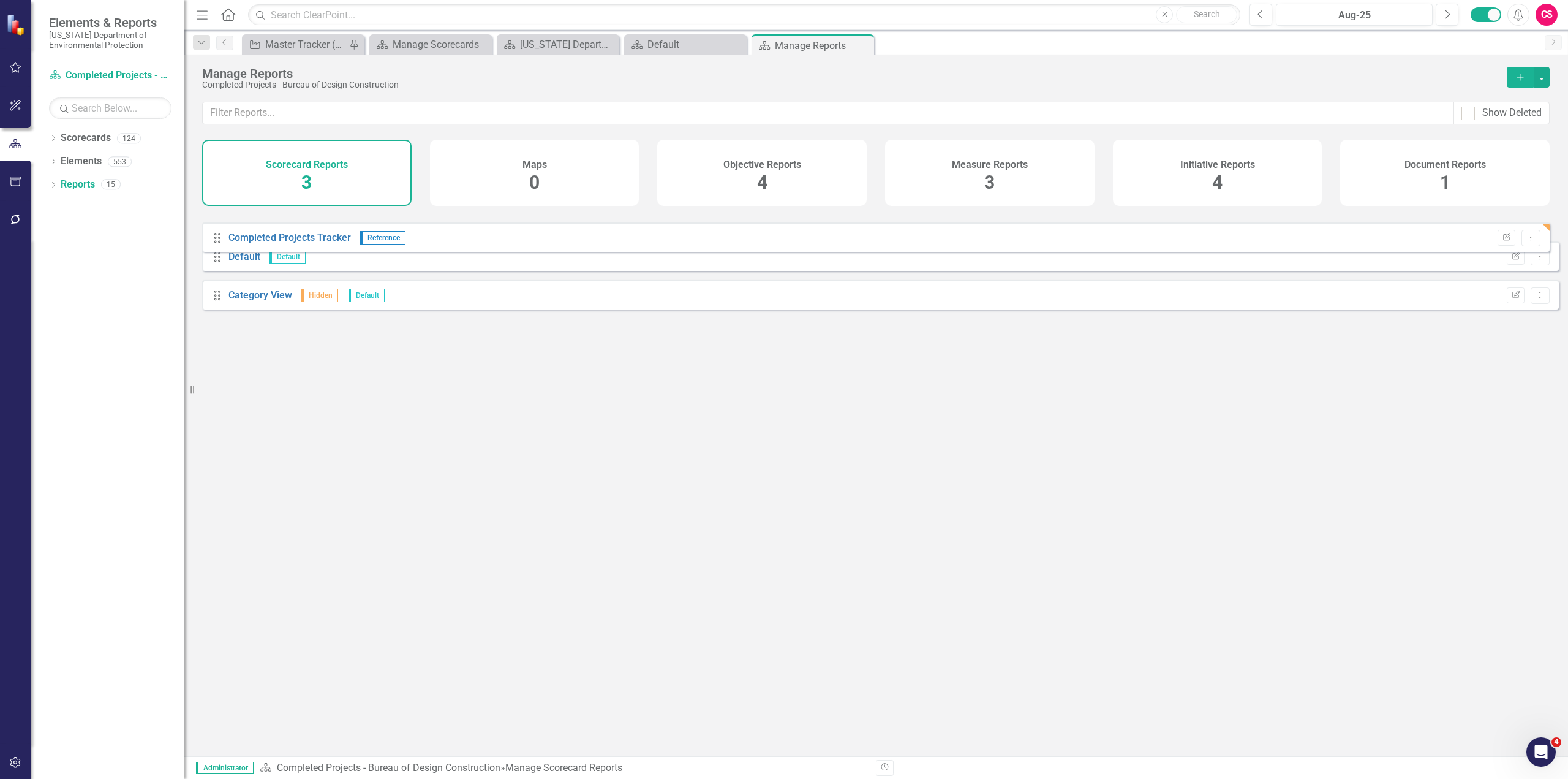
drag, startPoint x: 216, startPoint y: 315, endPoint x: 216, endPoint y: 239, distance: 76.0
click at [216, 239] on div "Drag Default Default Edit Report Dropdown Menu Drag Category View Hidden Defaul…" at bounding box center [880, 265] width 1357 height 106
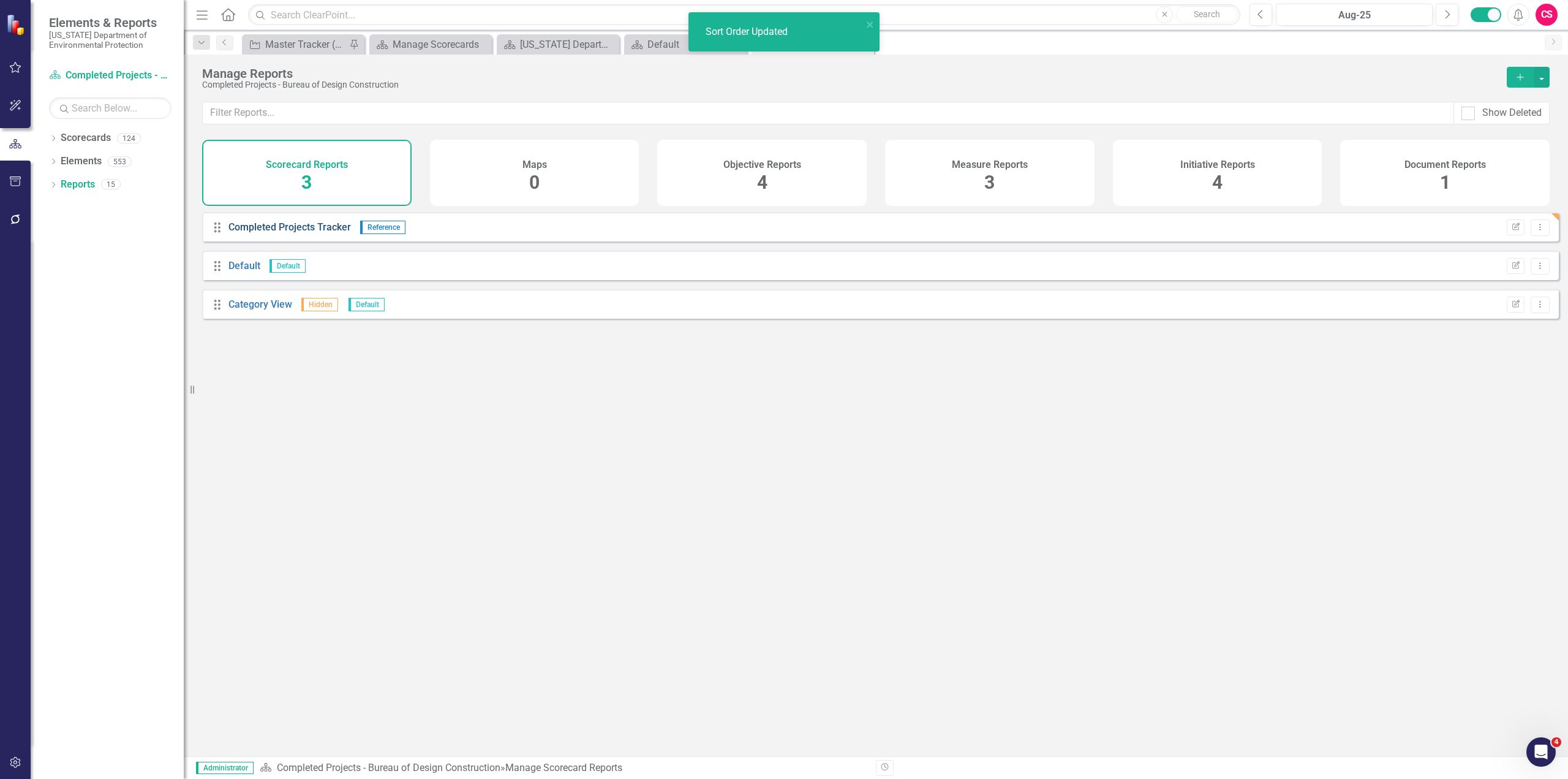
click at [278, 233] on link "Completed Projects Tracker" at bounding box center [290, 227] width 123 height 11
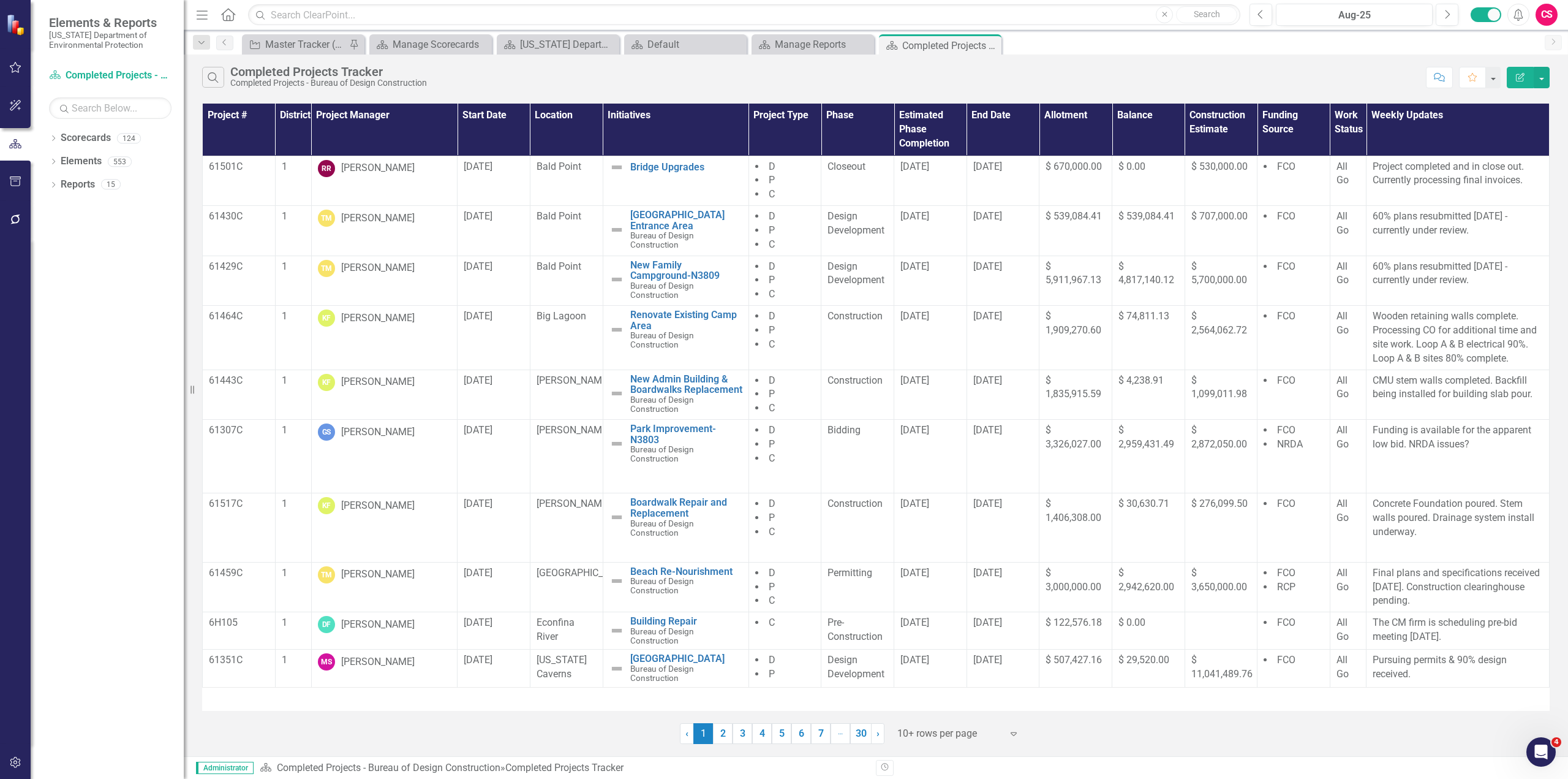
click at [1517, 78] on icon "Edit Report" at bounding box center [1520, 77] width 11 height 8
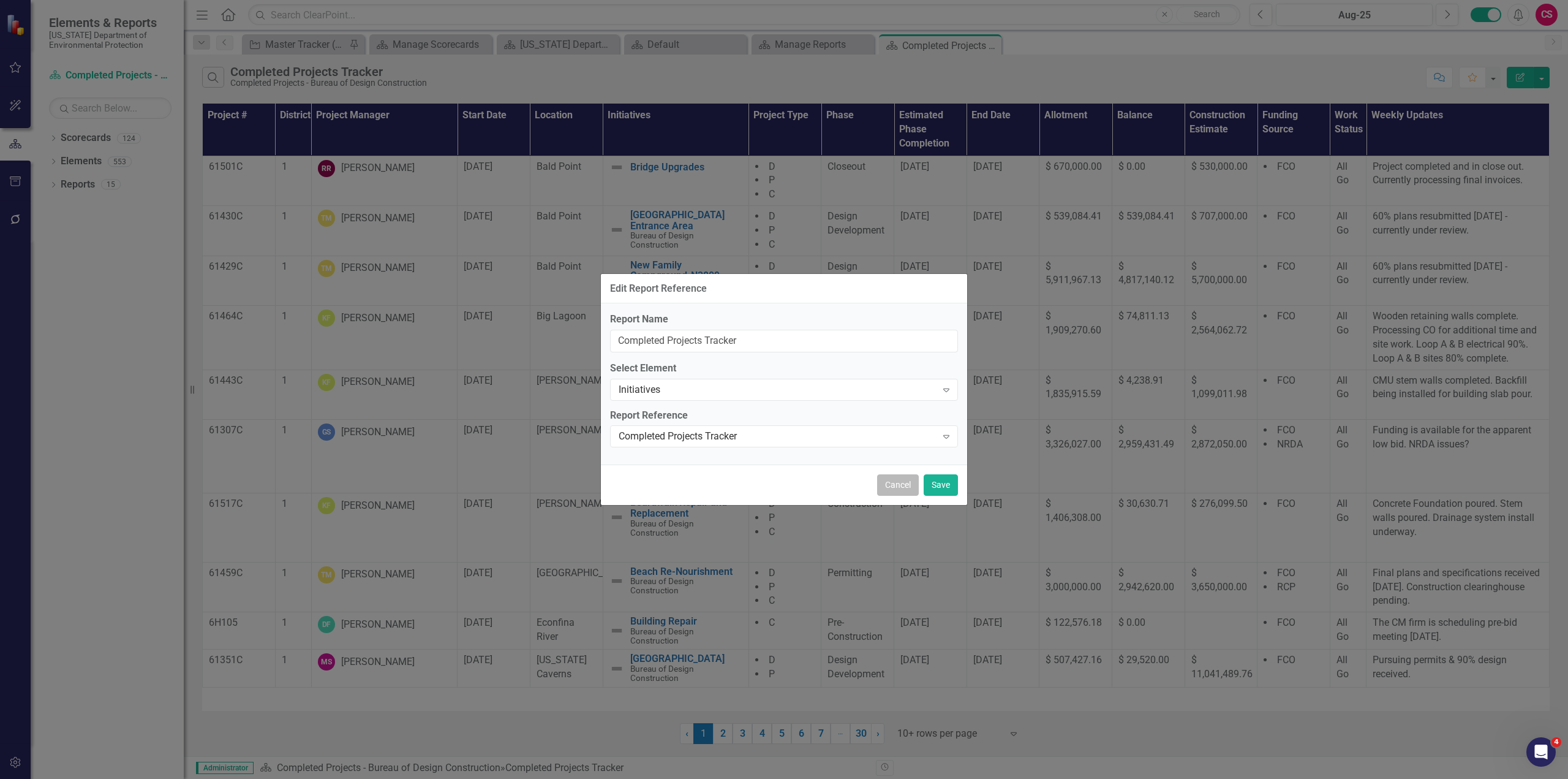
click at [907, 484] on button "Cancel" at bounding box center [898, 485] width 42 height 21
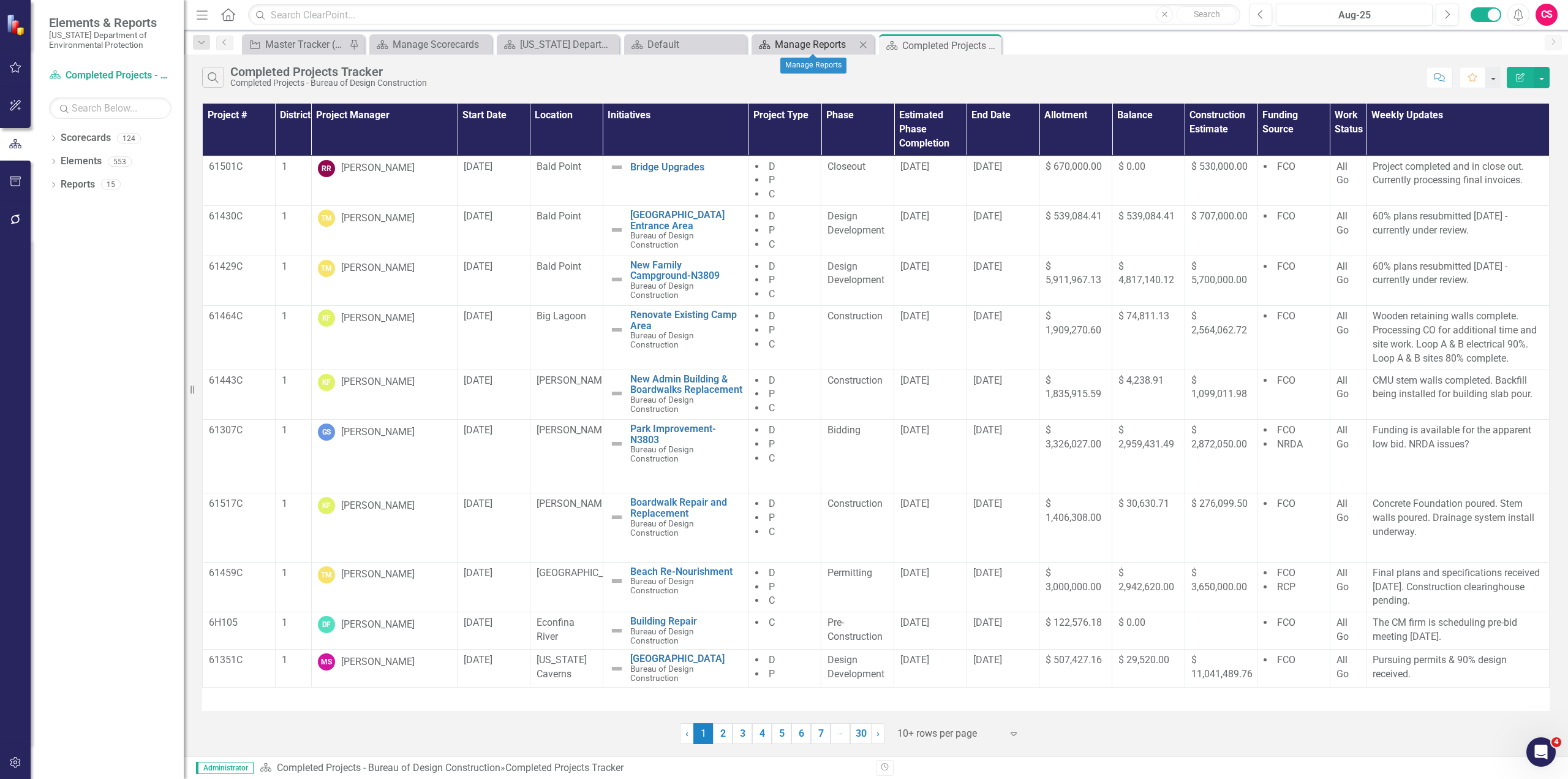
click at [800, 47] on div "Manage Reports" at bounding box center [815, 44] width 81 height 16
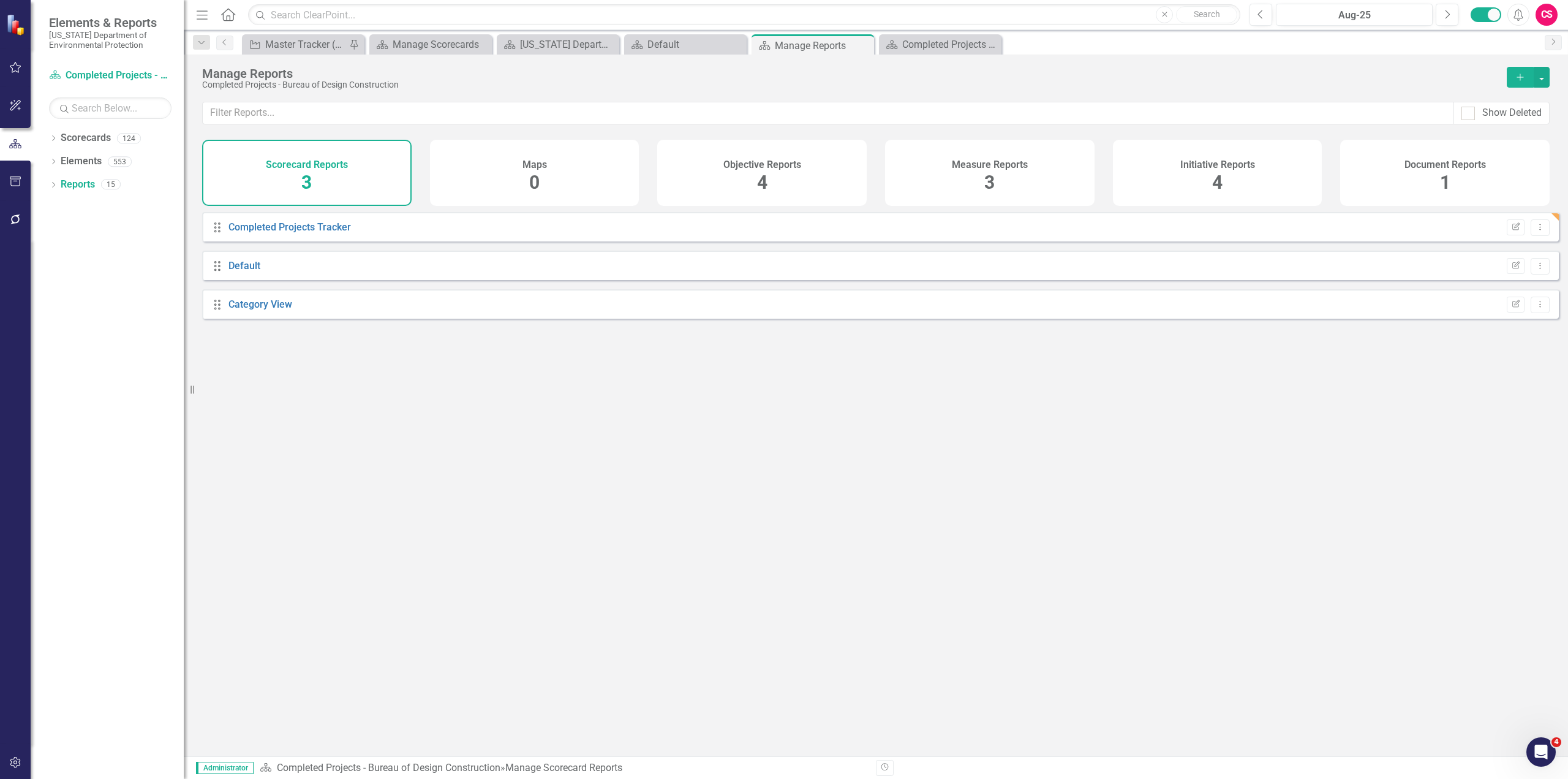
click at [1176, 181] on div "Initiative Reports 4" at bounding box center [1217, 172] width 209 height 66
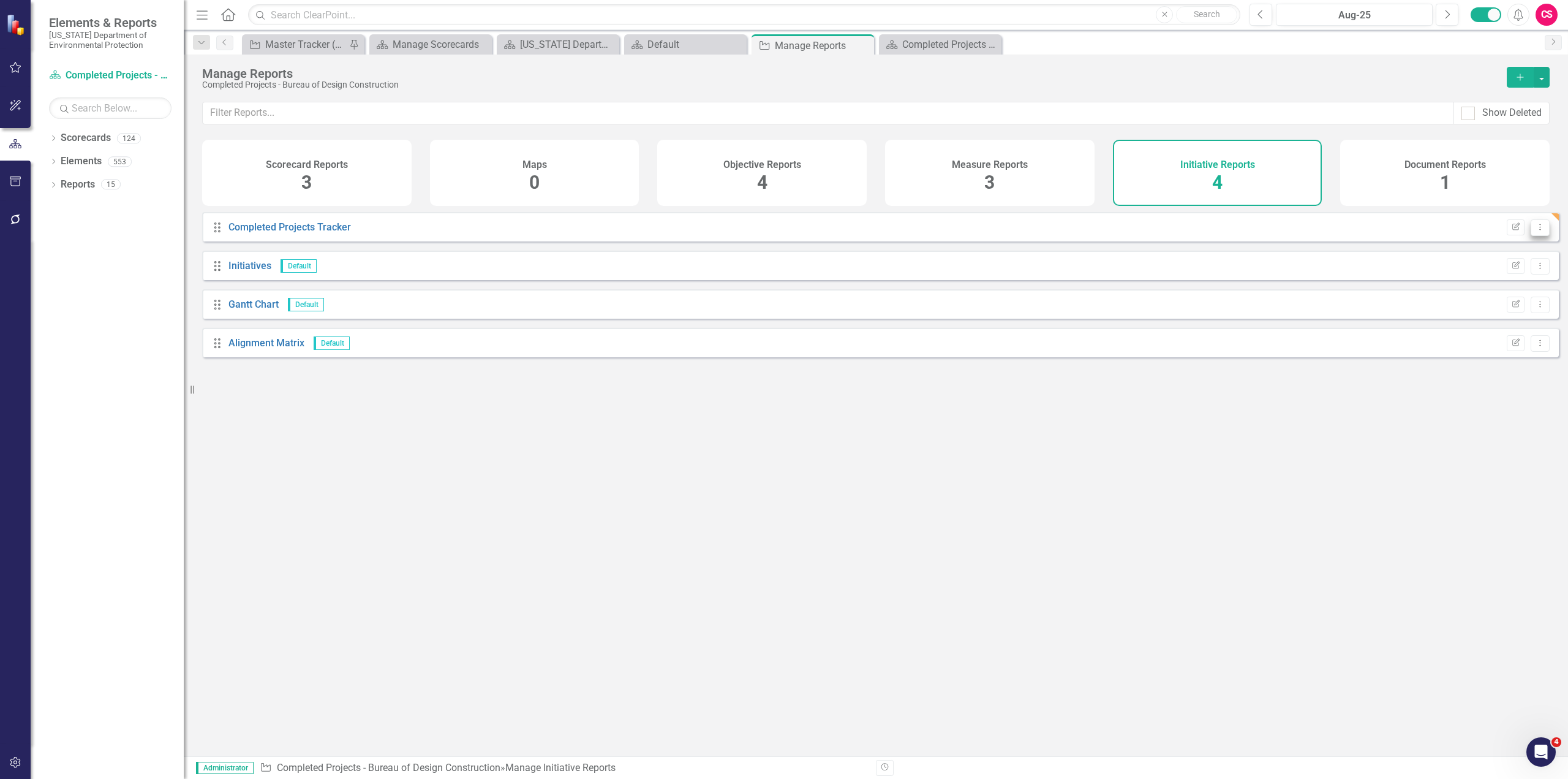
click at [1535, 236] on button "Dropdown Menu" at bounding box center [1539, 227] width 19 height 16
click at [1513, 258] on link "Edit Report Edit Report" at bounding box center [1490, 257] width 101 height 23
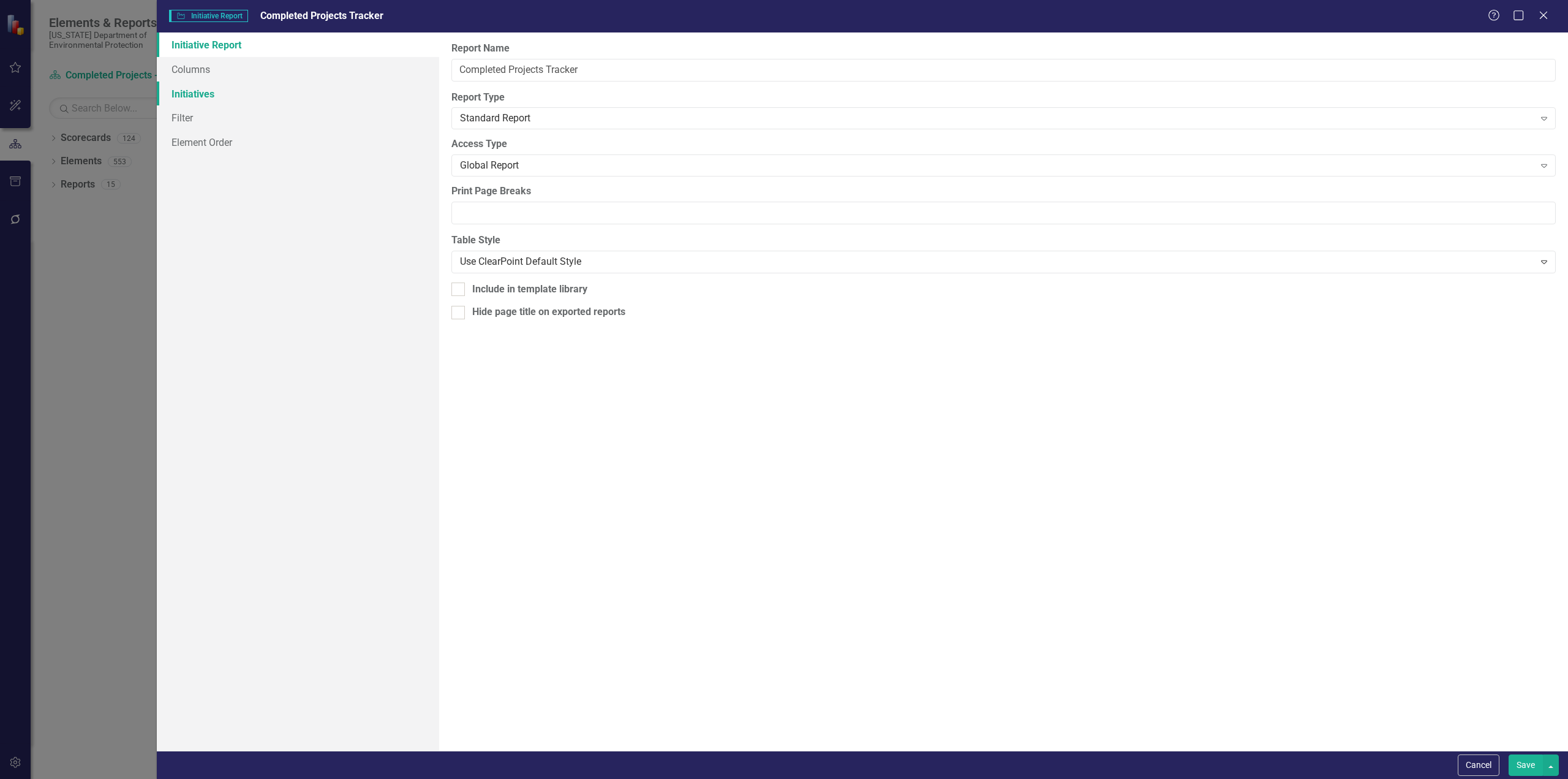
click at [202, 93] on link "Initiatives" at bounding box center [298, 94] width 283 height 25
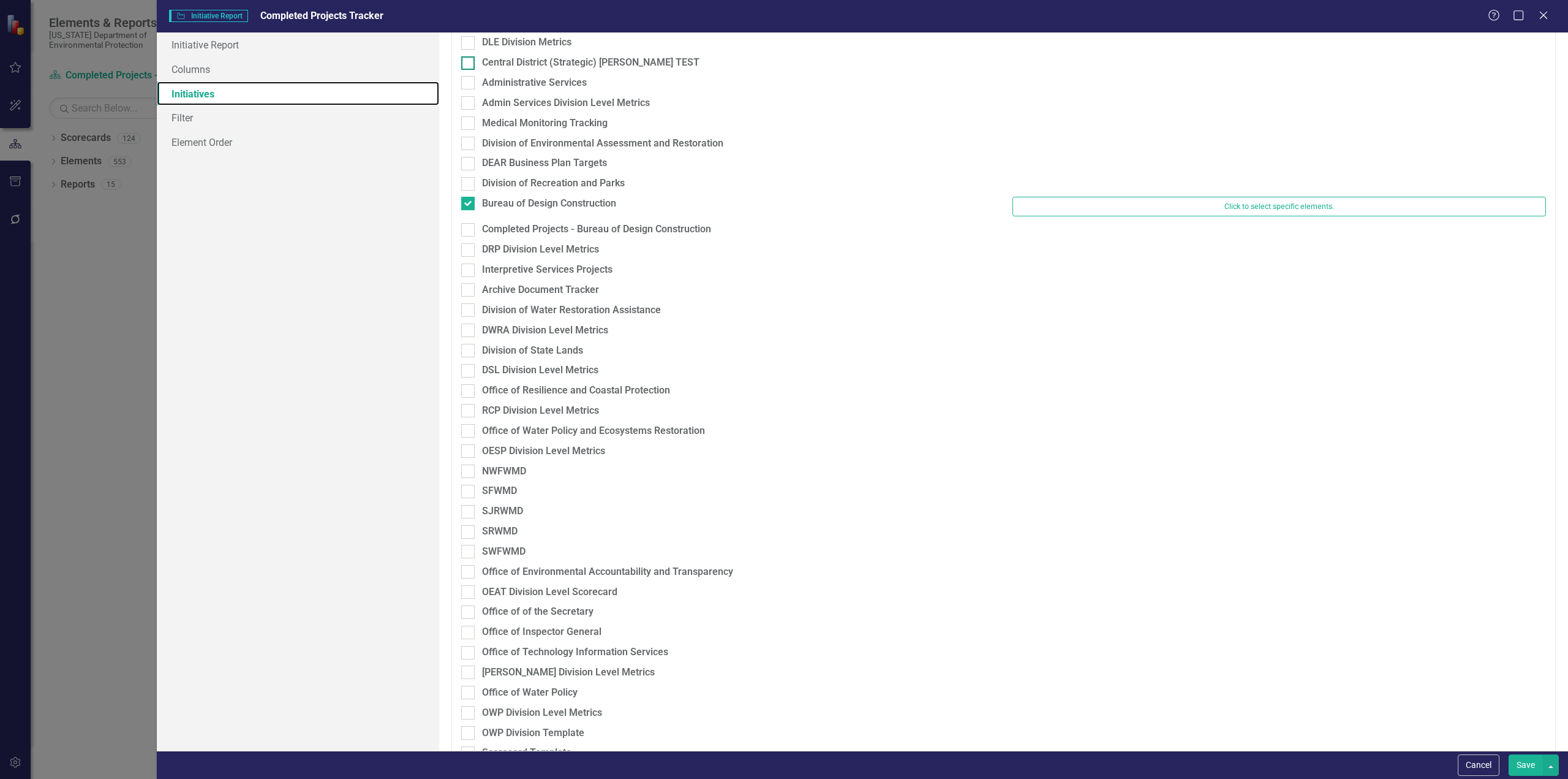
scroll to position [613, 0]
click at [471, 227] on div at bounding box center [468, 227] width 13 height 13
click at [469, 227] on input "Completed Projects - Bureau of Design Construction" at bounding box center [466, 225] width 8 height 8
checkbox input "true"
click at [469, 201] on input "Bureau of Design Construction" at bounding box center [466, 199] width 8 height 8
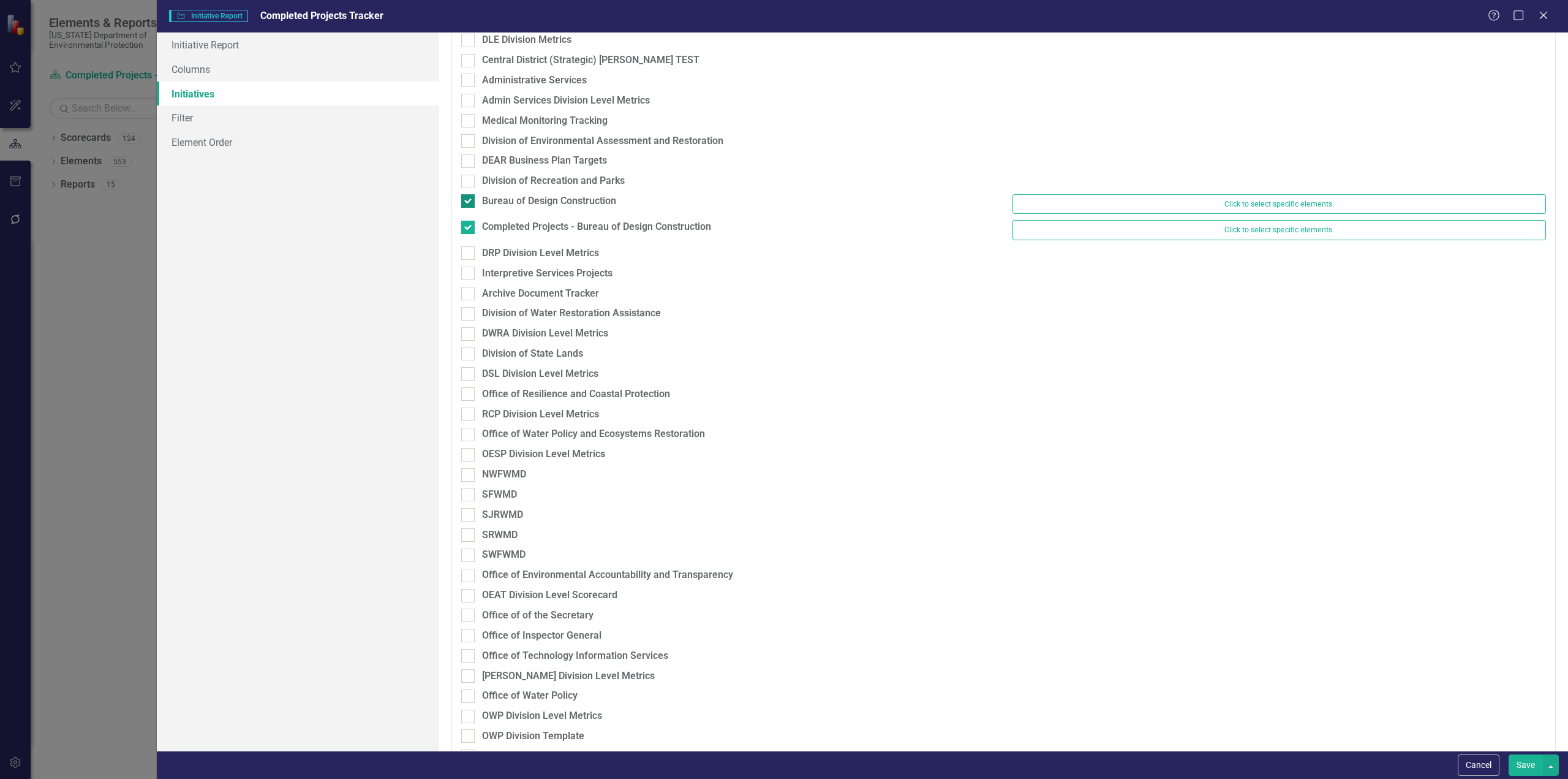
checkbox input "false"
click at [1526, 758] on button "Save" at bounding box center [1526, 765] width 34 height 21
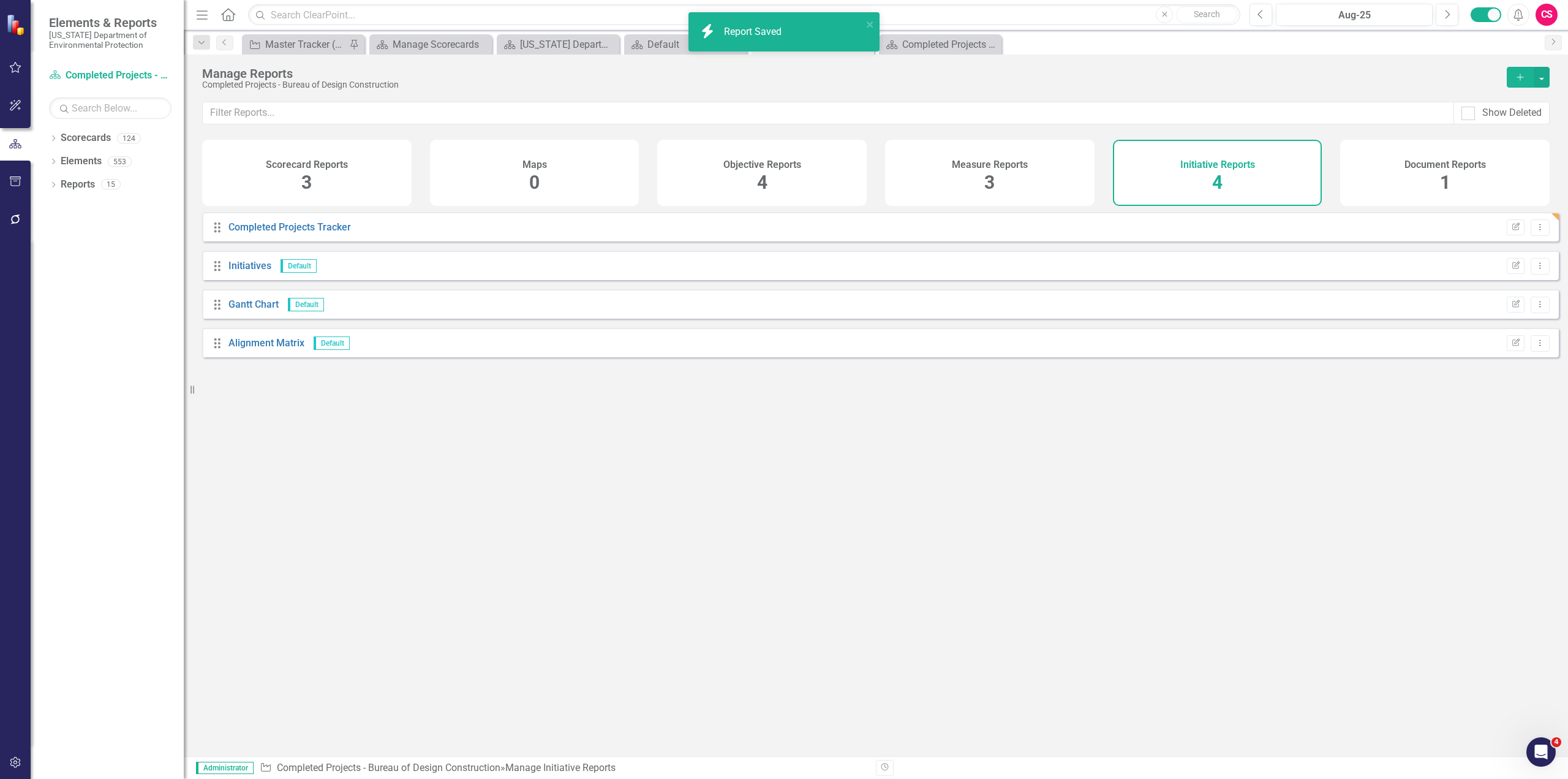
click at [314, 180] on div "Scorecard Reports 3" at bounding box center [306, 172] width 209 height 66
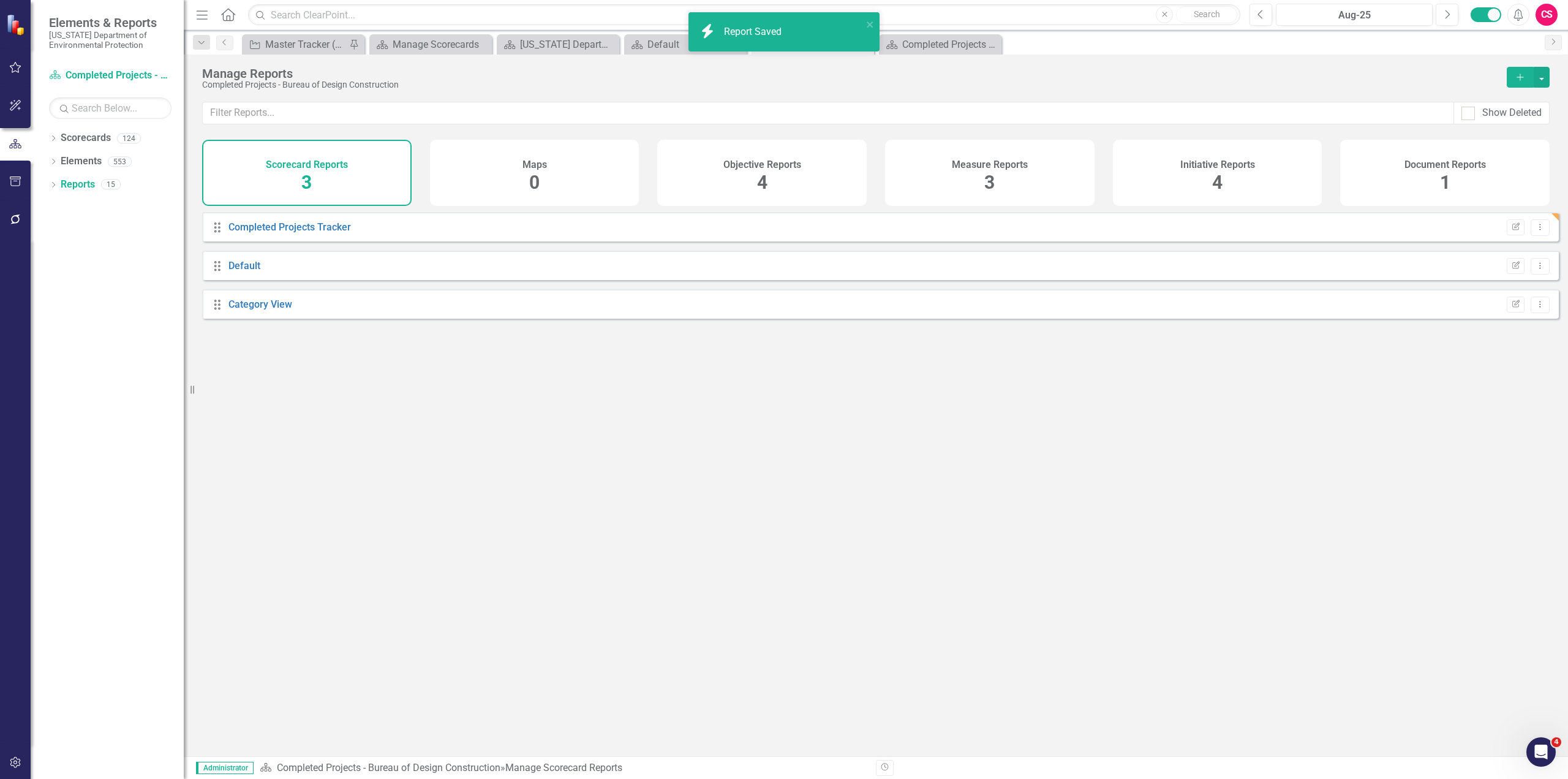
click at [314, 180] on div "Scorecard Reports 3" at bounding box center [306, 172] width 209 height 66
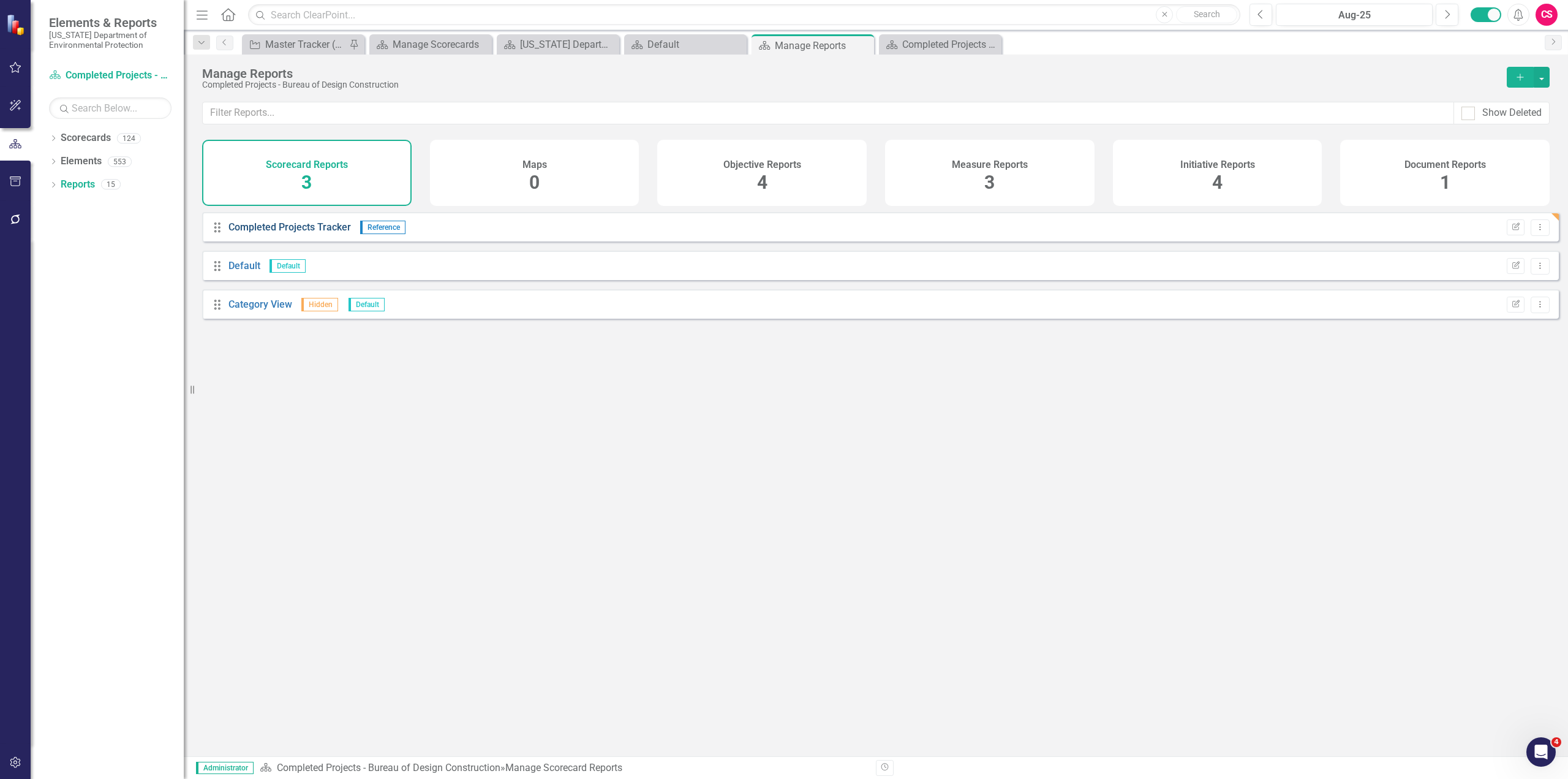
click at [311, 233] on link "Completed Projects Tracker" at bounding box center [290, 227] width 123 height 11
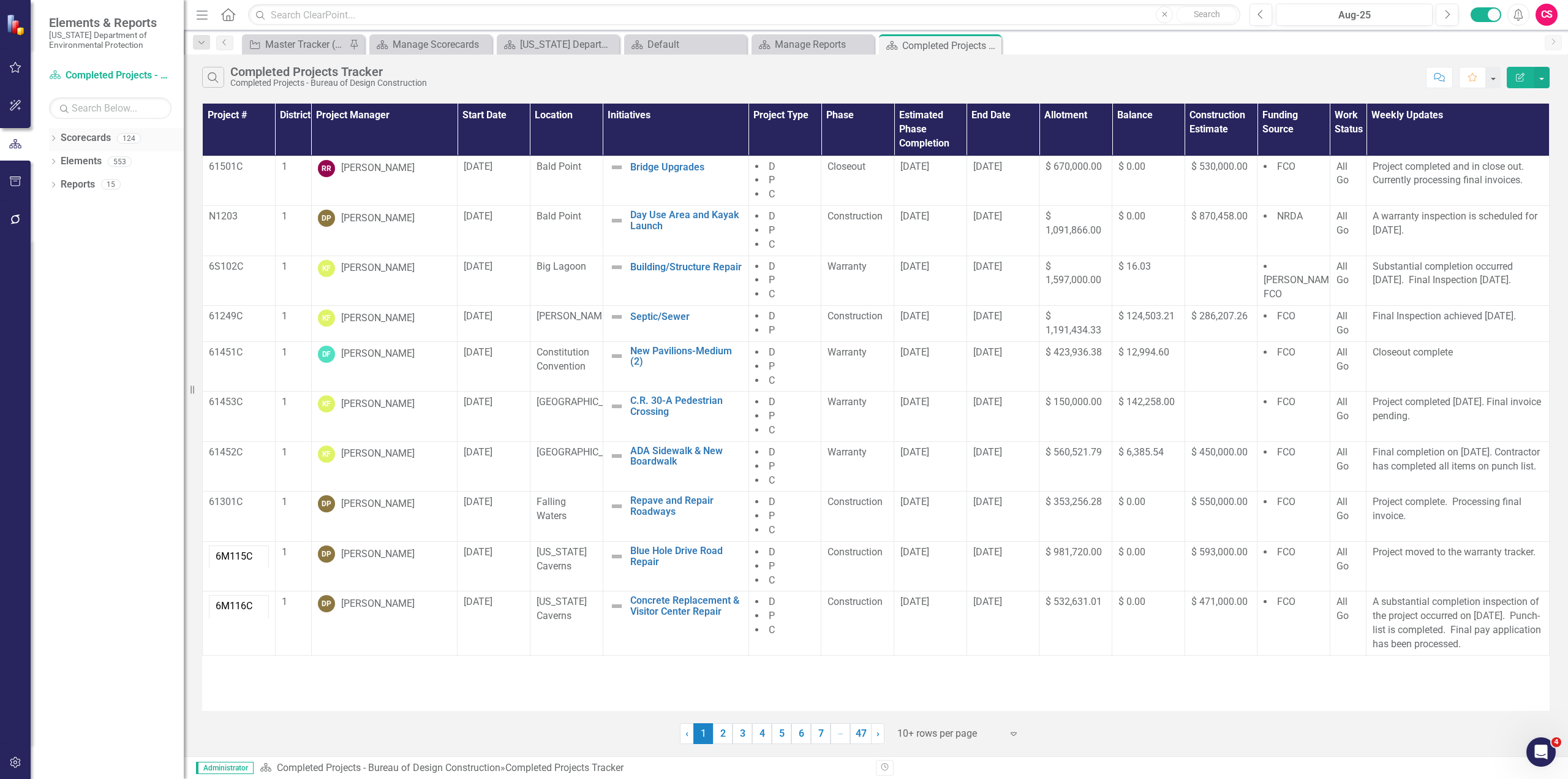
click at [52, 141] on icon "Dropdown" at bounding box center [53, 139] width 8 height 7
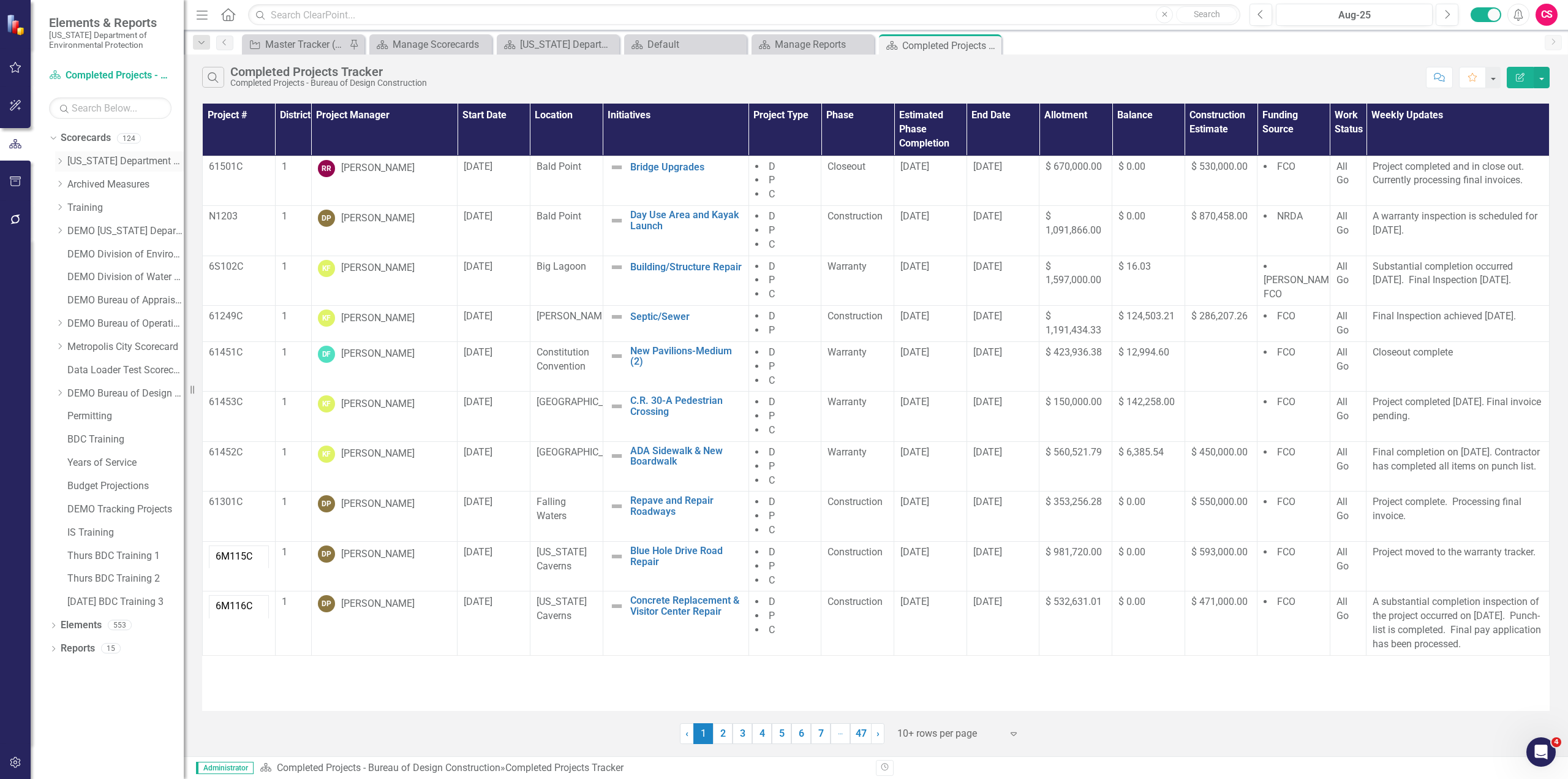
click at [59, 163] on icon at bounding box center [60, 160] width 3 height 6
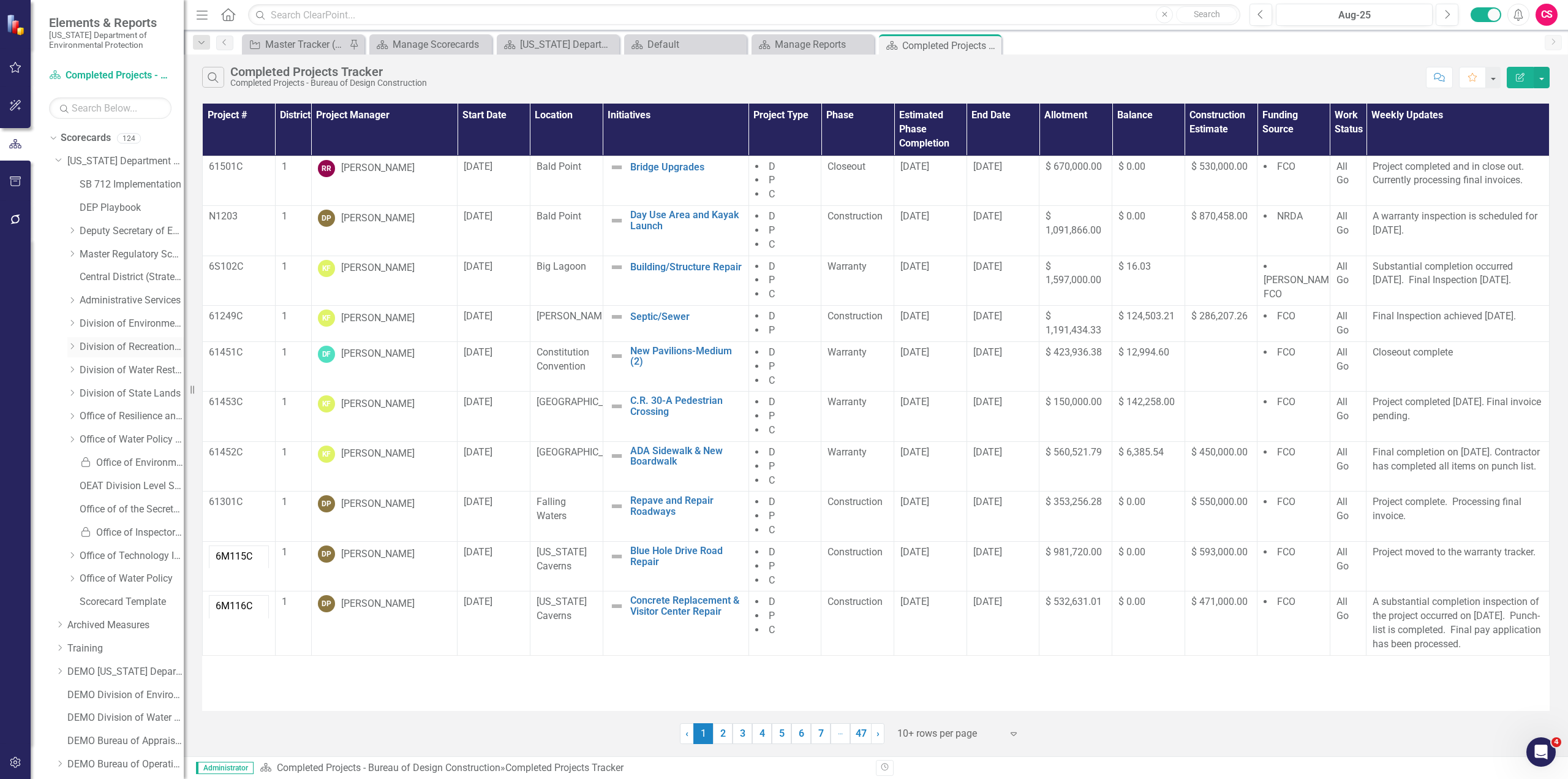
click at [74, 347] on icon at bounding box center [73, 346] width 3 height 6
click at [131, 369] on link "Bureau of Design Construction" at bounding box center [137, 370] width 92 height 14
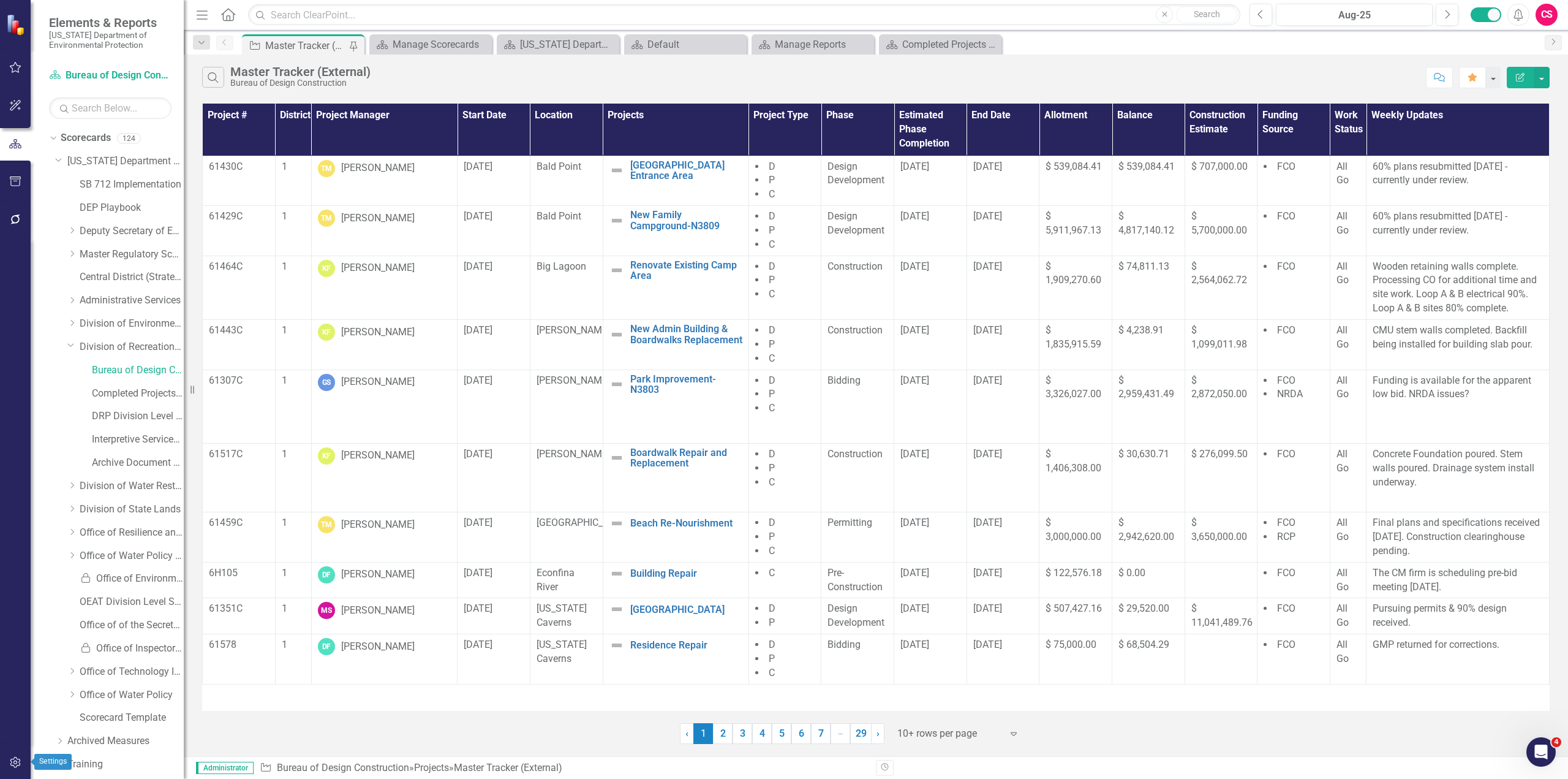
click at [14, 763] on icon "button" at bounding box center [15, 762] width 11 height 11
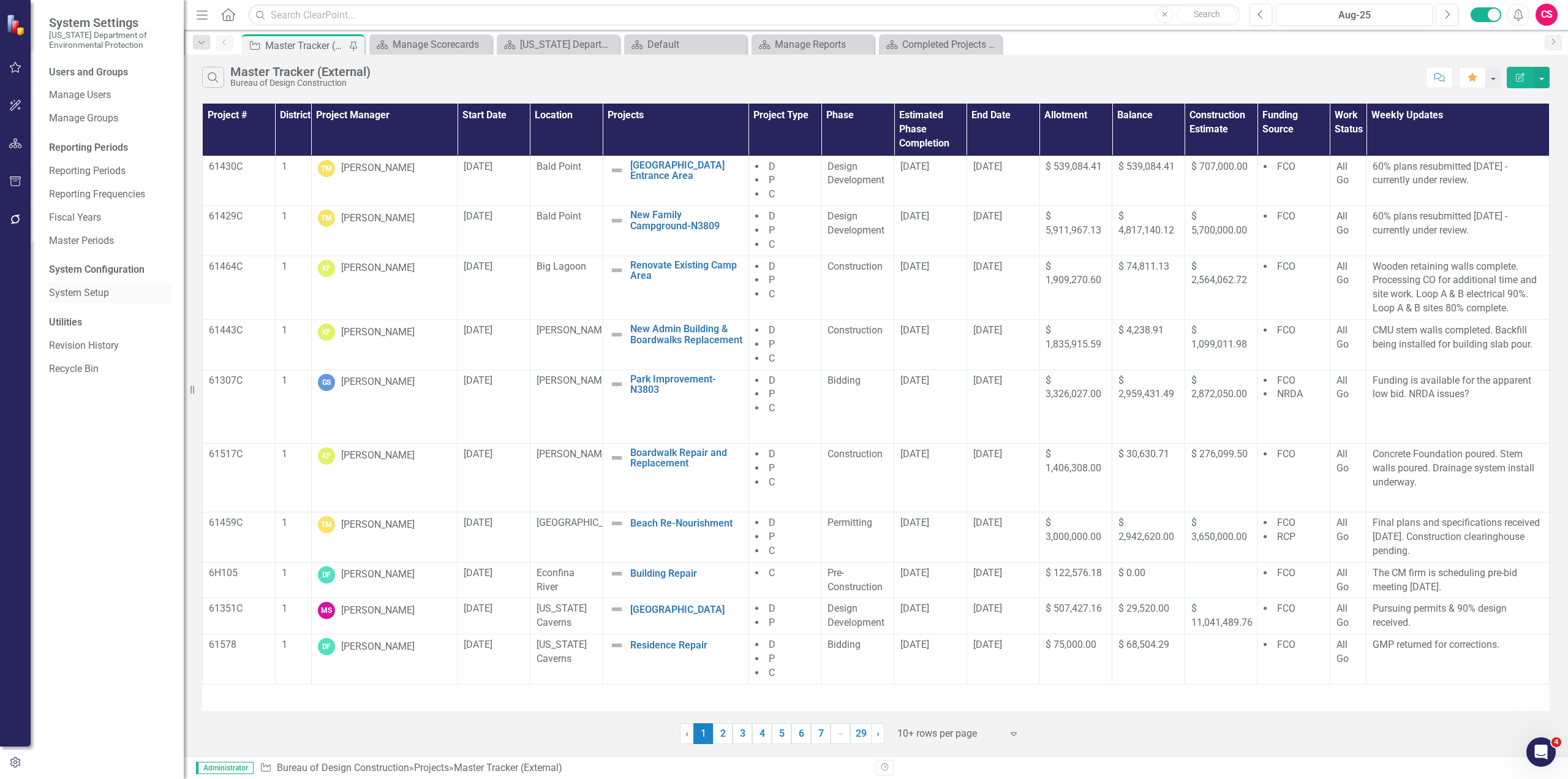
click at [87, 298] on link "System Setup" at bounding box center [110, 293] width 123 height 14
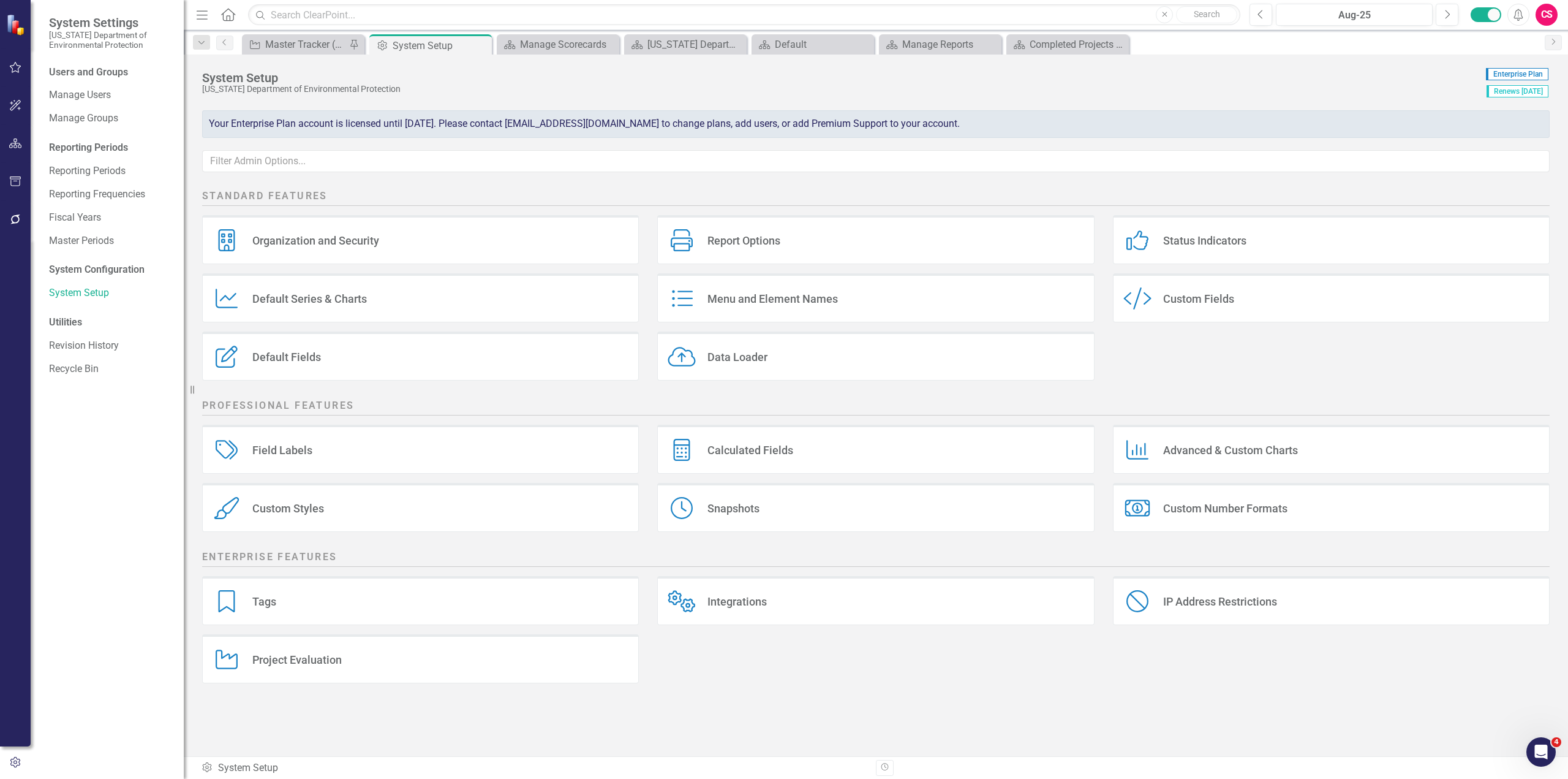
click at [1222, 302] on div "Custom Fields" at bounding box center [1199, 298] width 71 height 14
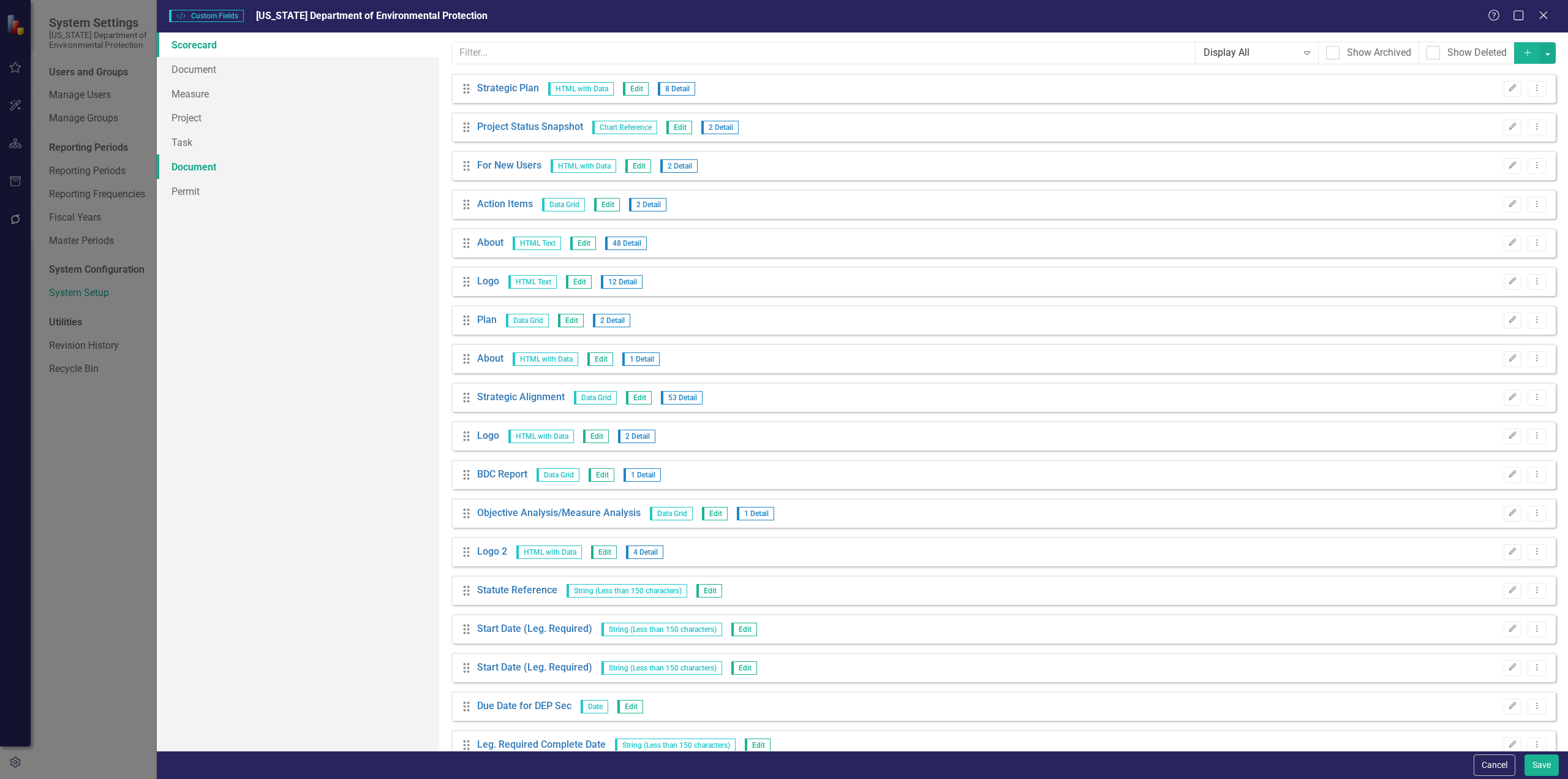
click at [199, 168] on link "Document" at bounding box center [298, 167] width 283 height 25
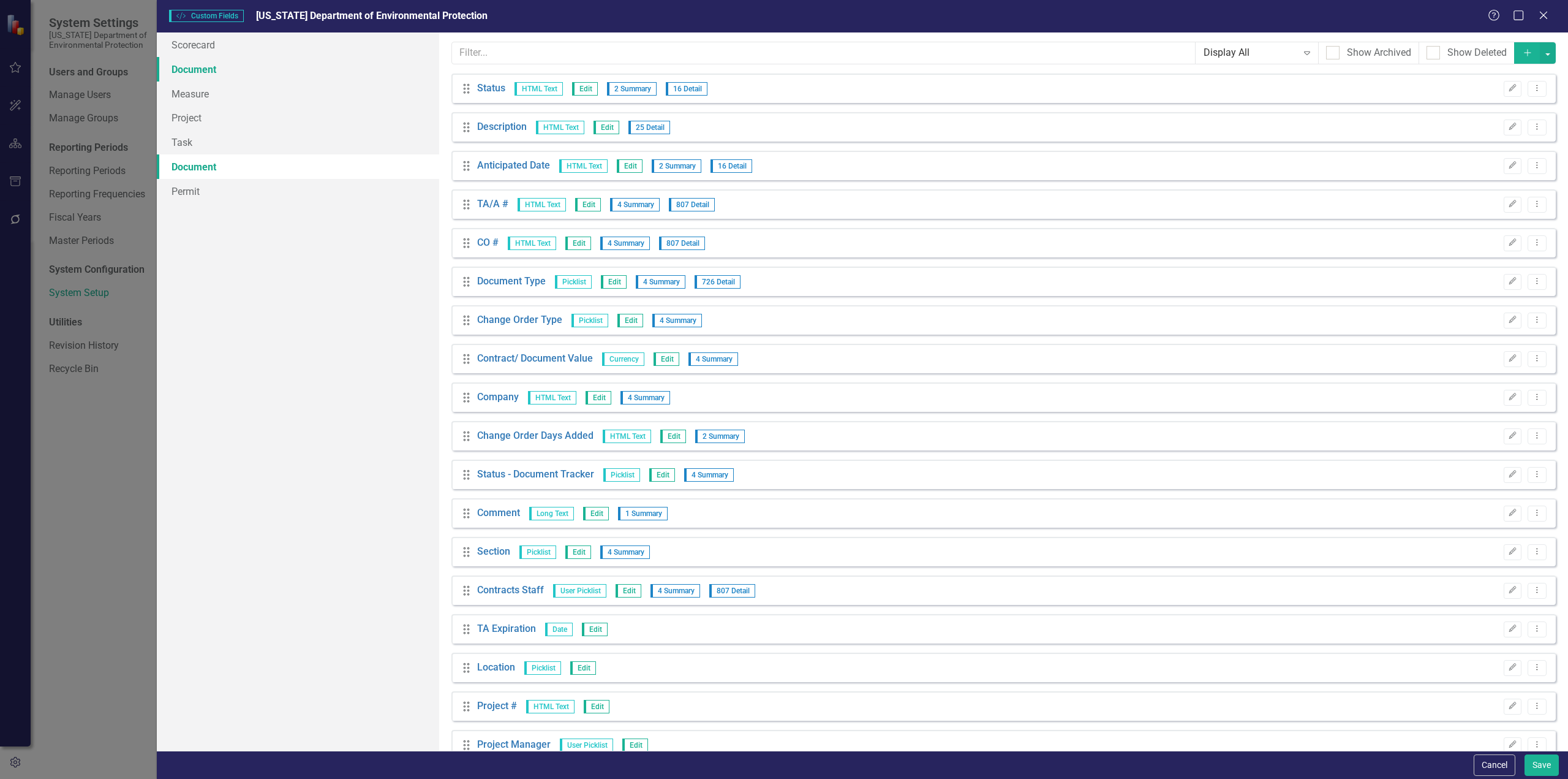
click at [194, 75] on link "Document" at bounding box center [298, 69] width 283 height 25
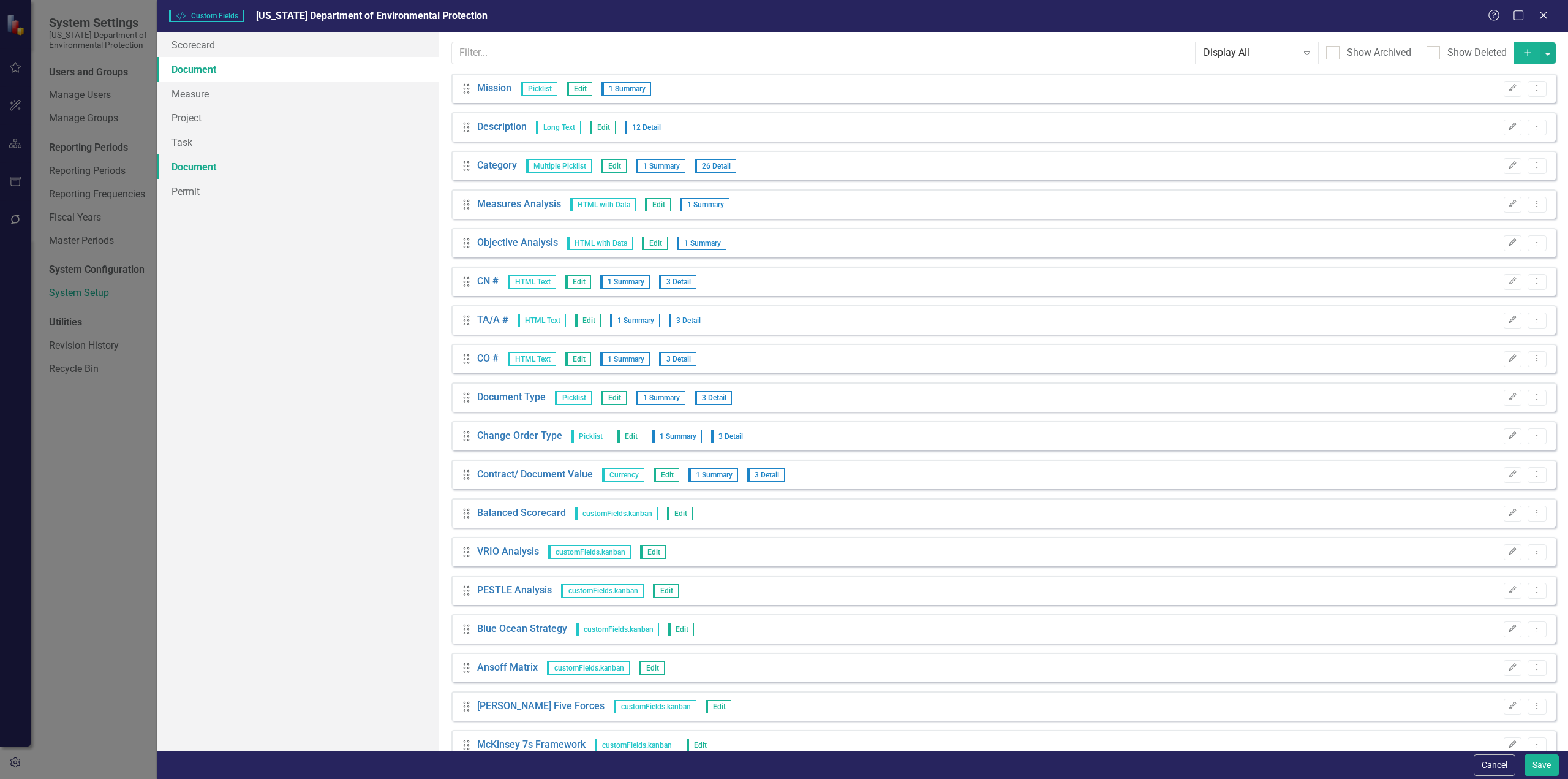
click at [206, 168] on link "Document" at bounding box center [298, 167] width 283 height 25
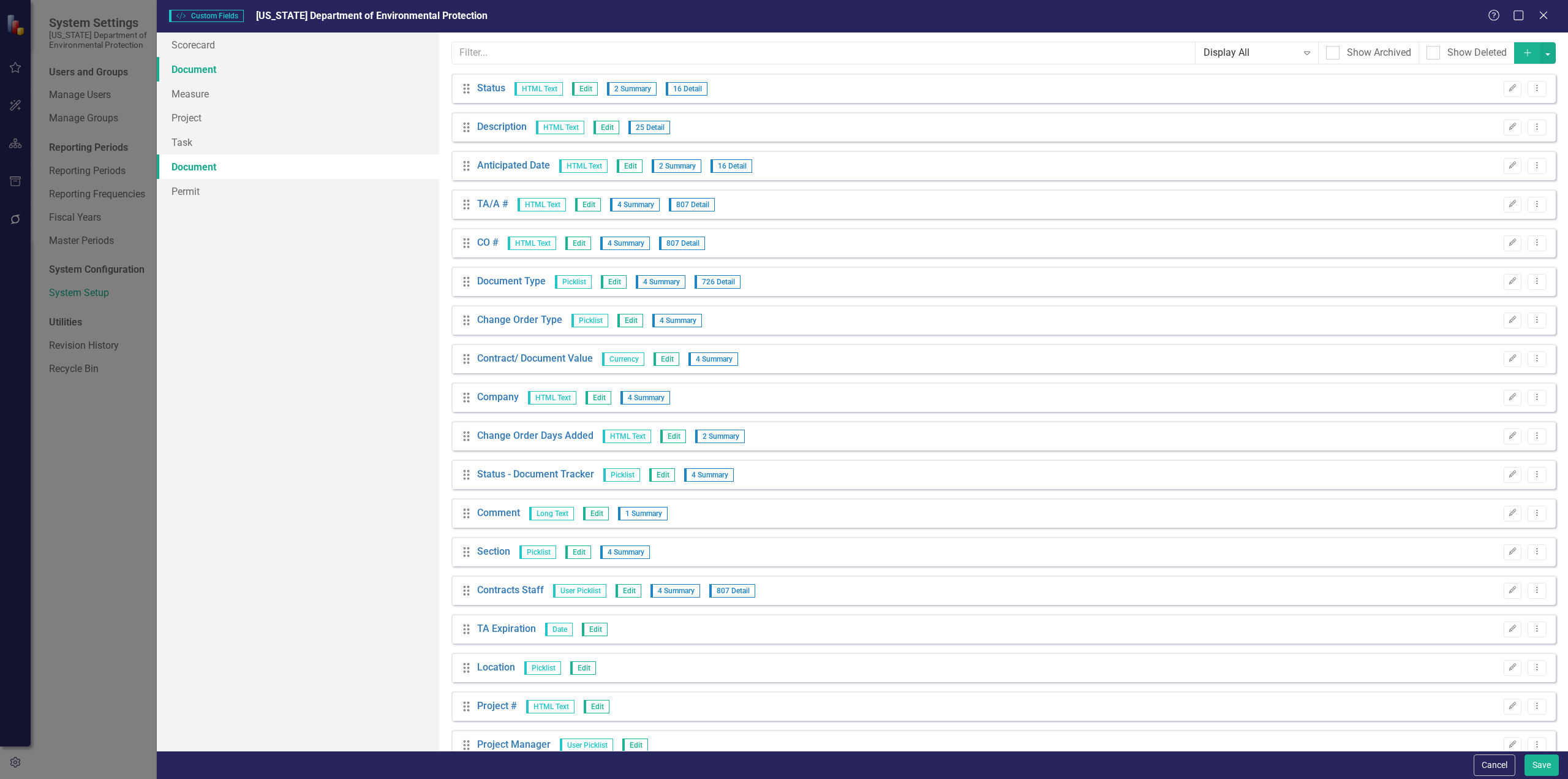
click at [219, 70] on link "Document" at bounding box center [298, 69] width 283 height 25
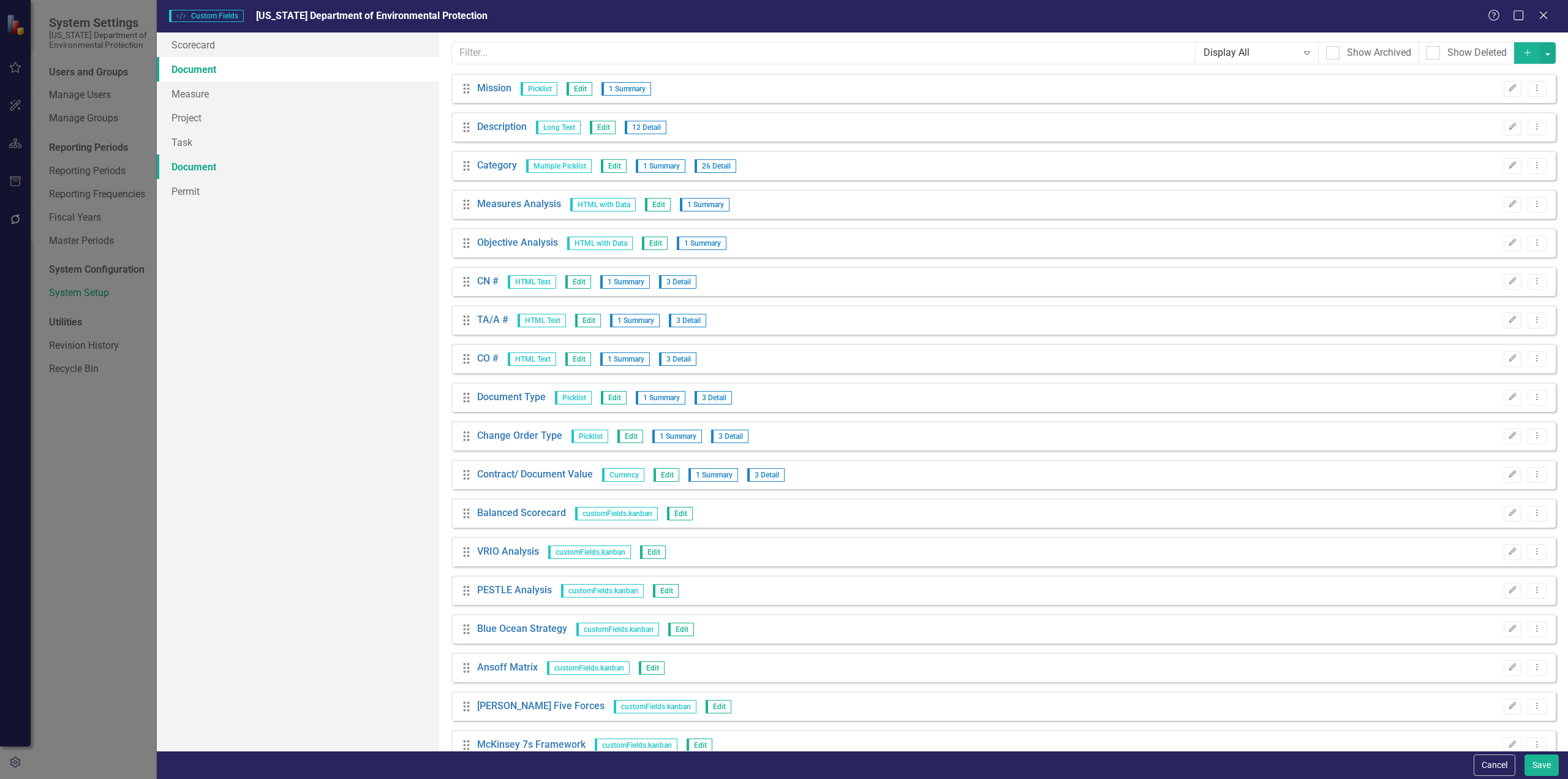
click at [218, 170] on link "Document" at bounding box center [298, 167] width 283 height 25
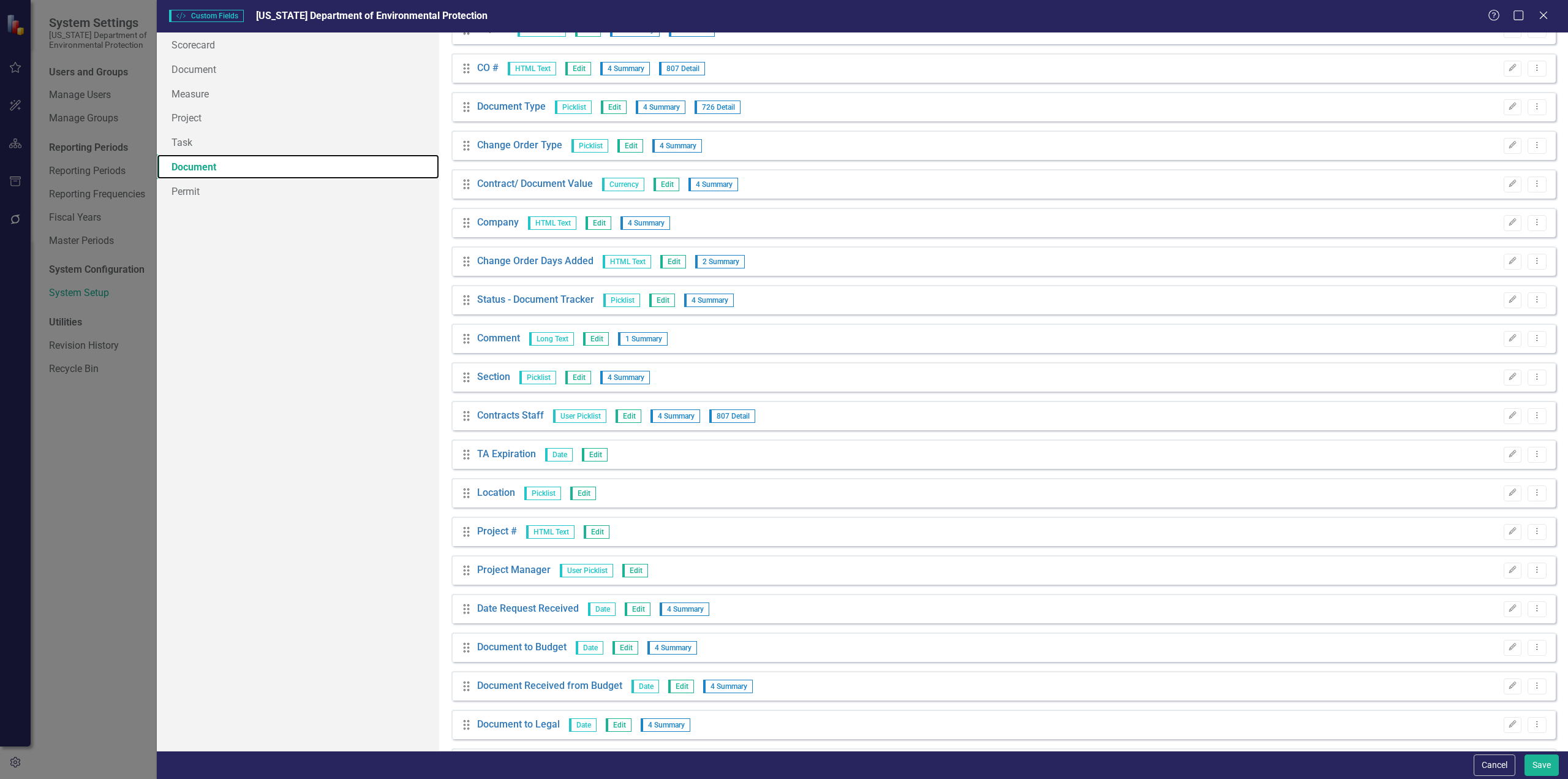
scroll to position [173, 0]
click at [1508, 378] on icon "Edit" at bounding box center [1512, 378] width 9 height 7
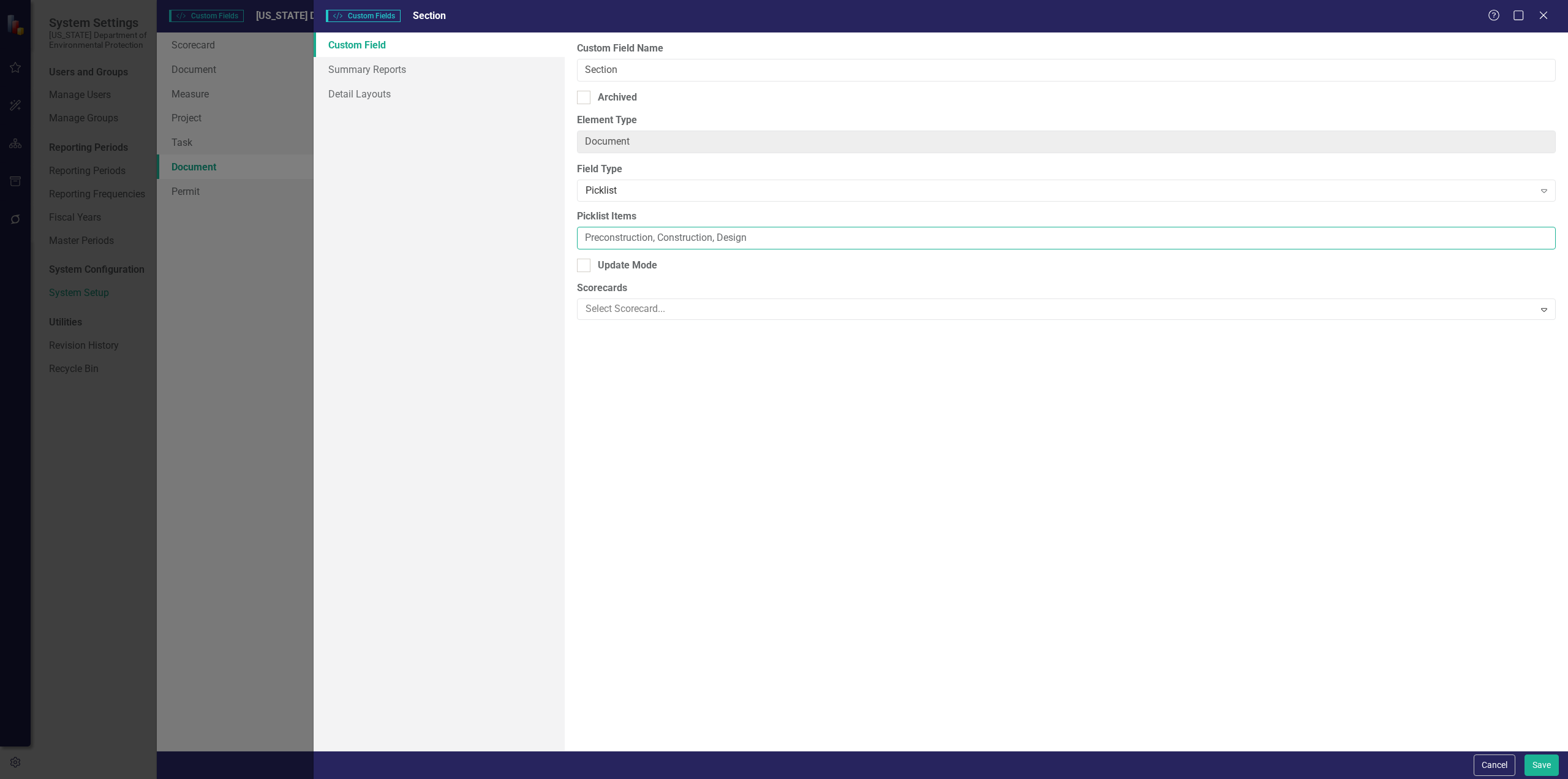
click at [767, 239] on input "Preconstruction, Construction, Design" at bounding box center [1066, 238] width 979 height 23
drag, startPoint x: 873, startPoint y: 239, endPoint x: 750, endPoint y: 244, distance: 123.1
click at [750, 244] on input "Preconstruction, Construction, Design, Pre-PreConstruction" at bounding box center [1066, 238] width 979 height 23
type input "Preconstruction, Construction, Design"
click at [1488, 765] on button "Cancel" at bounding box center [1494, 765] width 42 height 21
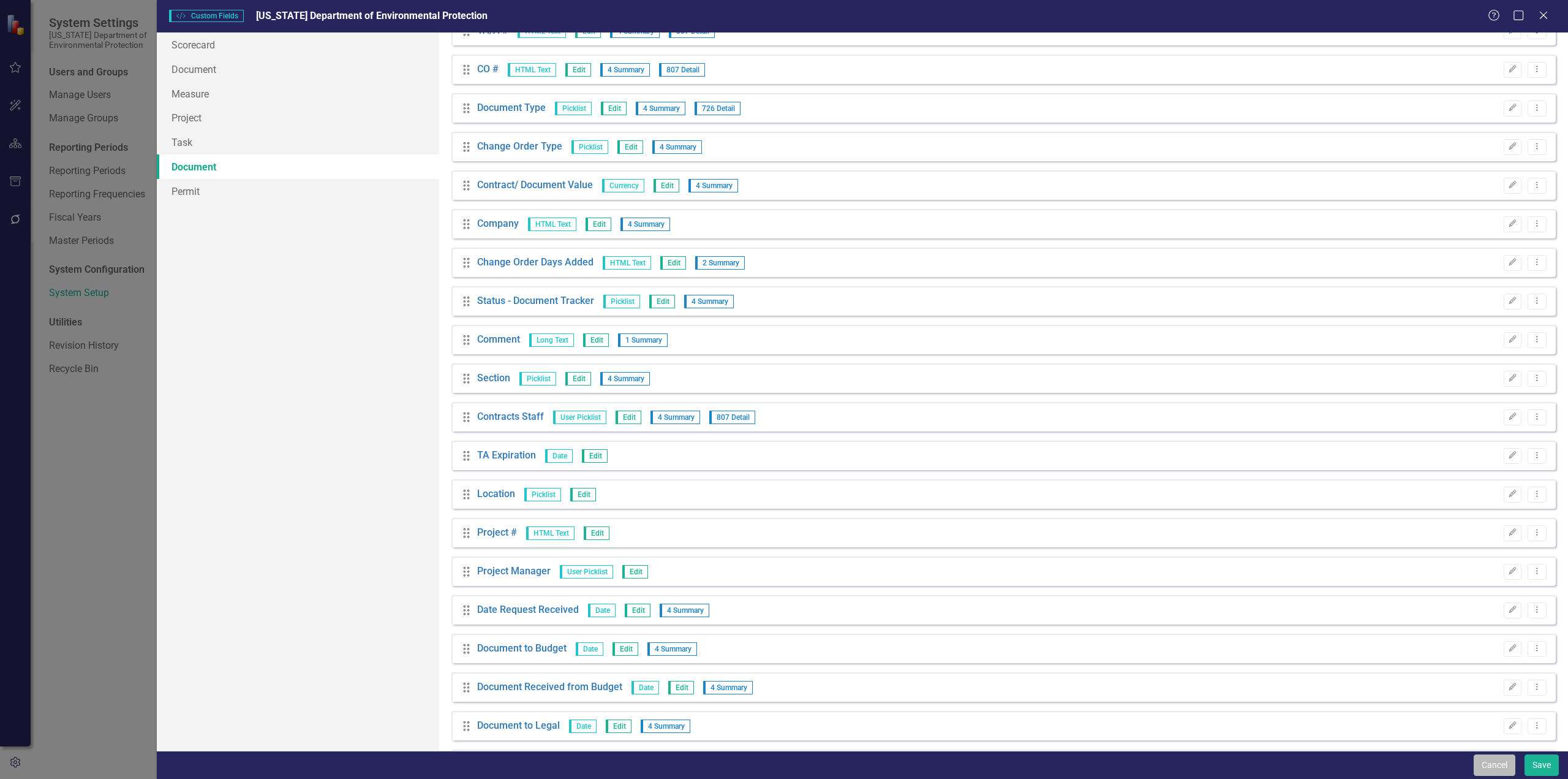
click at [1490, 768] on button "Cancel" at bounding box center [1494, 765] width 42 height 21
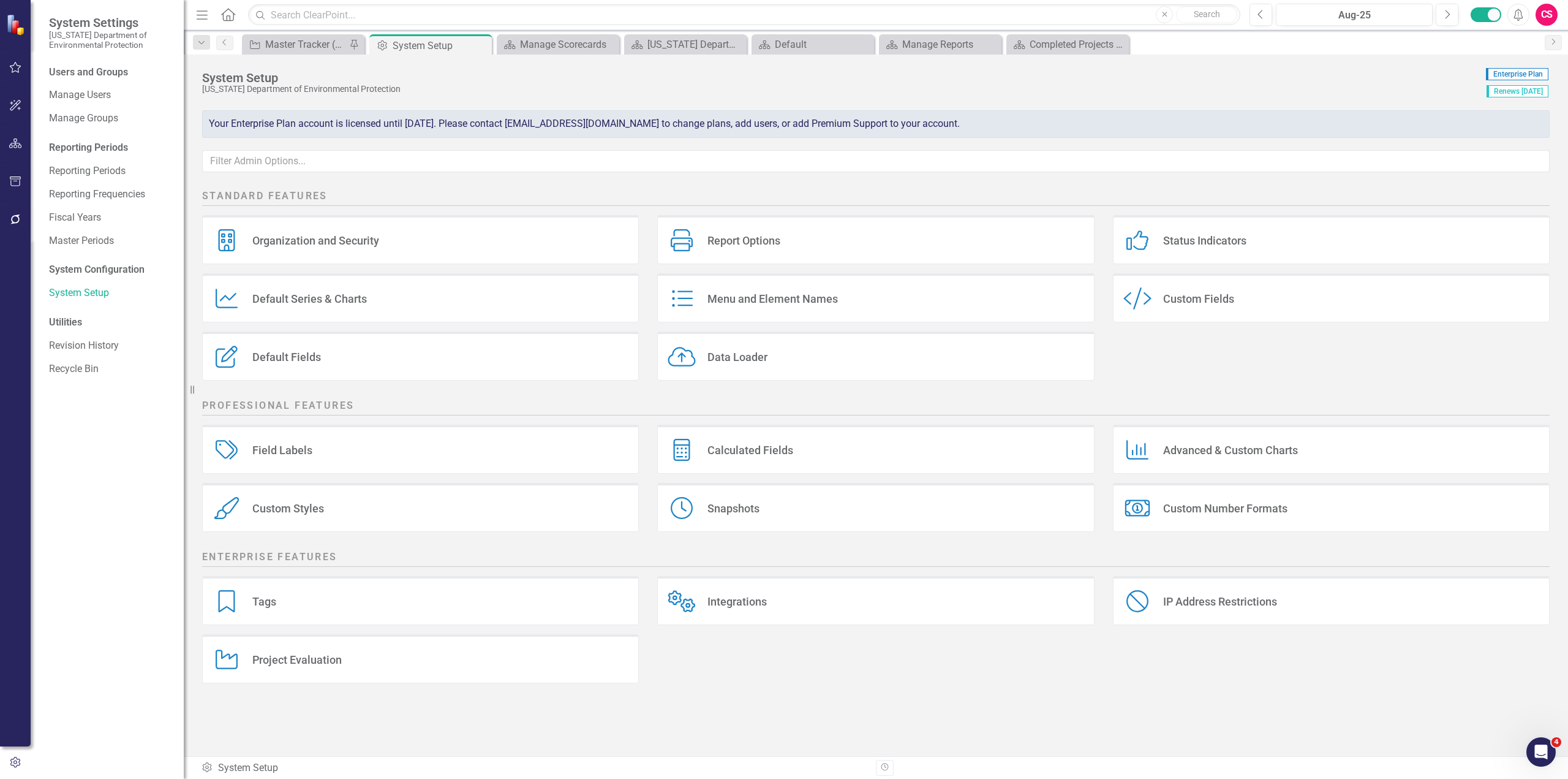
click at [23, 148] on button "button" at bounding box center [16, 143] width 28 height 25
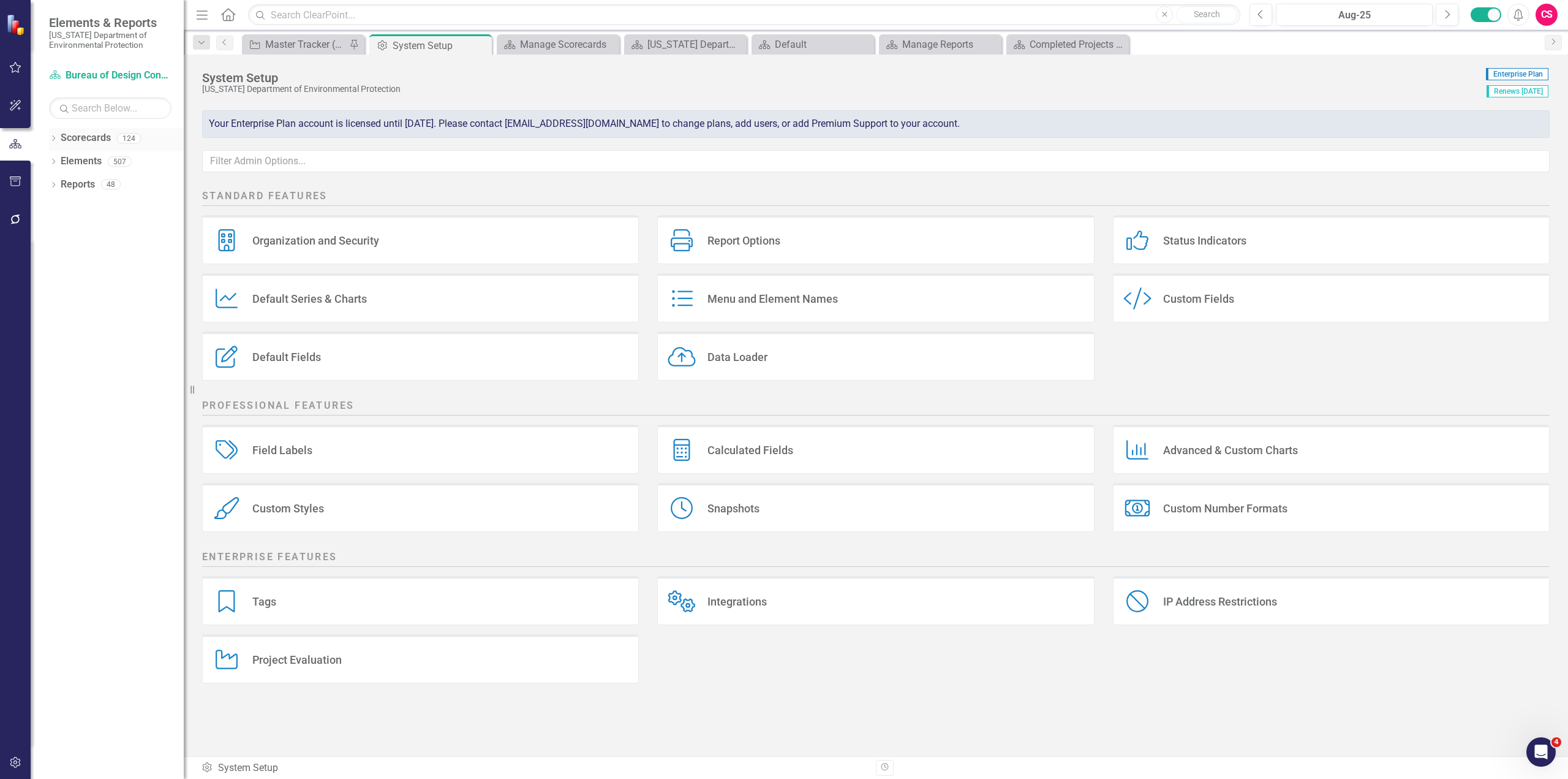
click at [53, 141] on icon "Dropdown" at bounding box center [53, 139] width 8 height 7
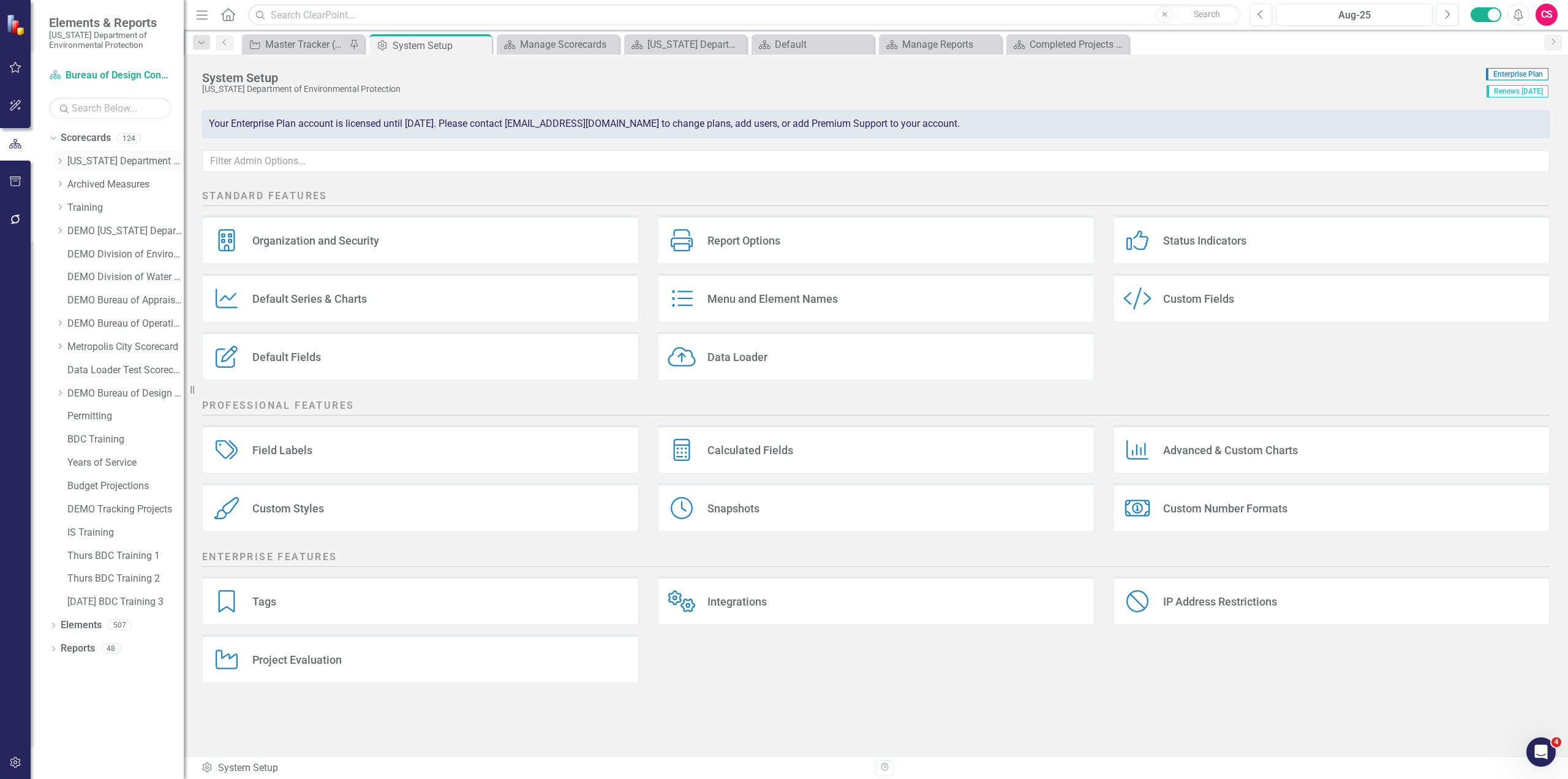
click at [60, 162] on icon "Dropdown" at bounding box center [59, 161] width 9 height 7
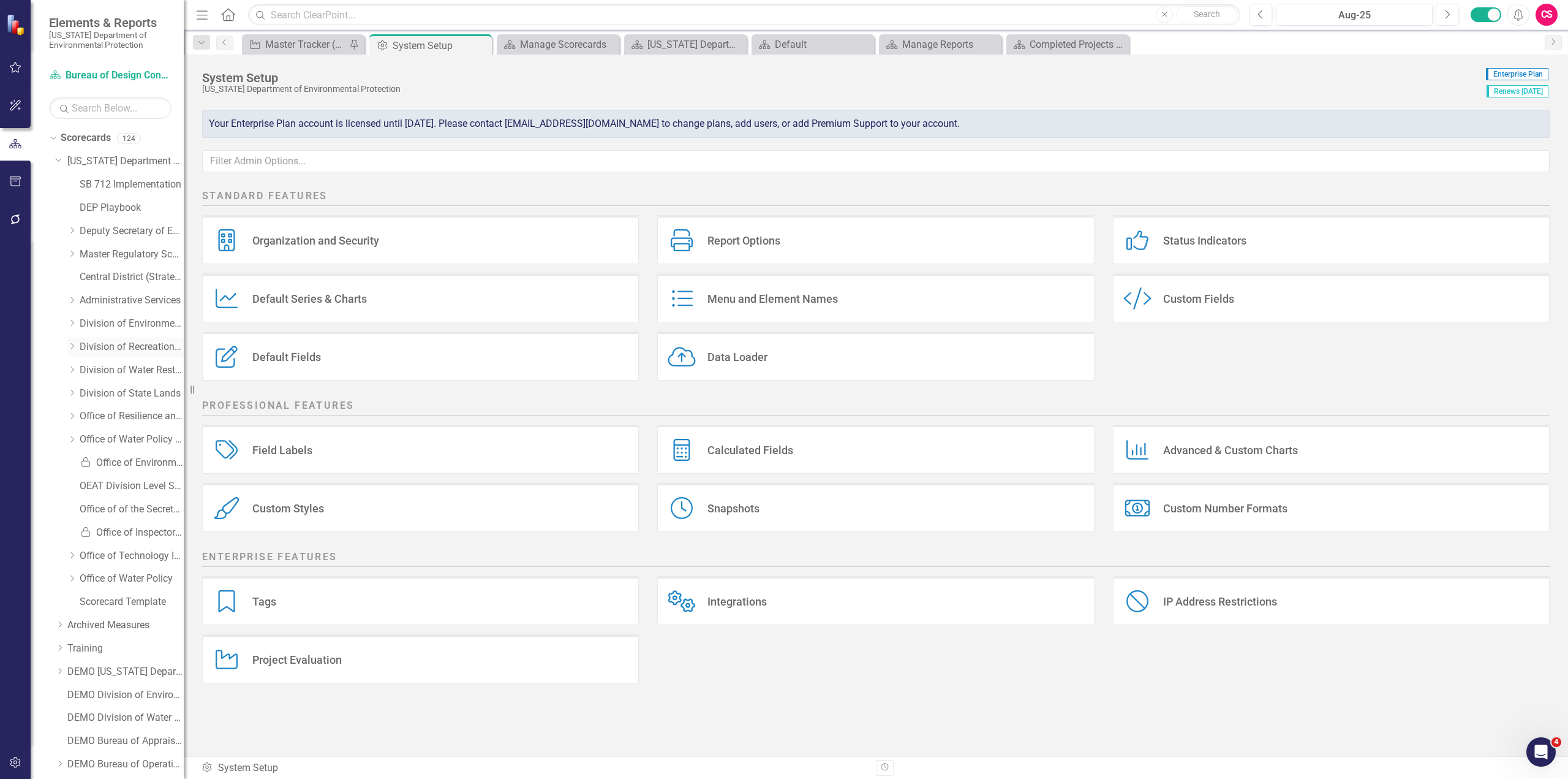
click at [74, 351] on div "Dropdown" at bounding box center [71, 347] width 9 height 11
click at [115, 463] on link "Archive Document Tracker" at bounding box center [137, 463] width 92 height 14
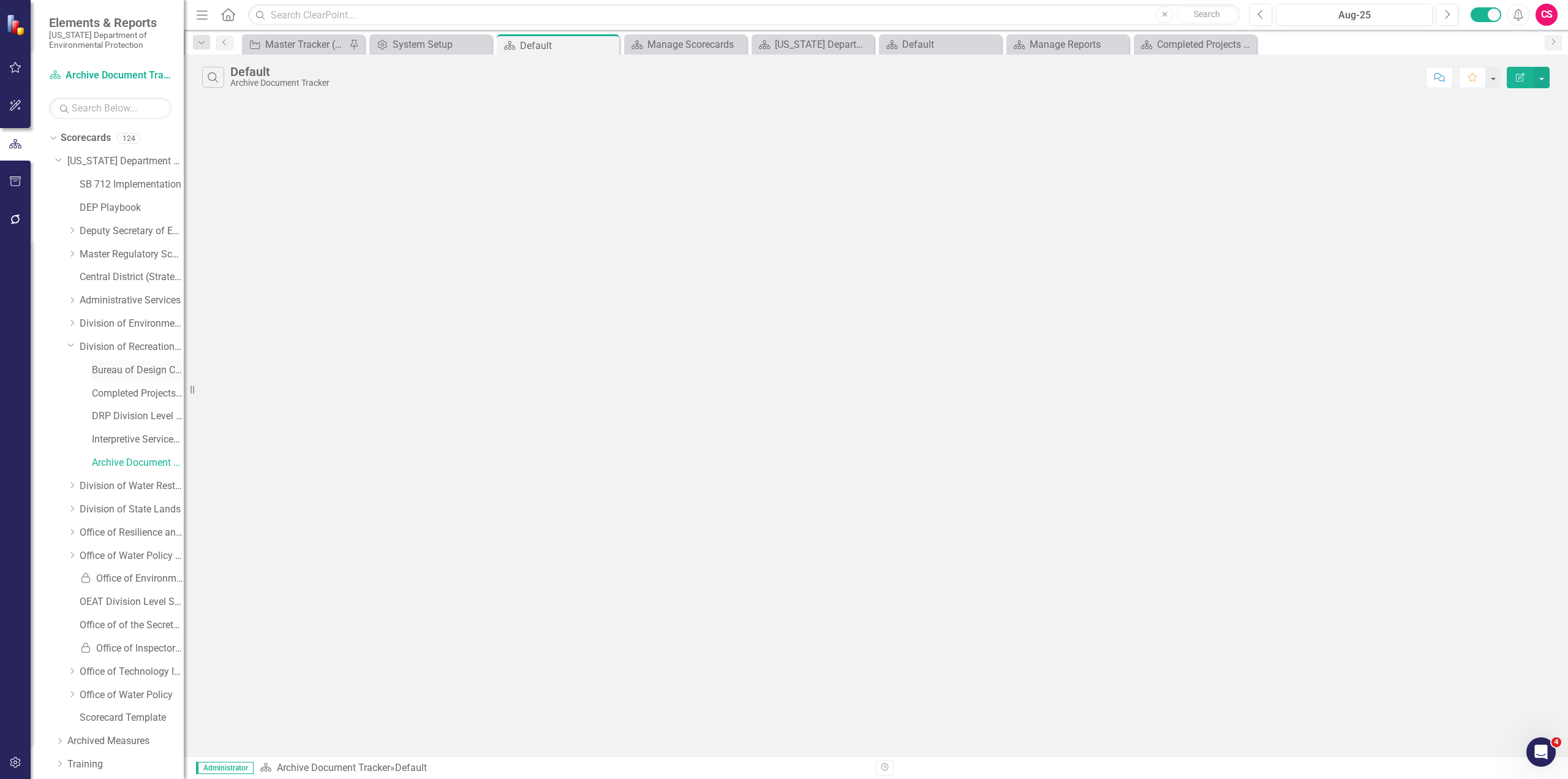
click at [132, 373] on link "Bureau of Design Construction" at bounding box center [137, 370] width 92 height 14
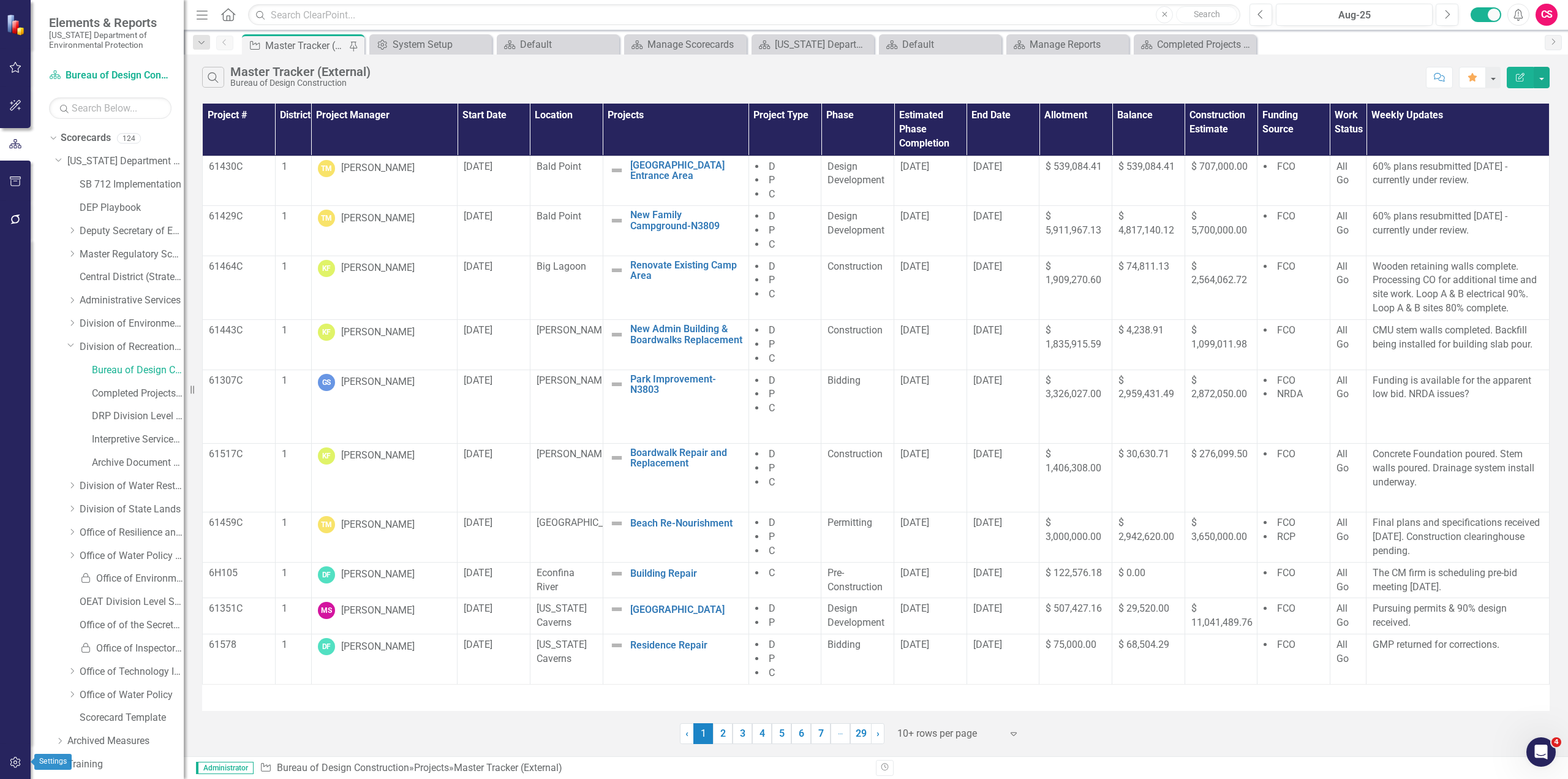
click at [16, 764] on icon "button" at bounding box center [15, 762] width 11 height 11
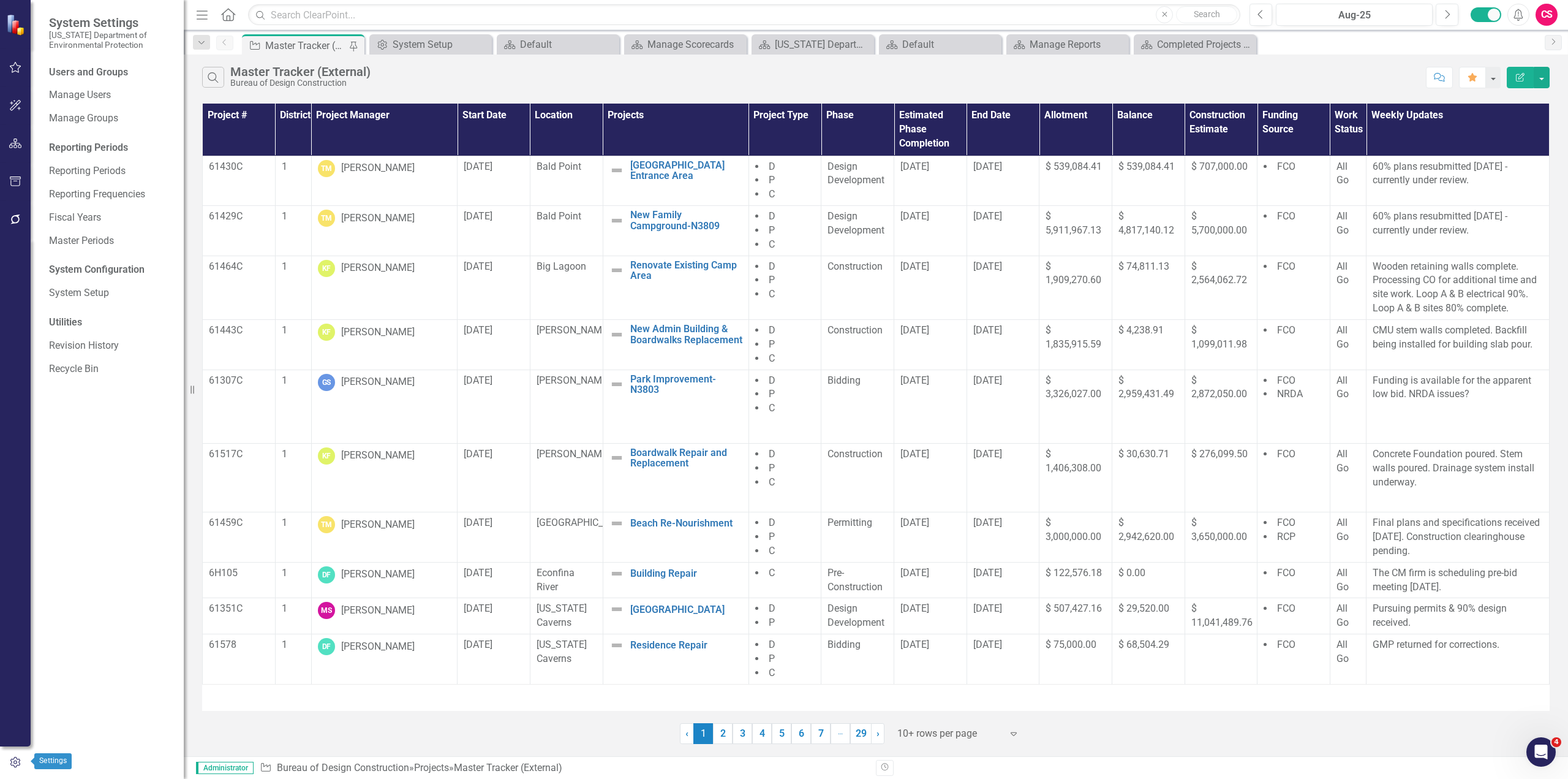
click at [13, 763] on icon "button" at bounding box center [15, 762] width 13 height 11
click at [19, 146] on icon "button" at bounding box center [16, 143] width 13 height 10
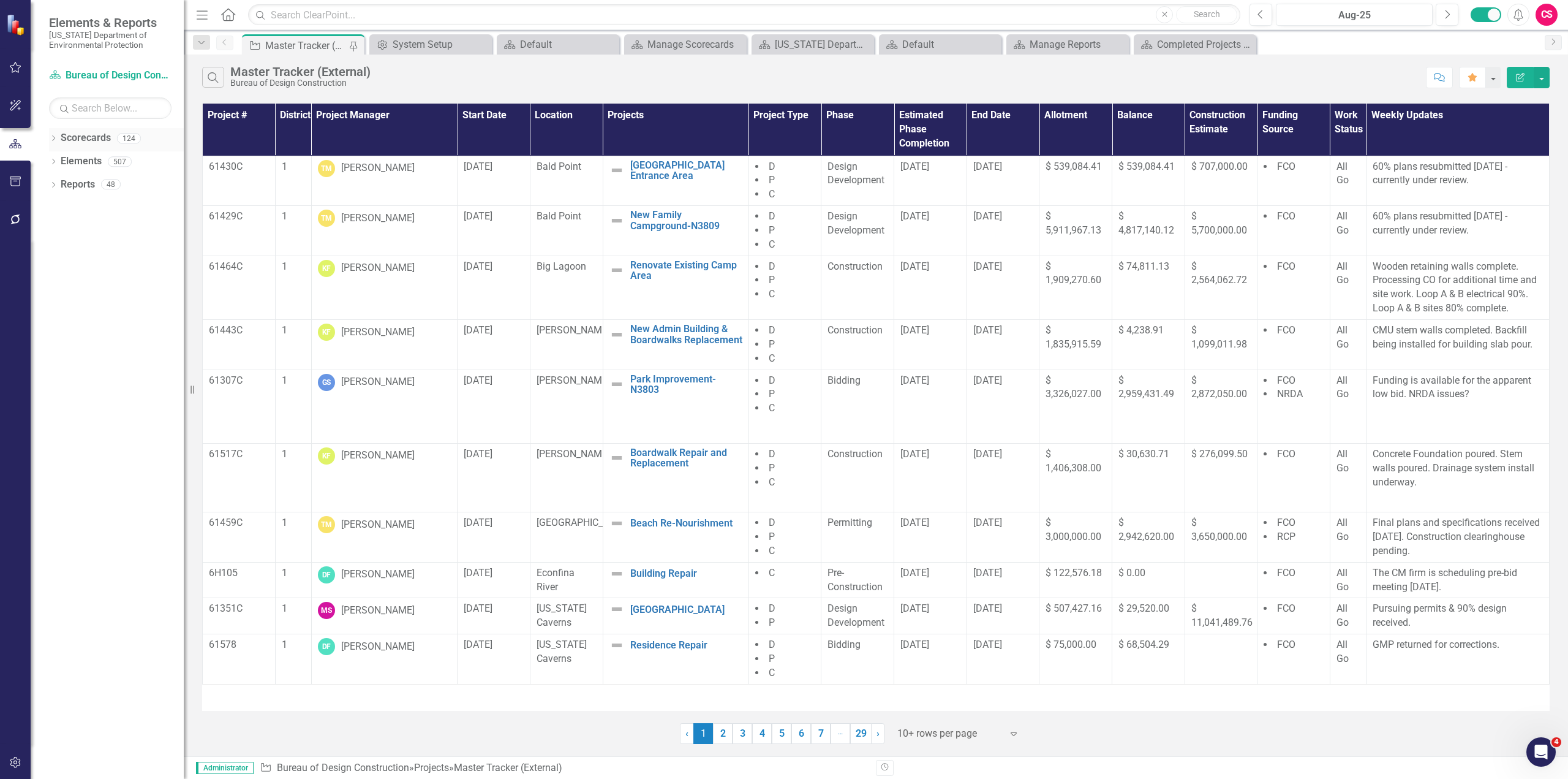
click at [52, 136] on div "Dropdown" at bounding box center [53, 140] width 8 height 11
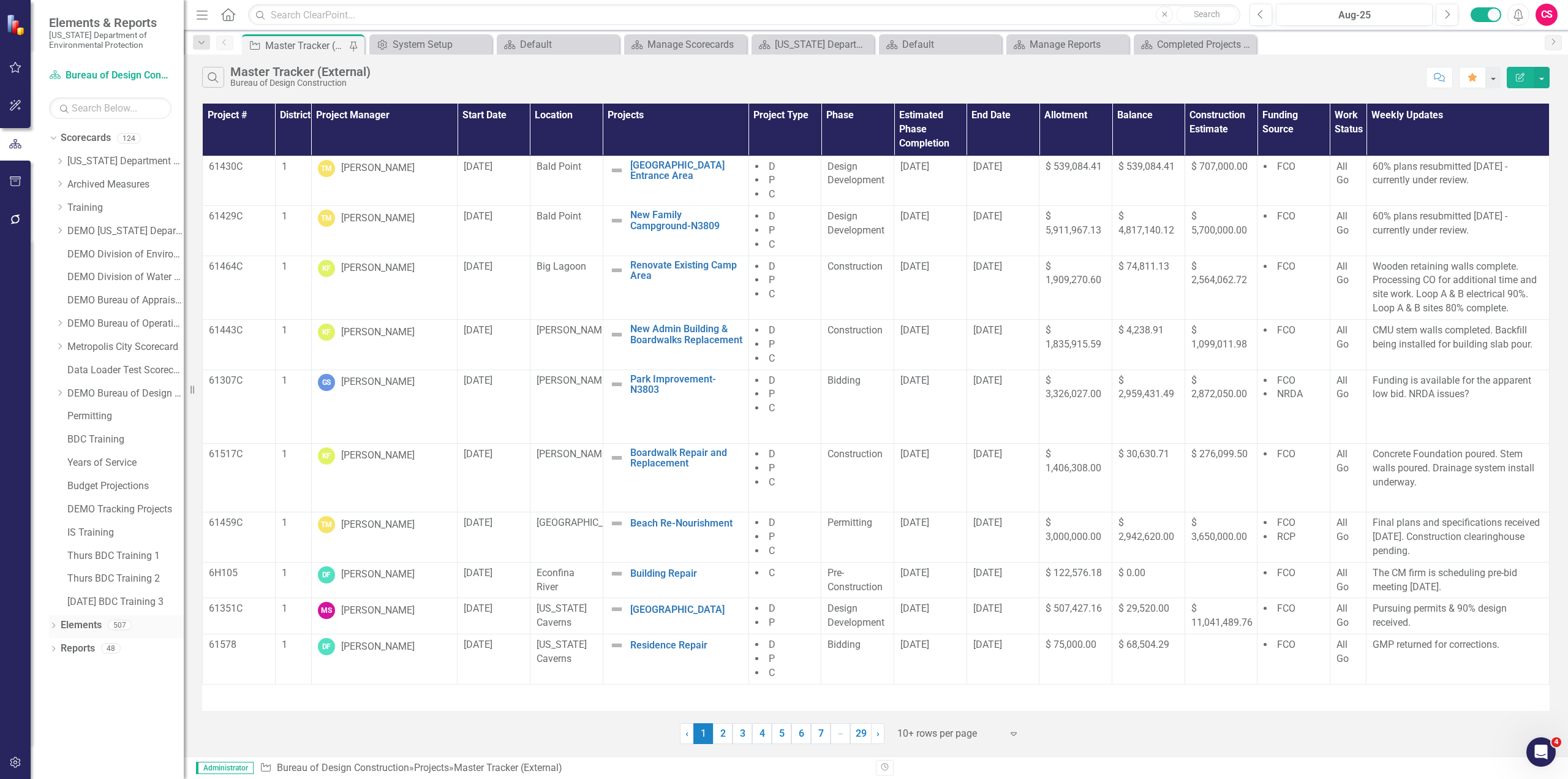
click at [82, 627] on link "Elements" at bounding box center [81, 625] width 41 height 14
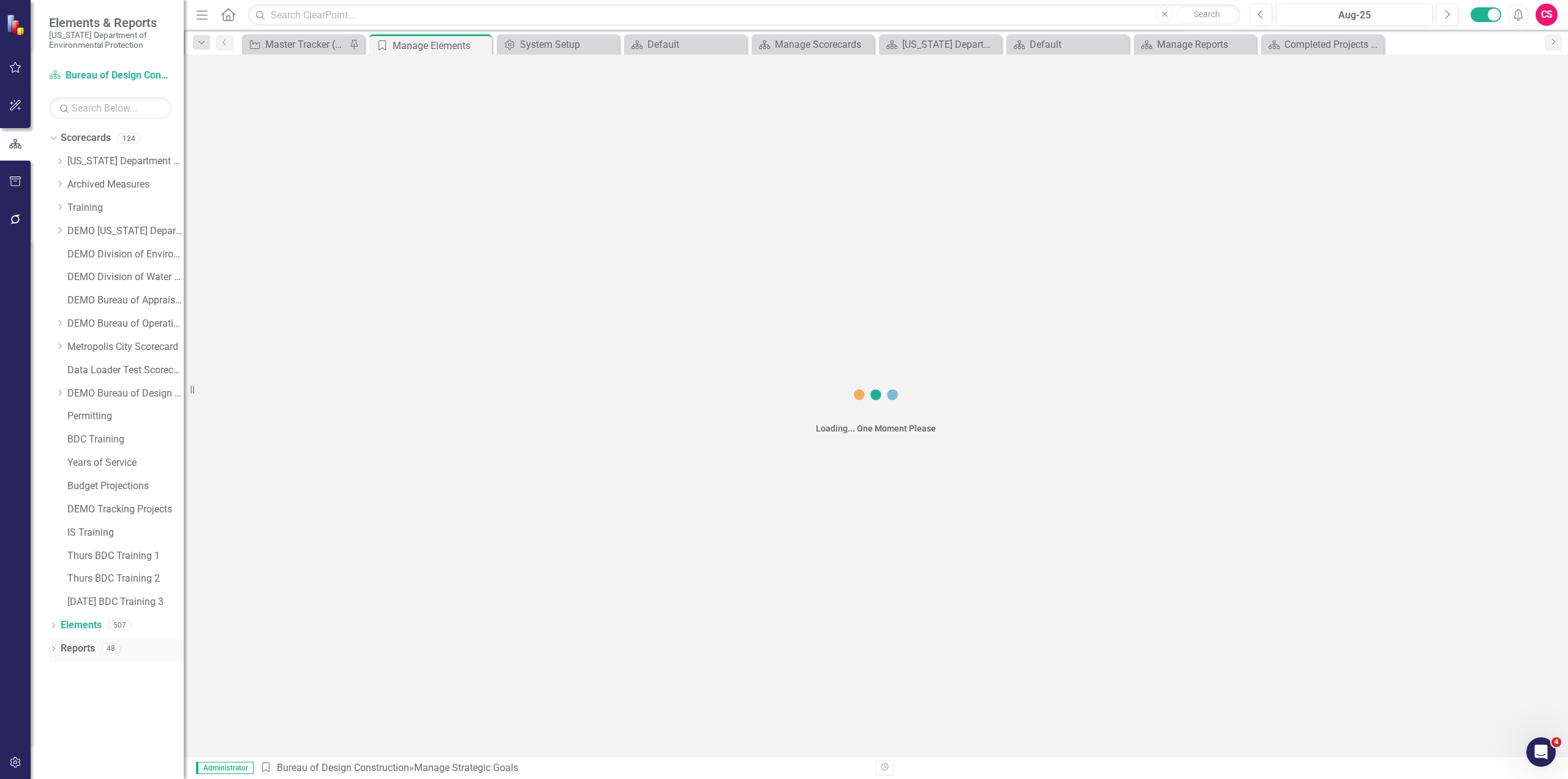
click at [83, 651] on link "Reports" at bounding box center [78, 648] width 34 height 14
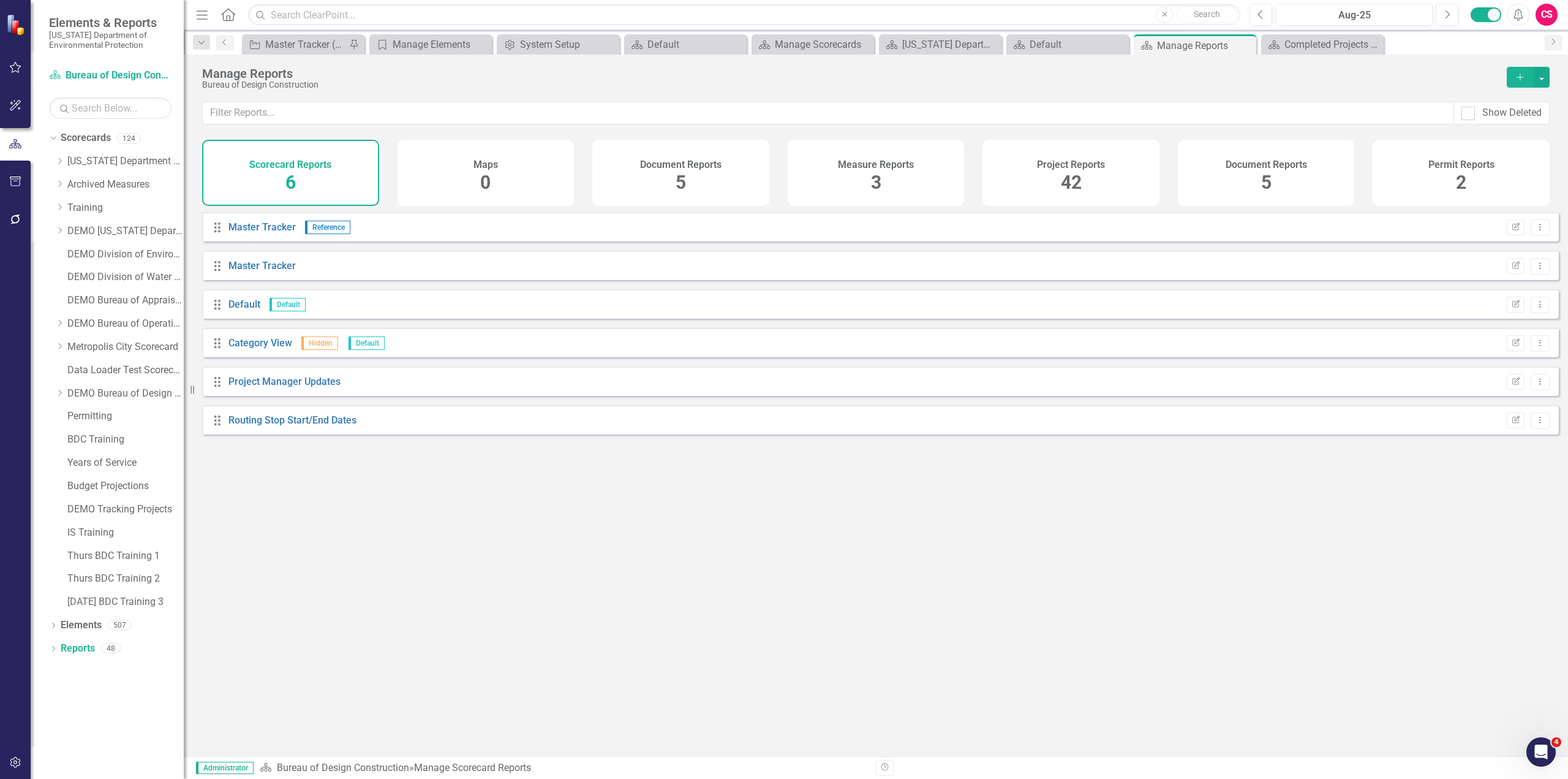
click at [1253, 178] on div "Document Reports 5" at bounding box center [1266, 172] width 177 height 66
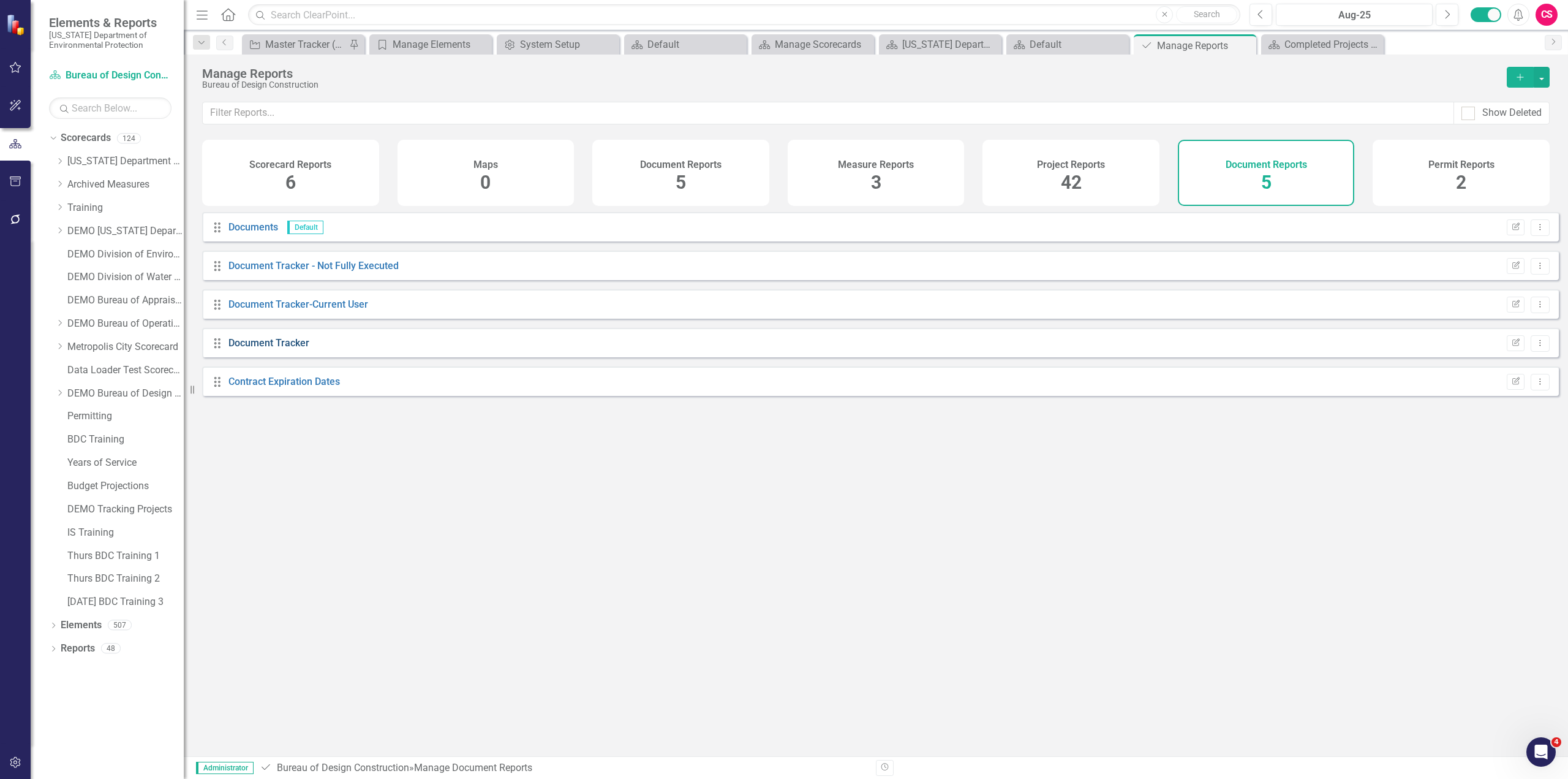
click at [288, 349] on link "Document Tracker" at bounding box center [269, 342] width 81 height 11
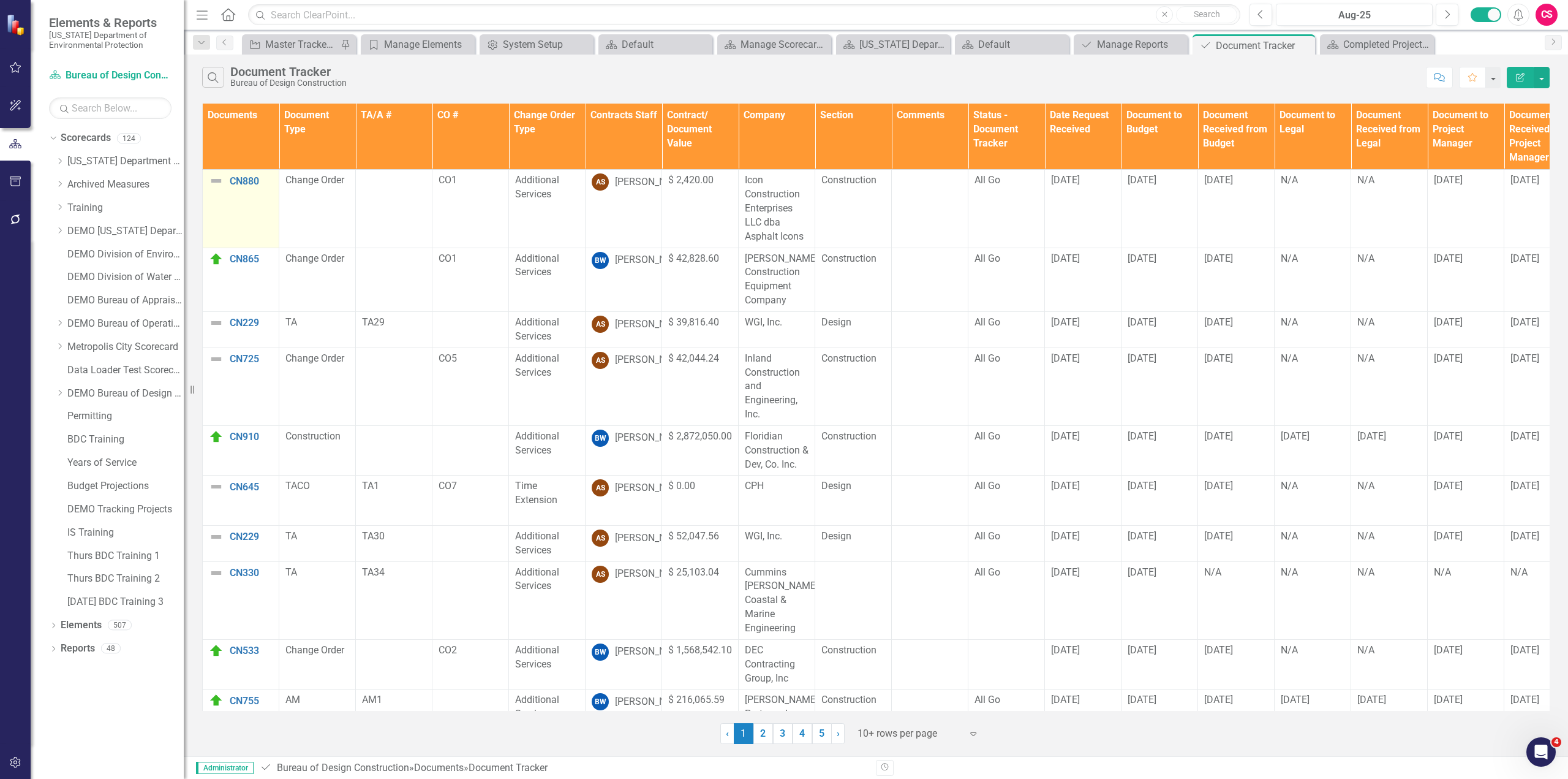
click at [217, 180] on img at bounding box center [217, 181] width 15 height 15
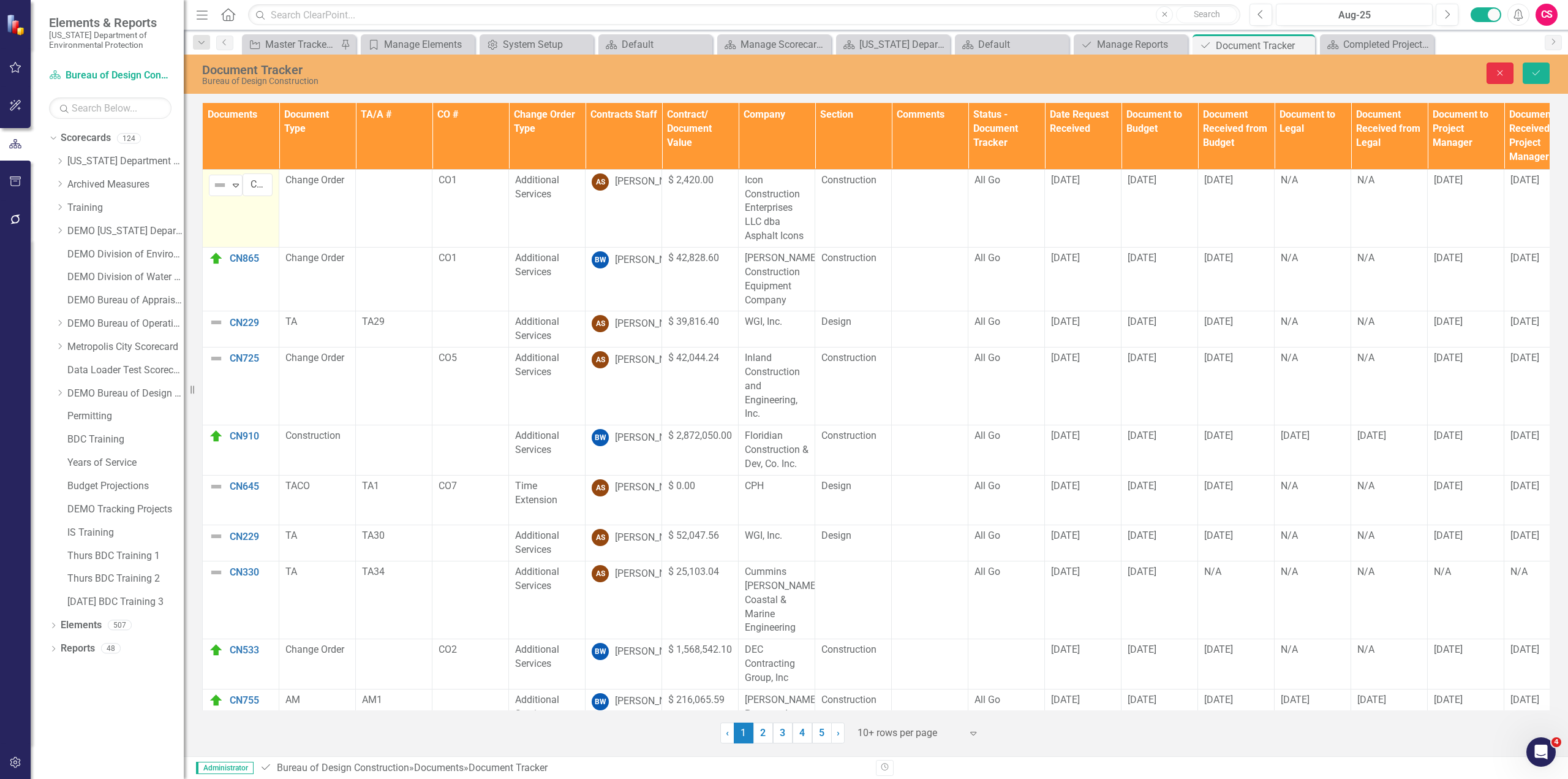
click at [1501, 76] on icon "Close" at bounding box center [1499, 73] width 11 height 8
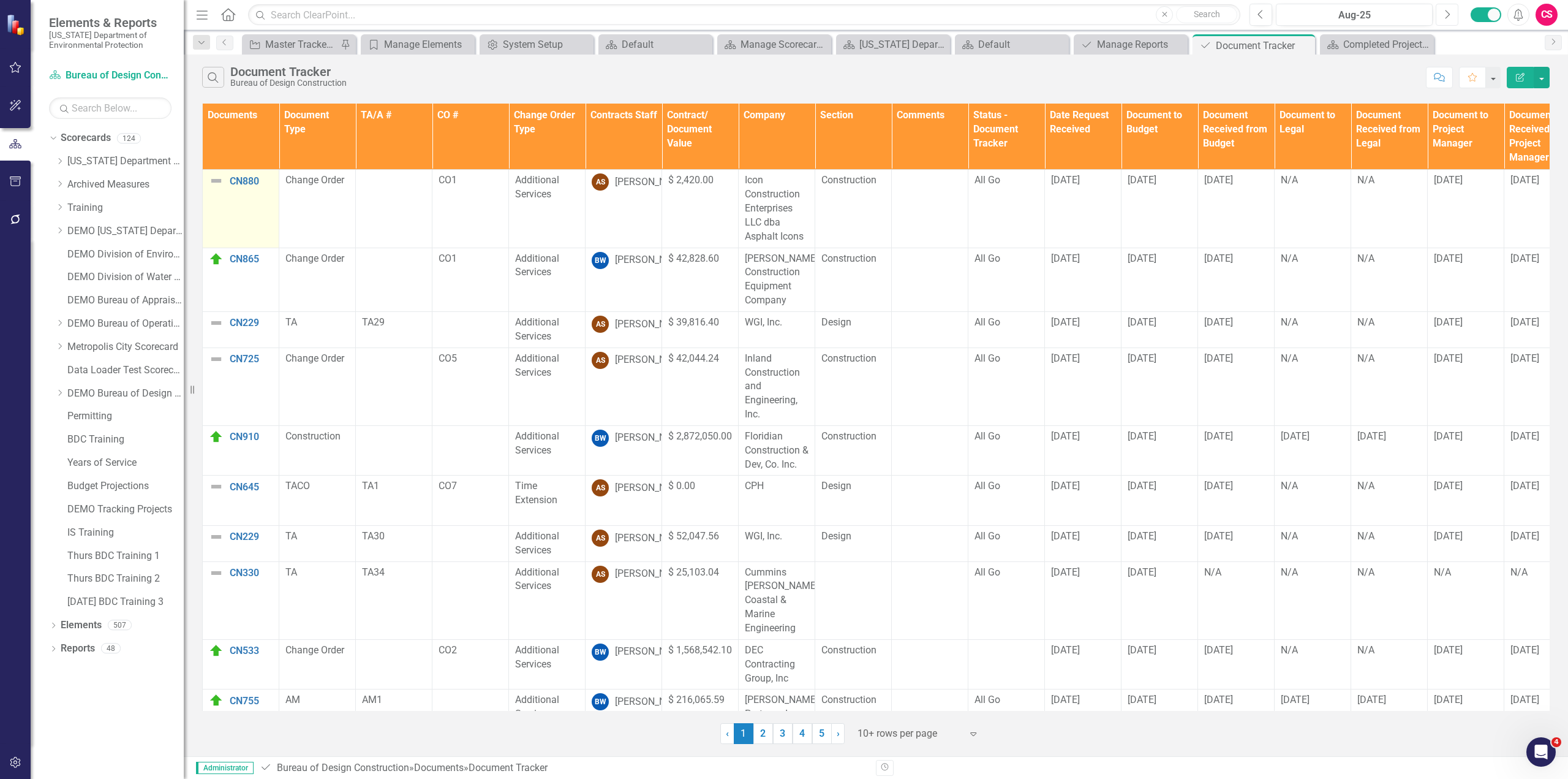
click at [1453, 18] on button "Next" at bounding box center [1447, 14] width 23 height 22
click at [249, 182] on link "CN880" at bounding box center [251, 181] width 42 height 11
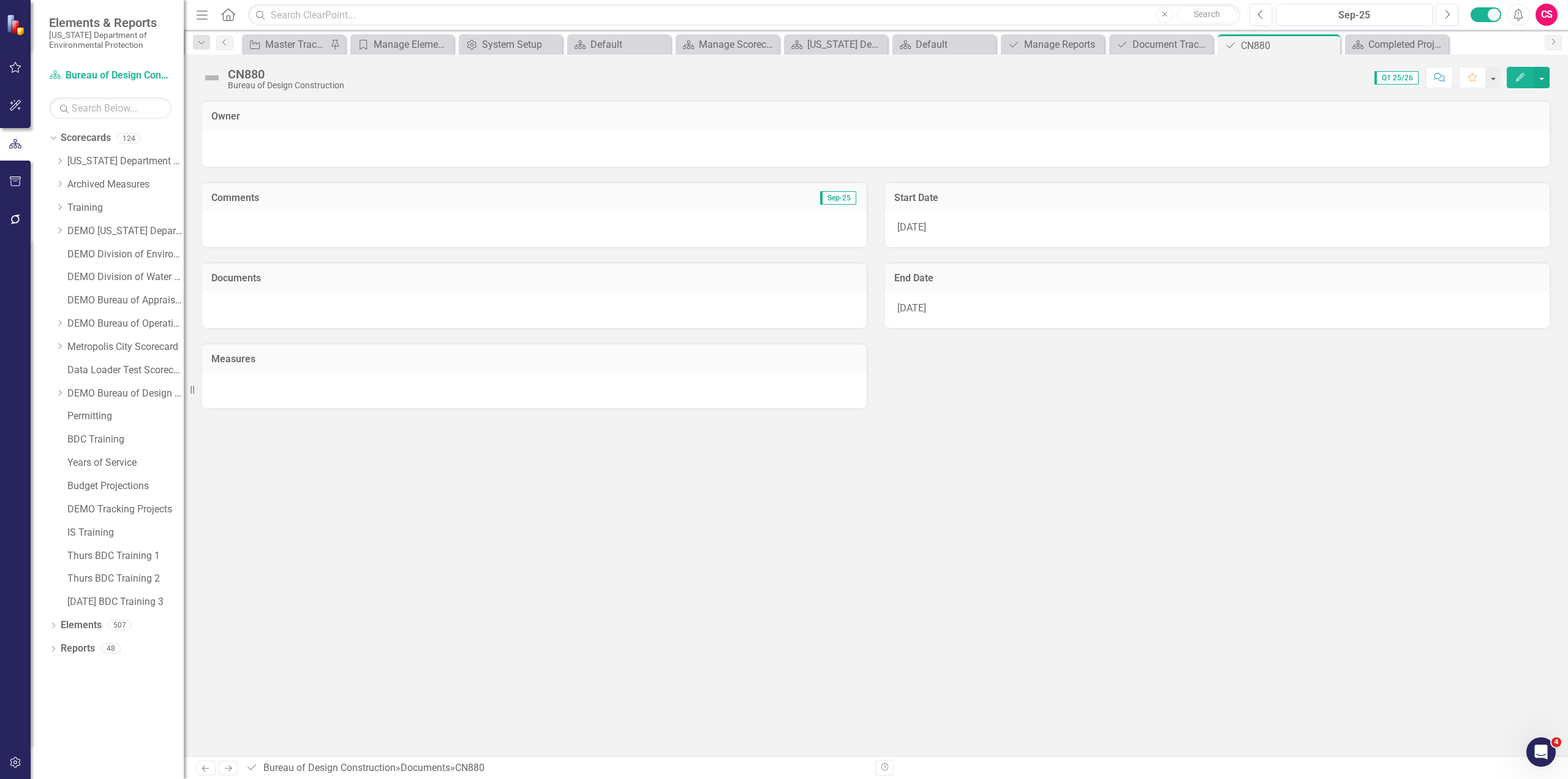
click at [1511, 78] on button "Edit" at bounding box center [1520, 78] width 27 height 21
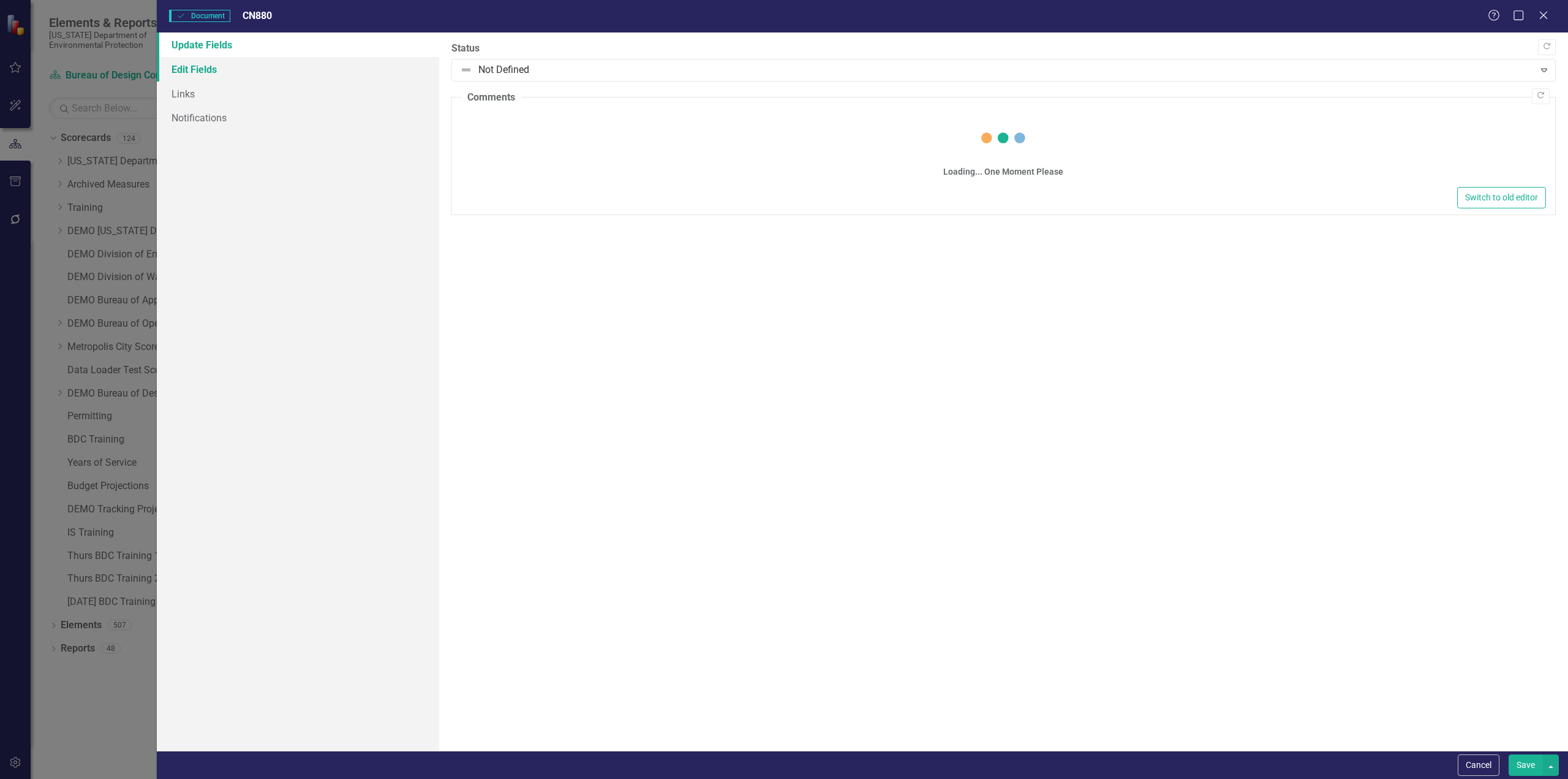
click at [214, 74] on link "Edit Fields" at bounding box center [298, 69] width 283 height 25
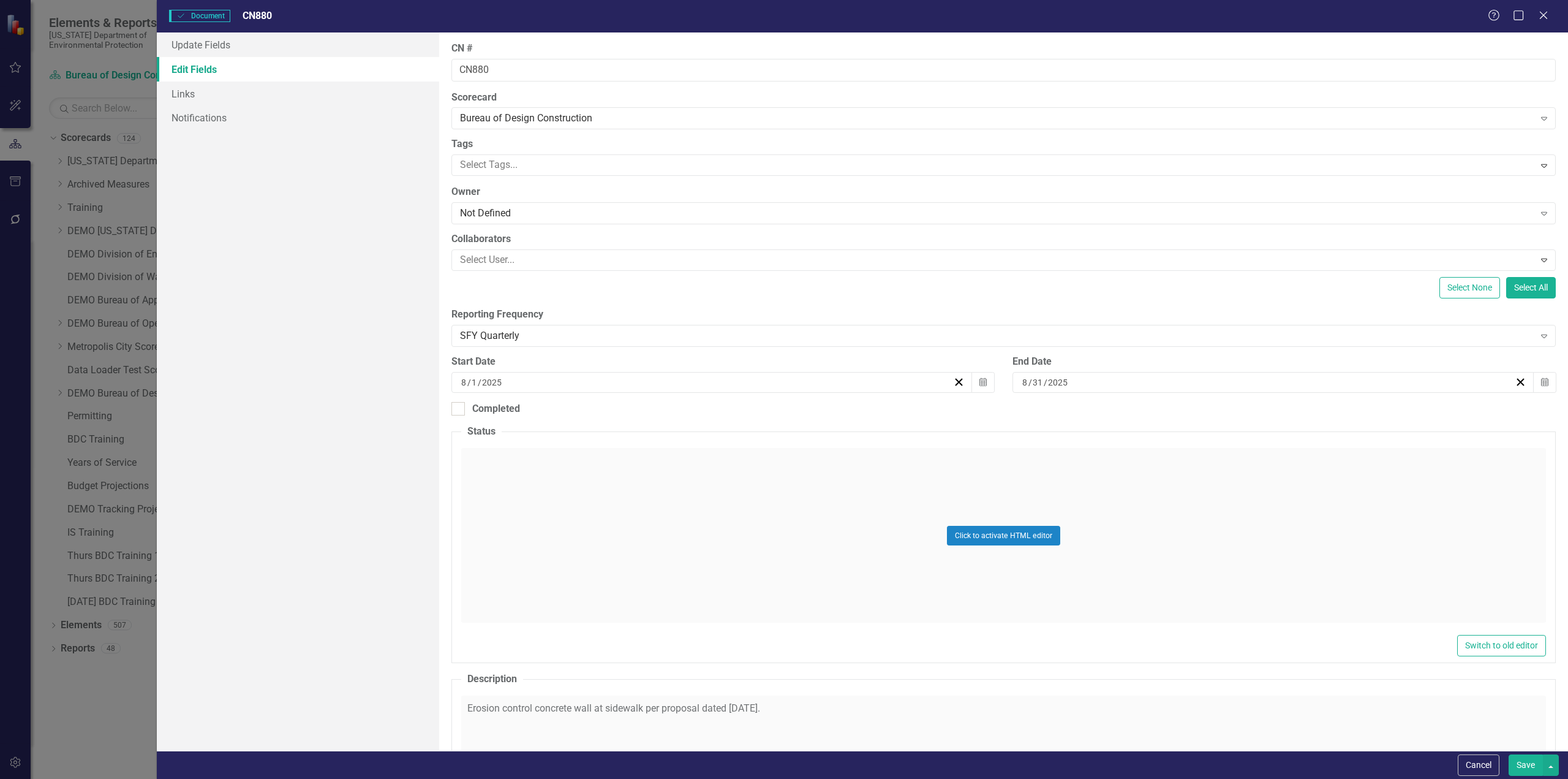
drag, startPoint x: 1483, startPoint y: 768, endPoint x: 556, endPoint y: 437, distance: 984.3
click at [627, 490] on form "Document Document CN880 Help Maximize Close Update Fields Edit Fields Links Not…" at bounding box center [862, 389] width 1411 height 779
click at [1488, 761] on button "Cancel" at bounding box center [1478, 765] width 42 height 21
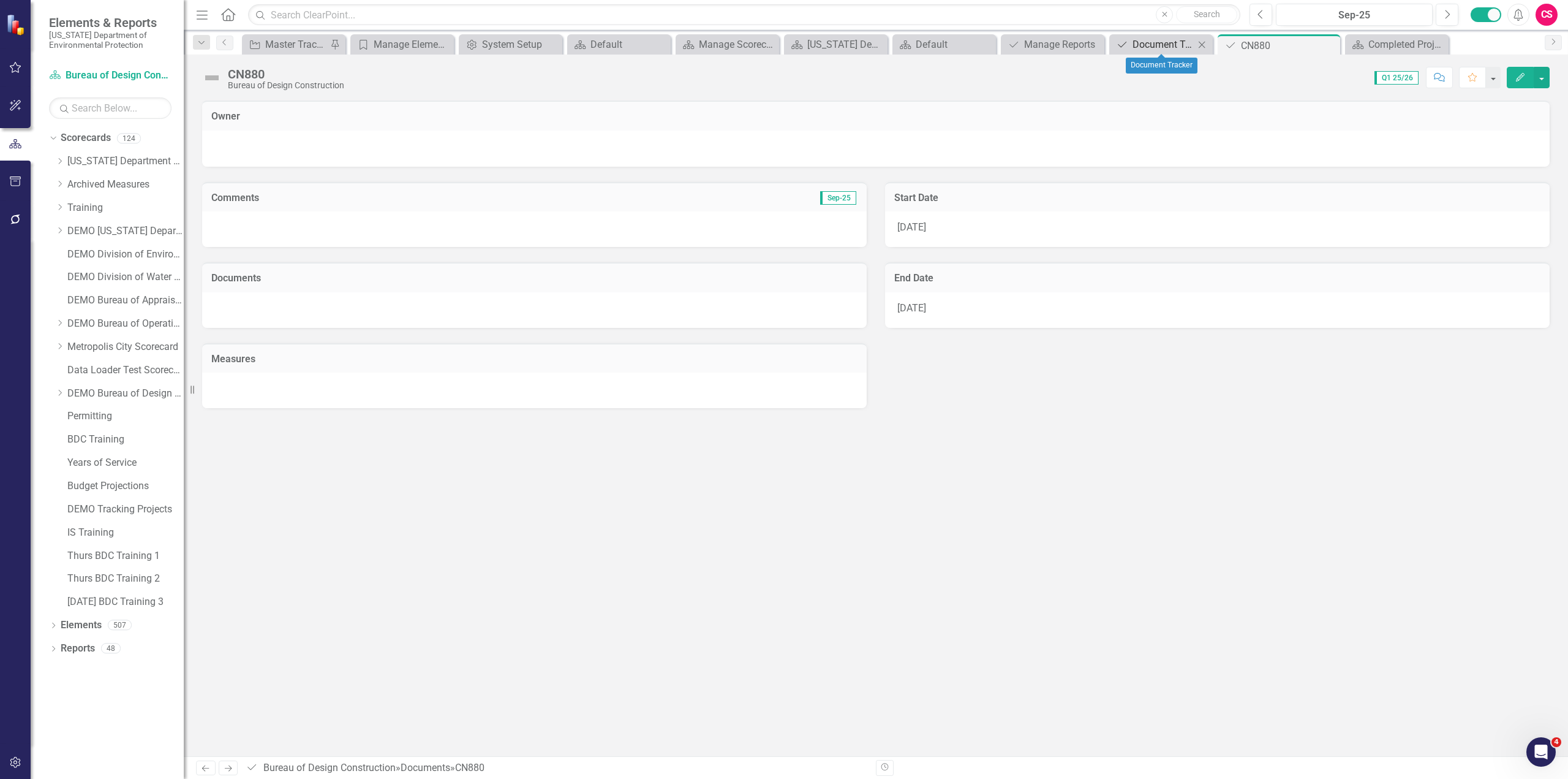
click at [1152, 43] on div "Document Tracker" at bounding box center [1164, 44] width 62 height 16
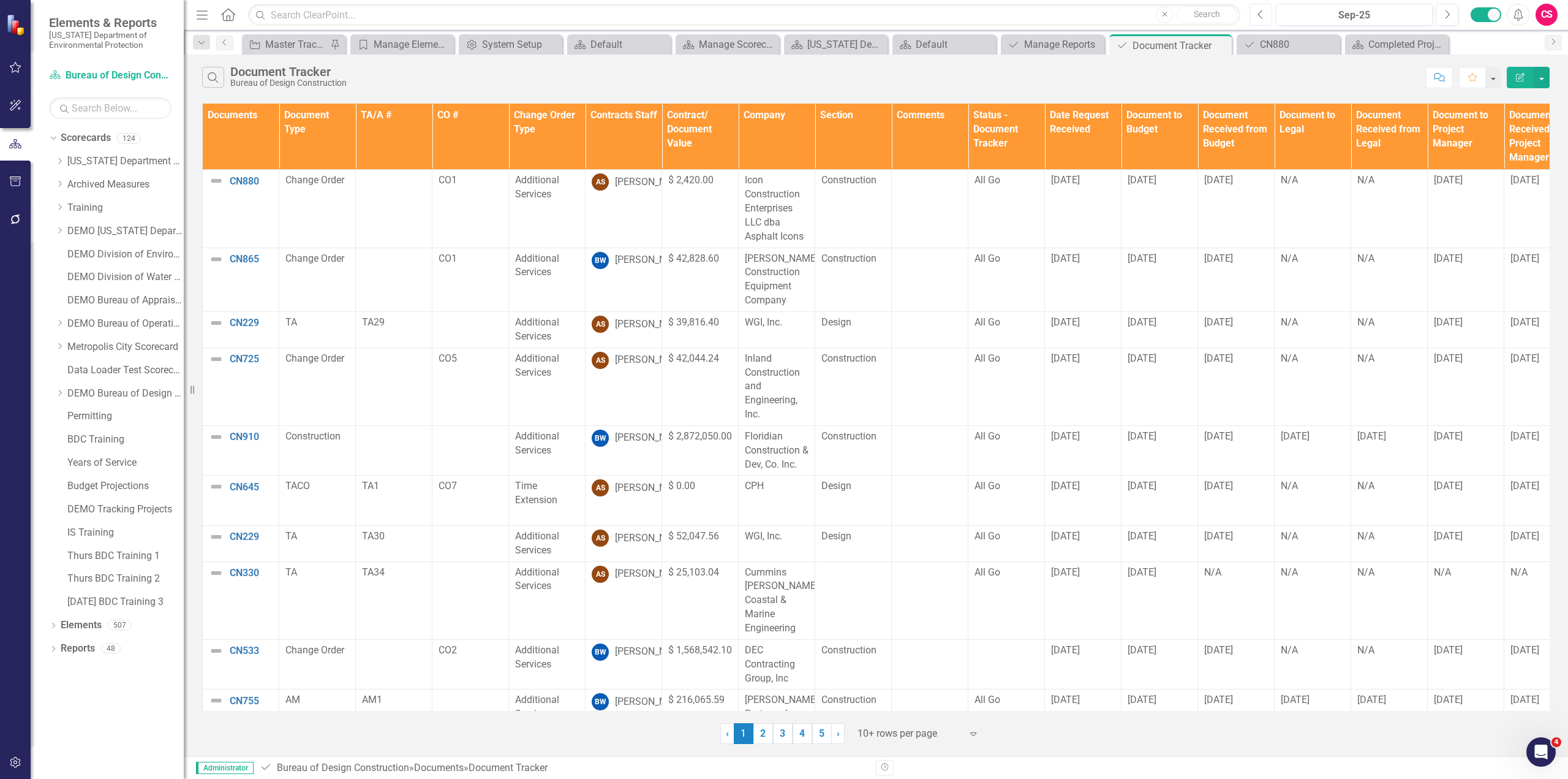
click at [1259, 16] on icon "Previous" at bounding box center [1261, 14] width 7 height 11
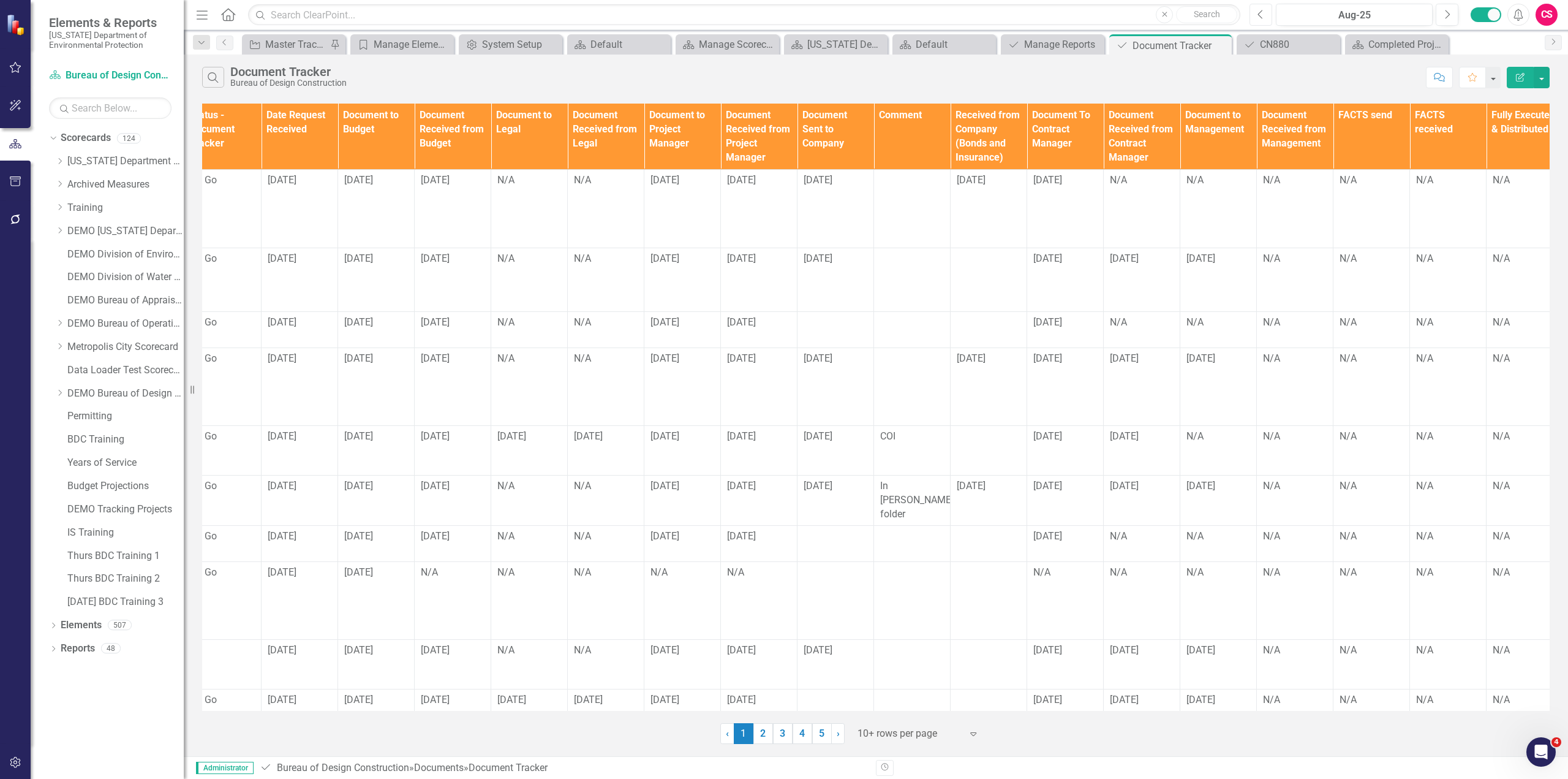
scroll to position [0, 882]
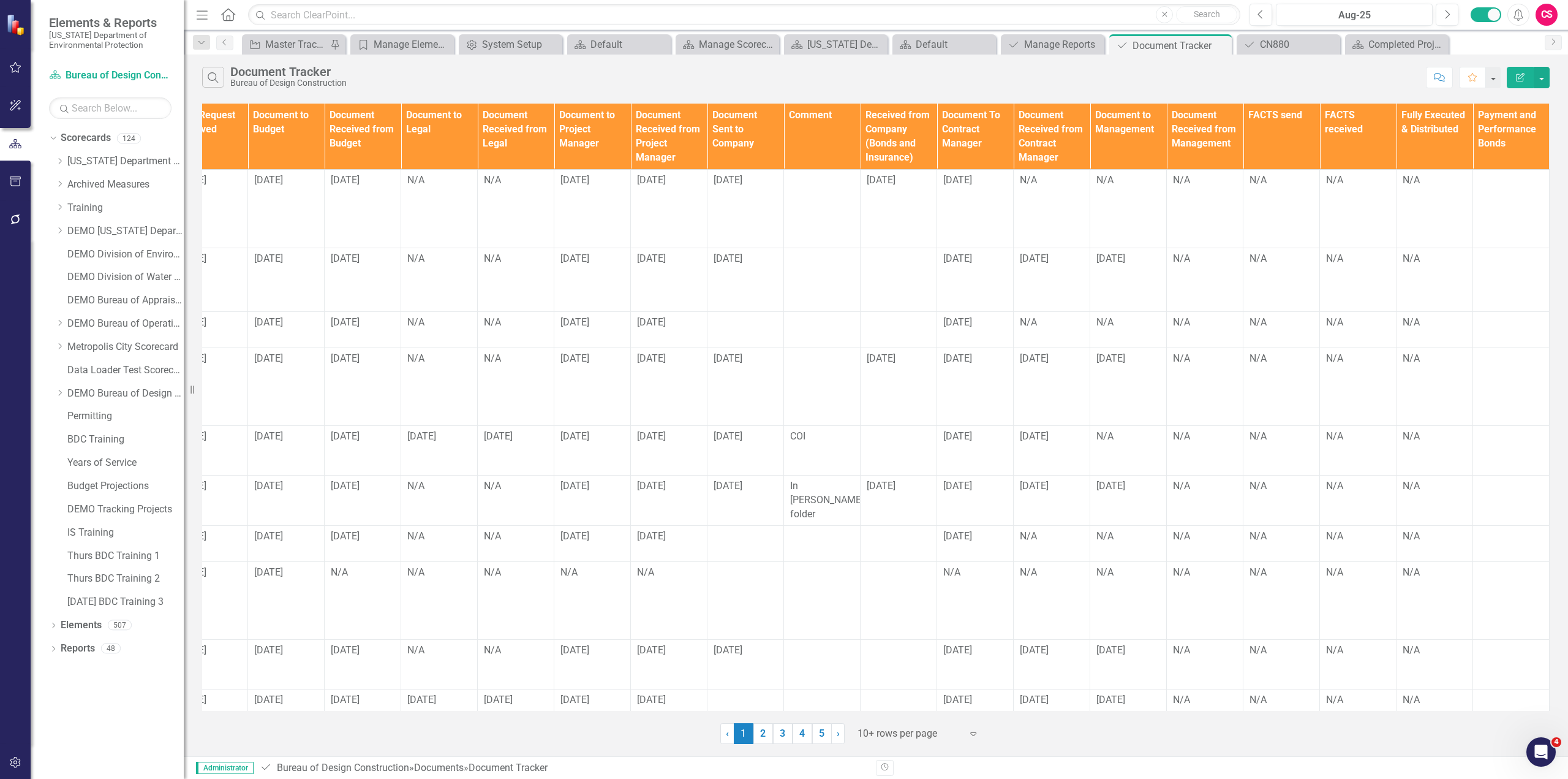
click at [1517, 83] on button "Edit Report" at bounding box center [1520, 78] width 27 height 21
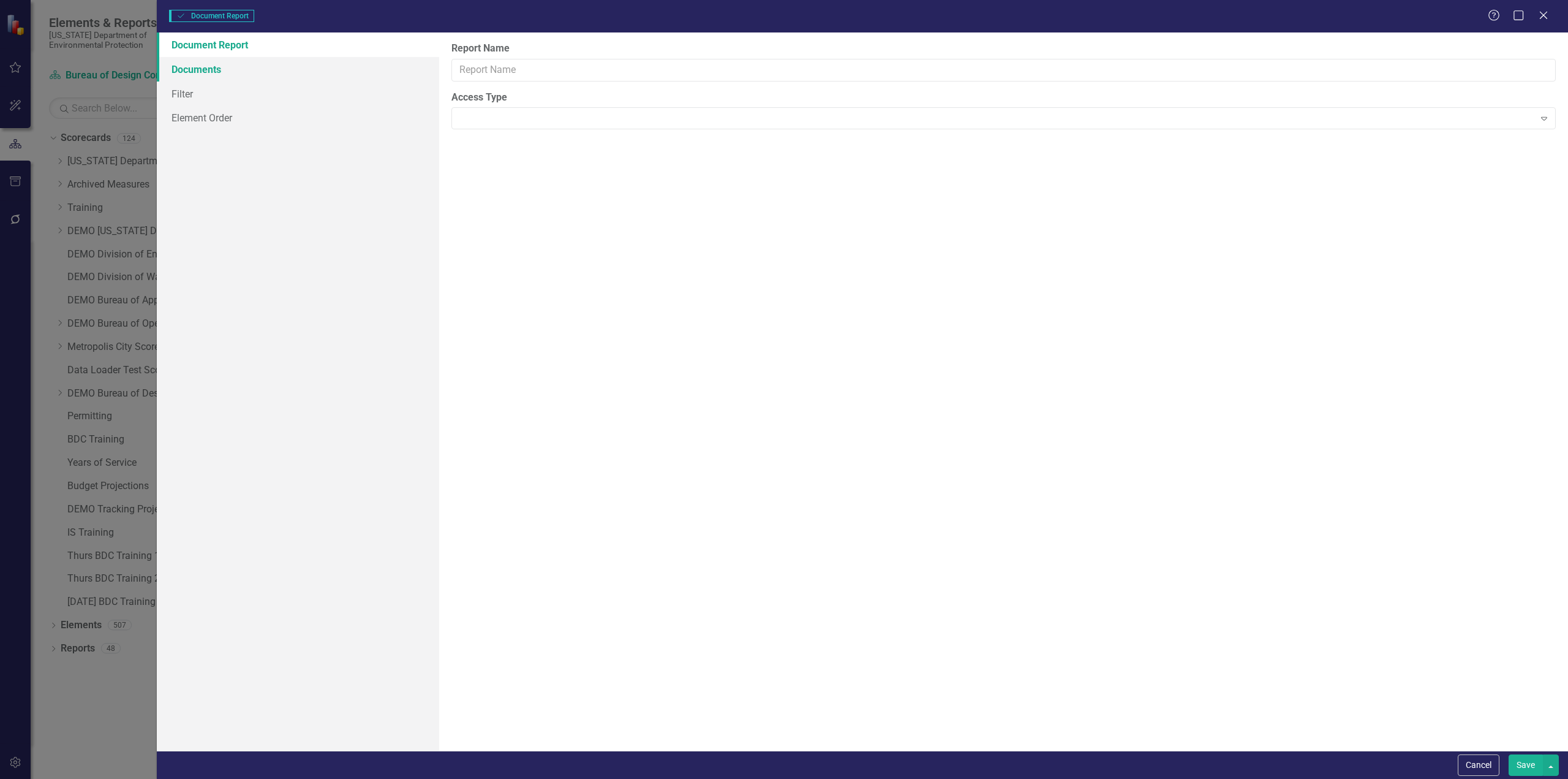
type input "Document Tracker"
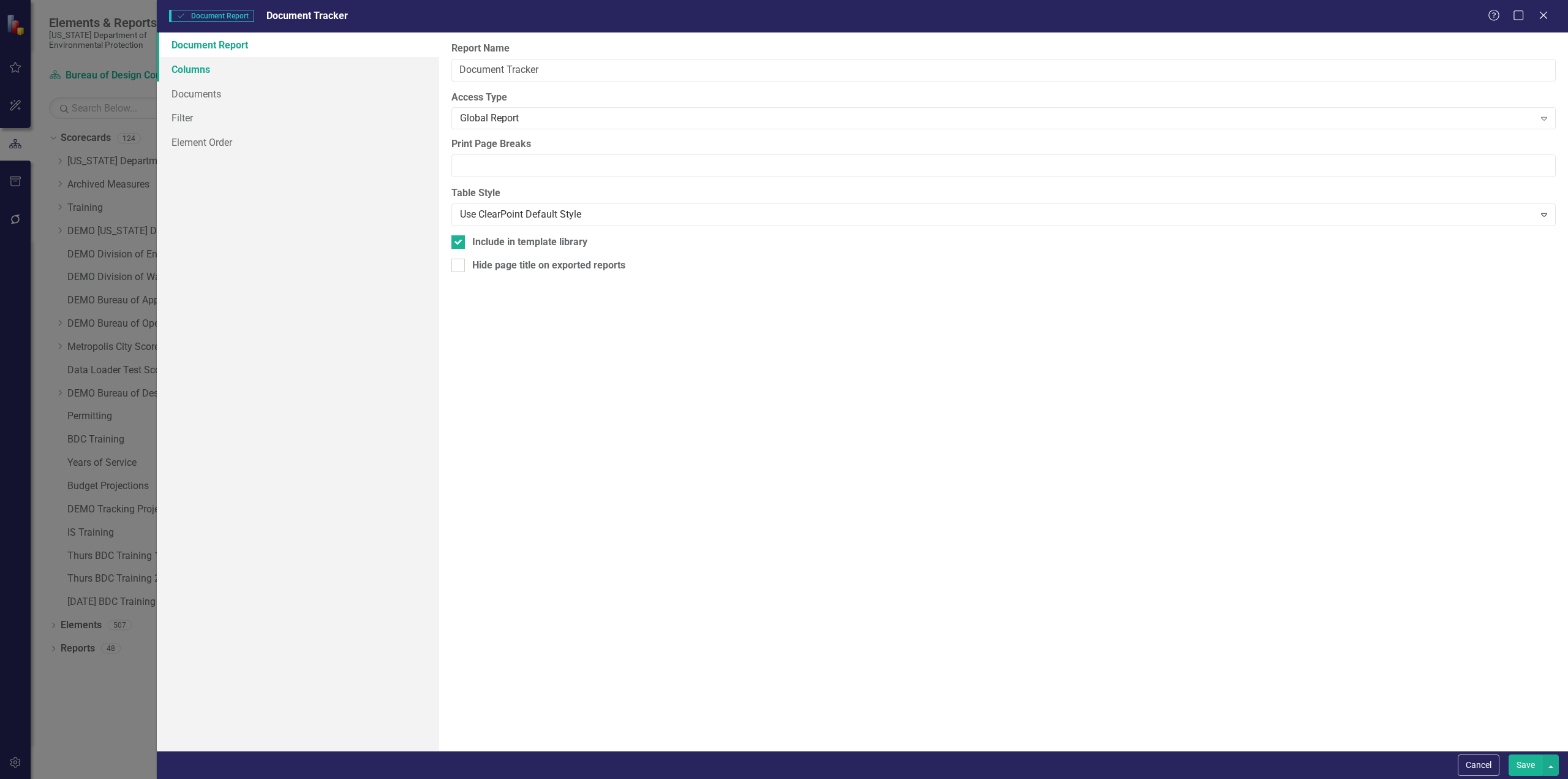
click at [212, 69] on link "Columns" at bounding box center [298, 69] width 283 height 25
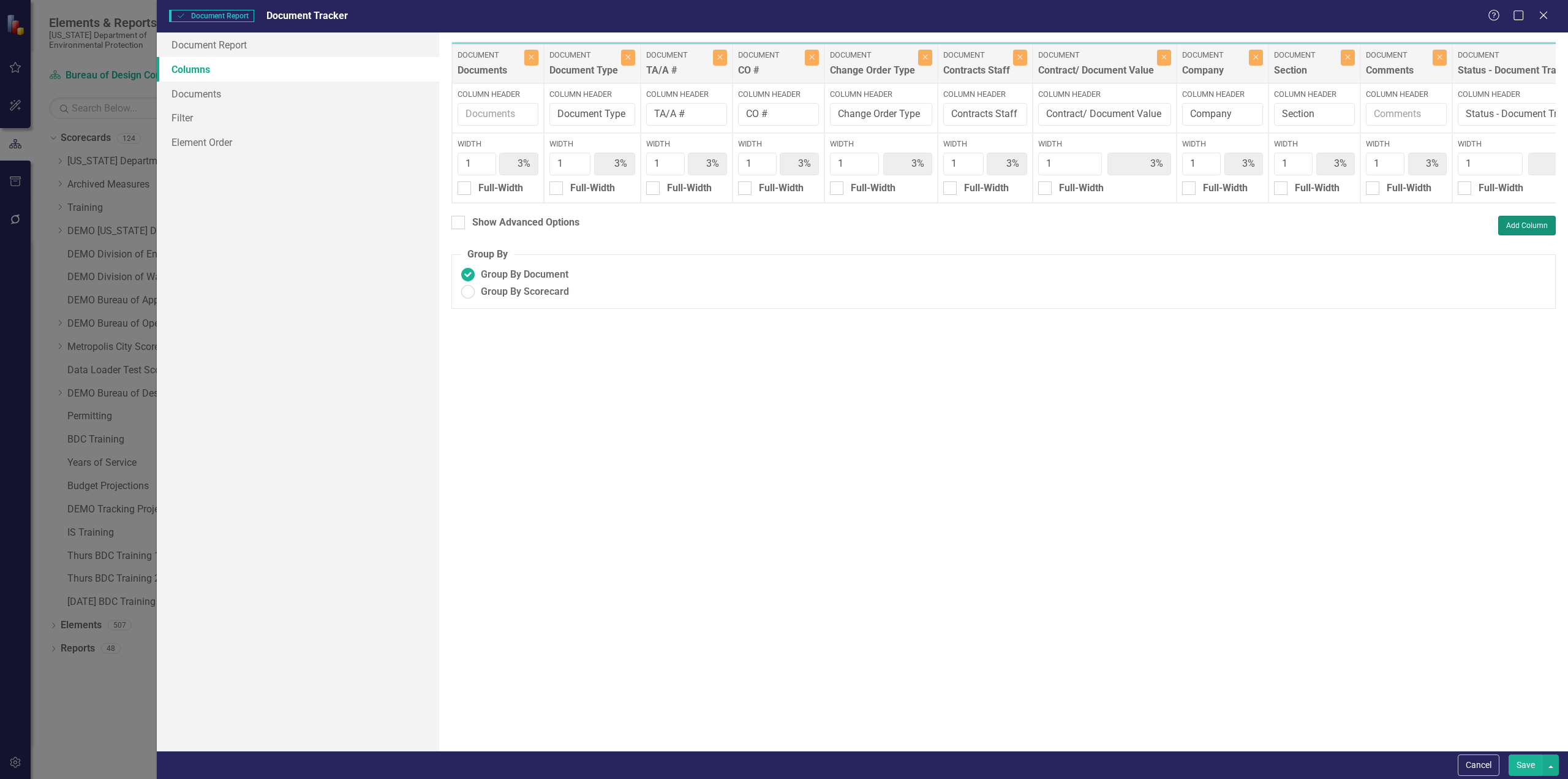
click at [1528, 234] on button "Add Column" at bounding box center [1527, 226] width 57 height 20
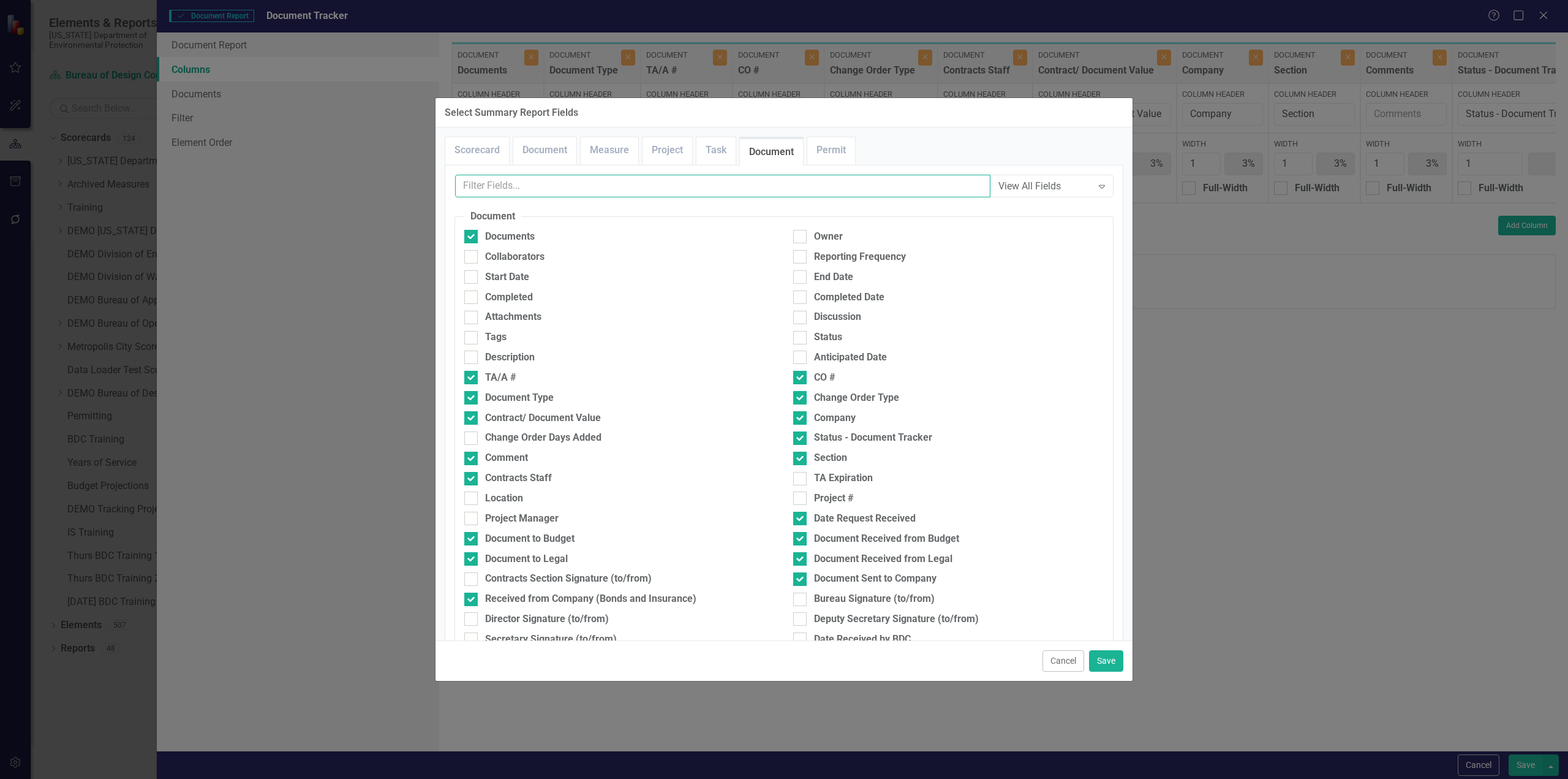
click at [622, 184] on input "text" at bounding box center [722, 186] width 535 height 23
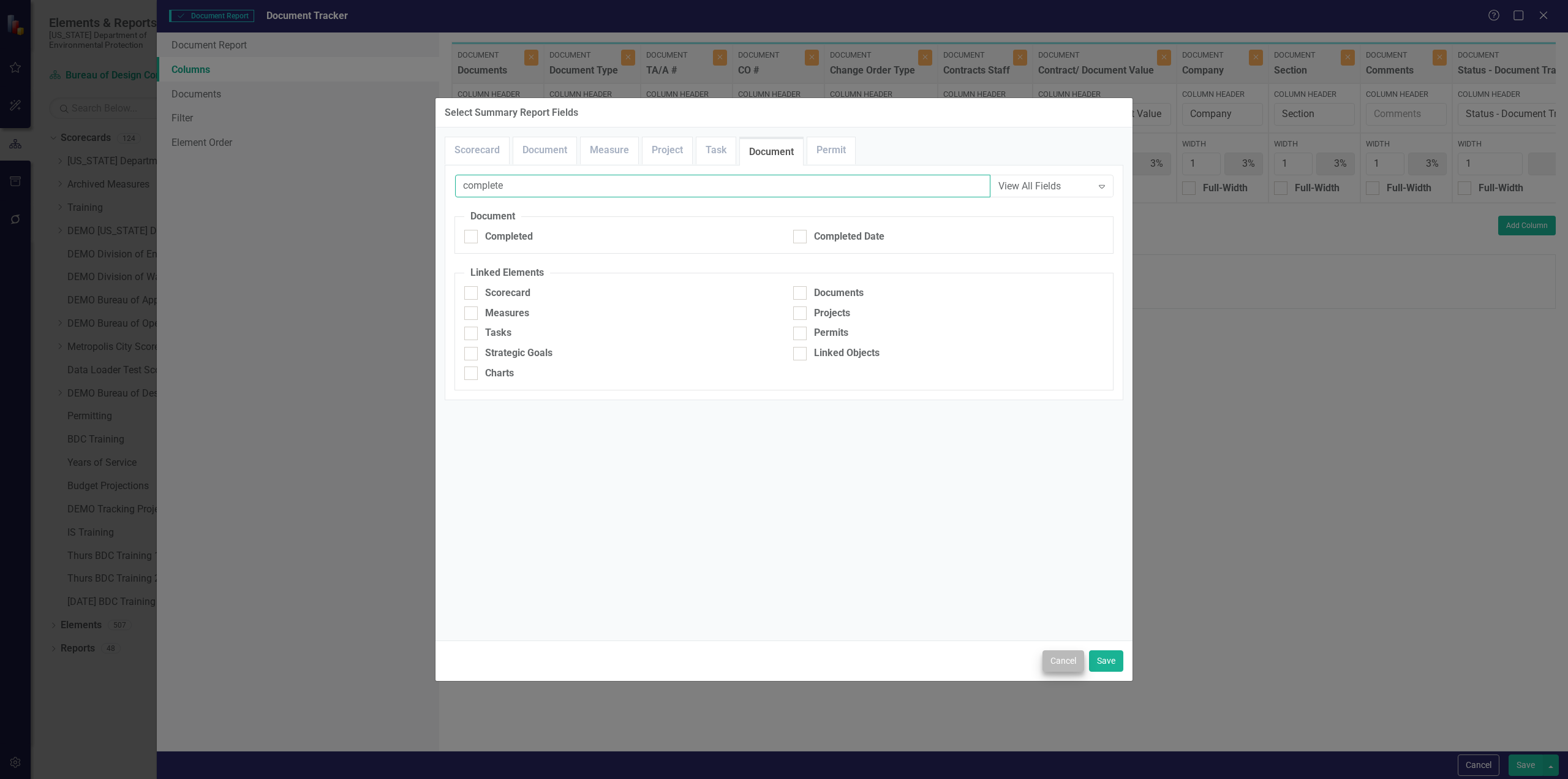
type input "complete"
click at [1070, 662] on button "Cancel" at bounding box center [1063, 660] width 42 height 21
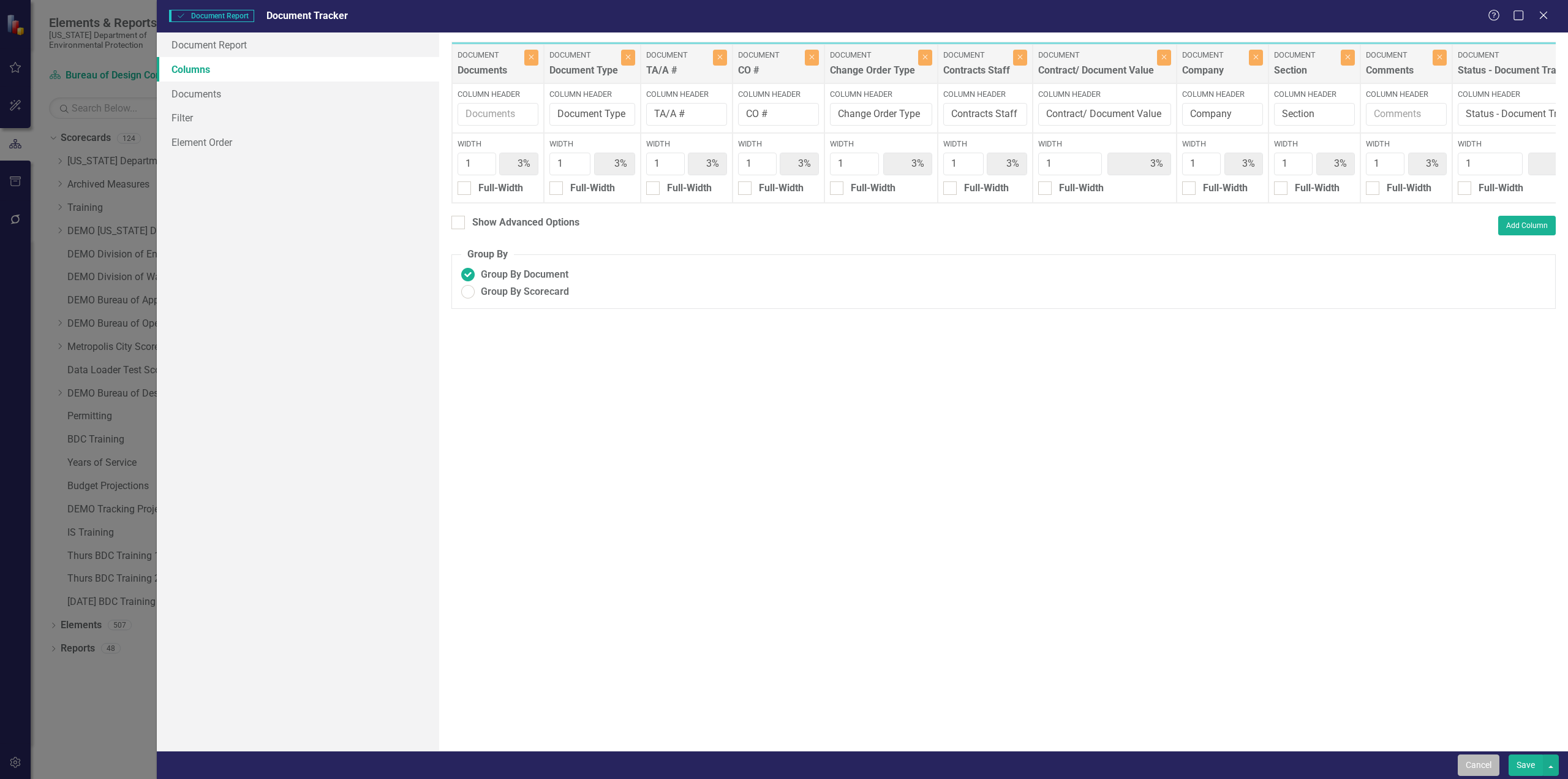
click at [1476, 768] on button "Cancel" at bounding box center [1478, 765] width 42 height 21
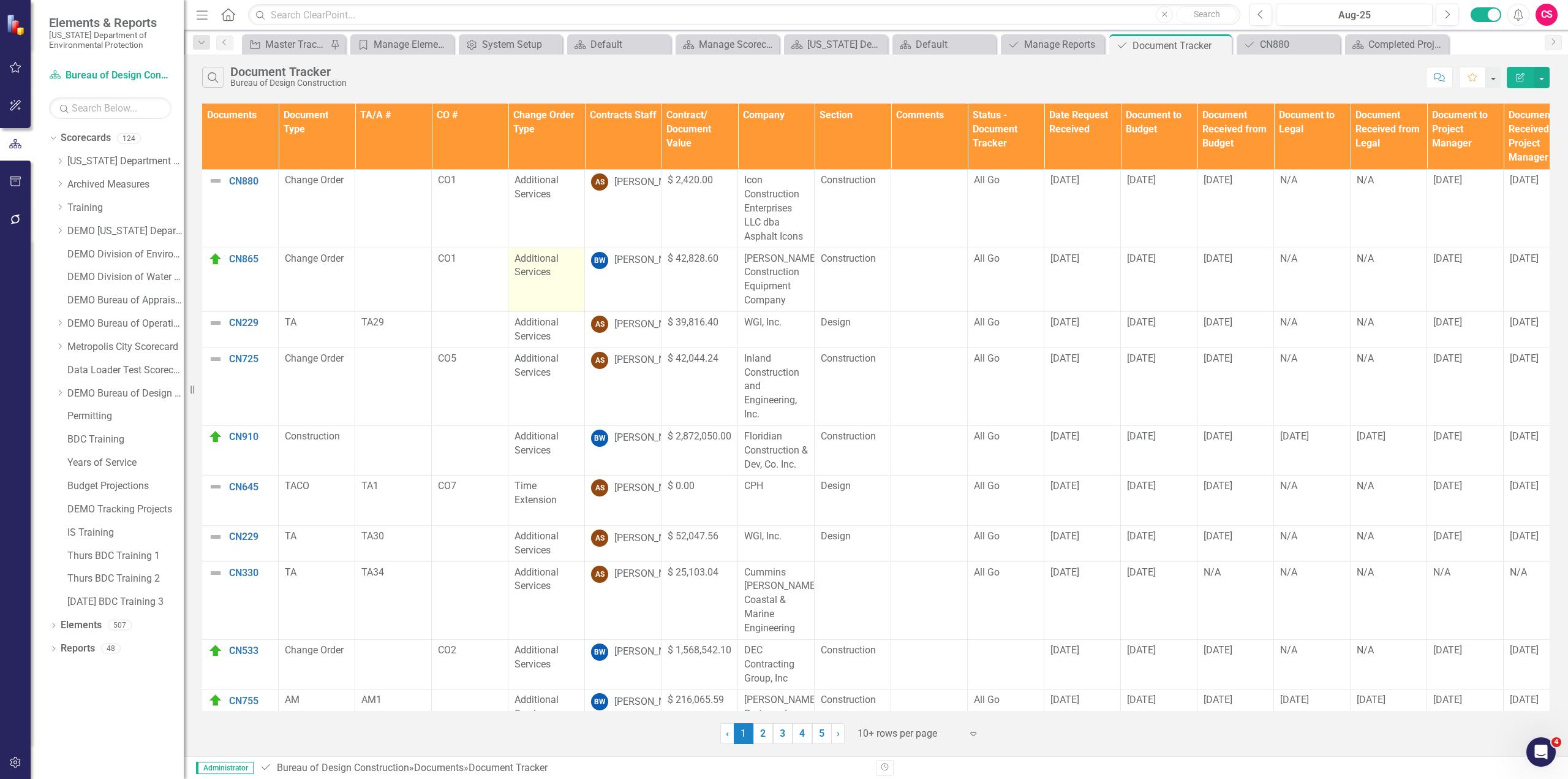
scroll to position [0, 0]
